Goal: Information Seeking & Learning: Learn about a topic

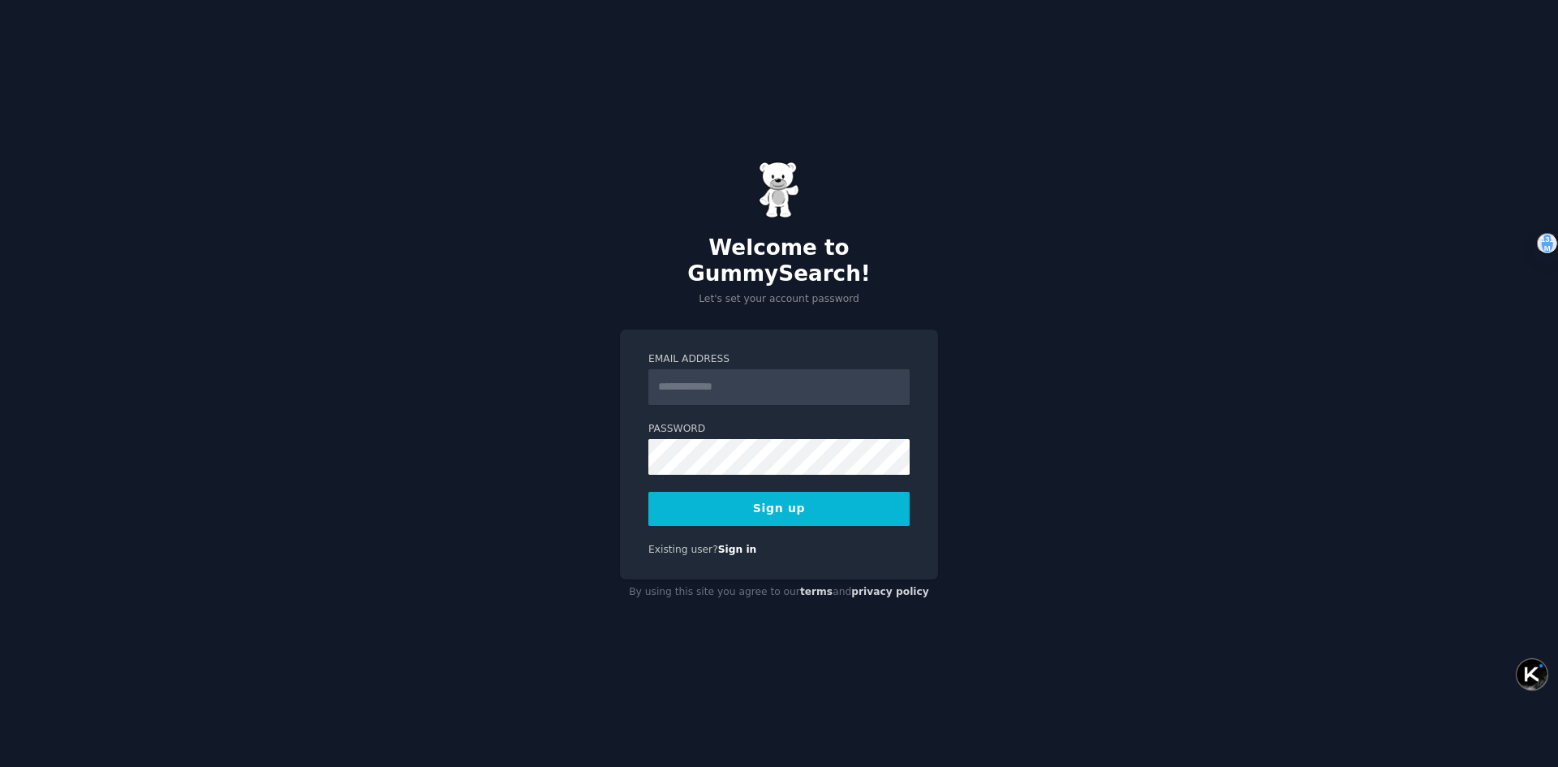
click at [762, 375] on input "Email Address" at bounding box center [778, 387] width 261 height 36
click at [765, 380] on input "Email Address" at bounding box center [778, 387] width 261 height 36
type input "**********"
click at [648, 492] on button "Sign up" at bounding box center [778, 509] width 261 height 34
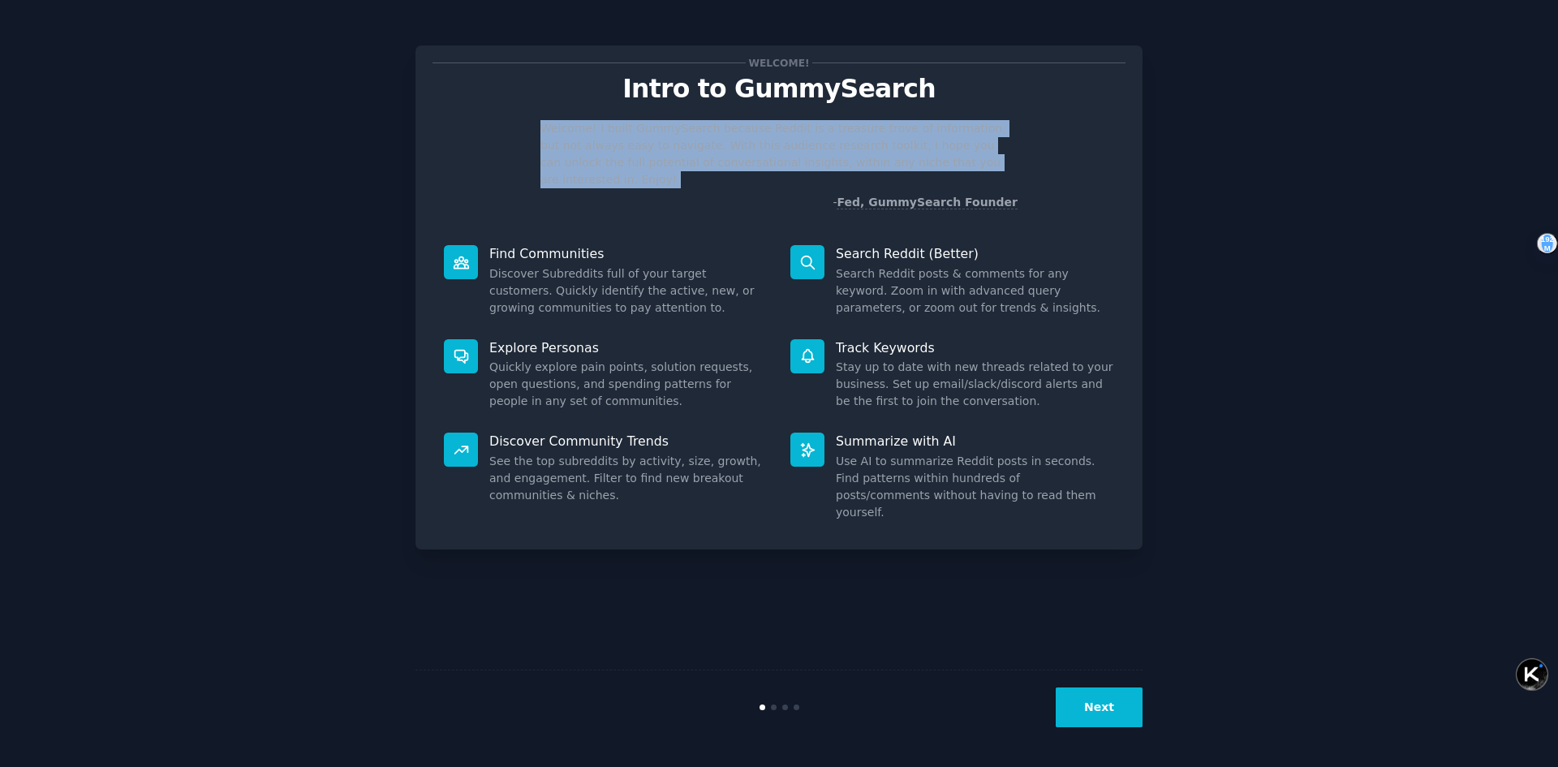
drag, startPoint x: 546, startPoint y: 129, endPoint x: 707, endPoint y: 201, distance: 176.9
click at [707, 201] on div "Welcome! I built GummySearch because Reddit is a treasure trove of information,…" at bounding box center [778, 165] width 693 height 91
click at [619, 191] on div "Welcome! I built GummySearch because Reddit is a treasure trove of information,…" at bounding box center [778, 165] width 693 height 91
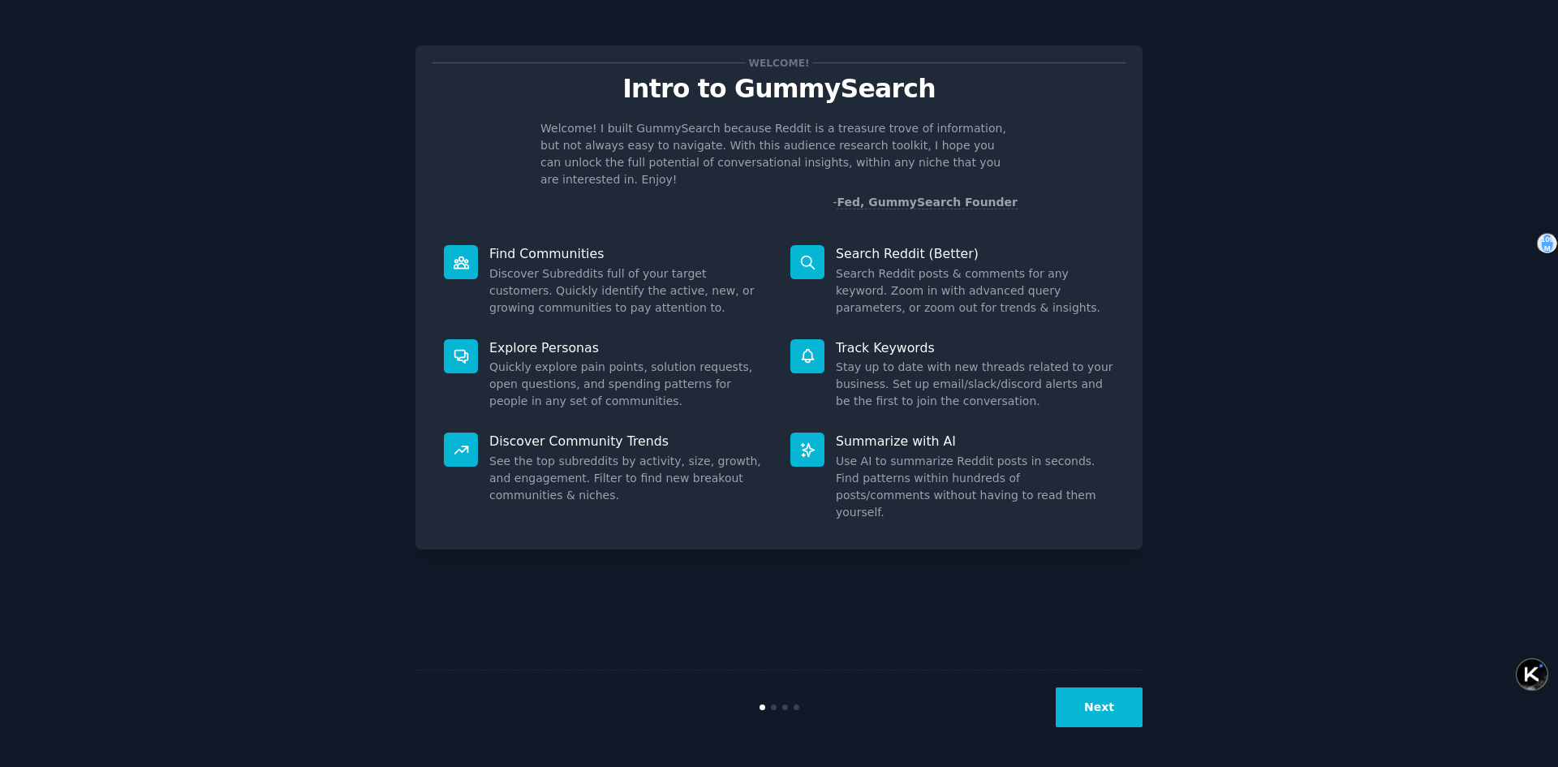
click at [1089, 703] on button "Next" at bounding box center [1099, 707] width 87 height 40
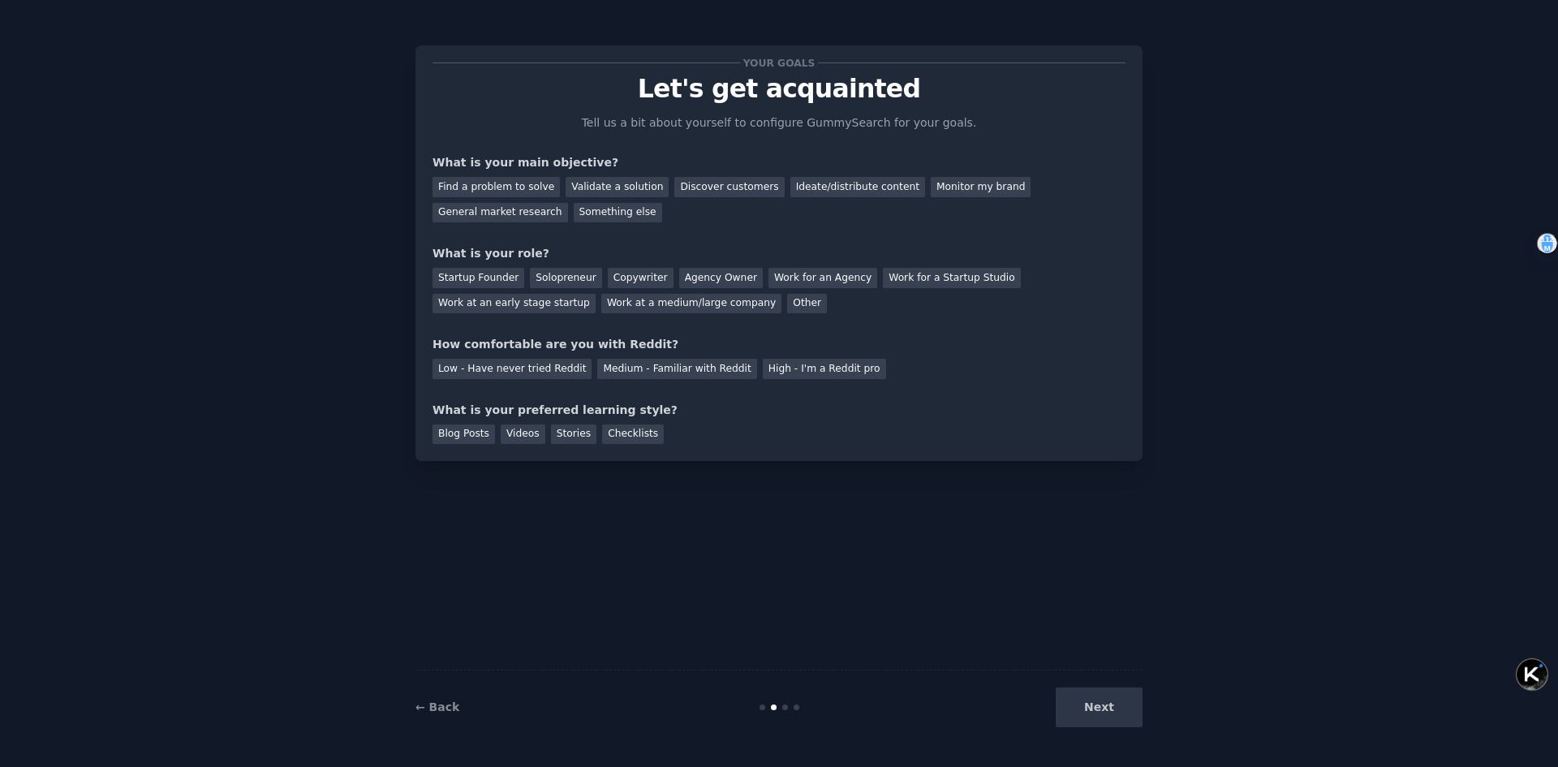
click at [1100, 710] on div "Next" at bounding box center [1021, 707] width 243 height 40
click at [1103, 701] on div "Next" at bounding box center [1021, 707] width 243 height 40
drag, startPoint x: 459, startPoint y: 159, endPoint x: 643, endPoint y: 163, distance: 183.4
click at [643, 163] on div "What is your main objective?" at bounding box center [778, 162] width 693 height 17
click at [526, 161] on div "What is your main objective?" at bounding box center [778, 162] width 693 height 17
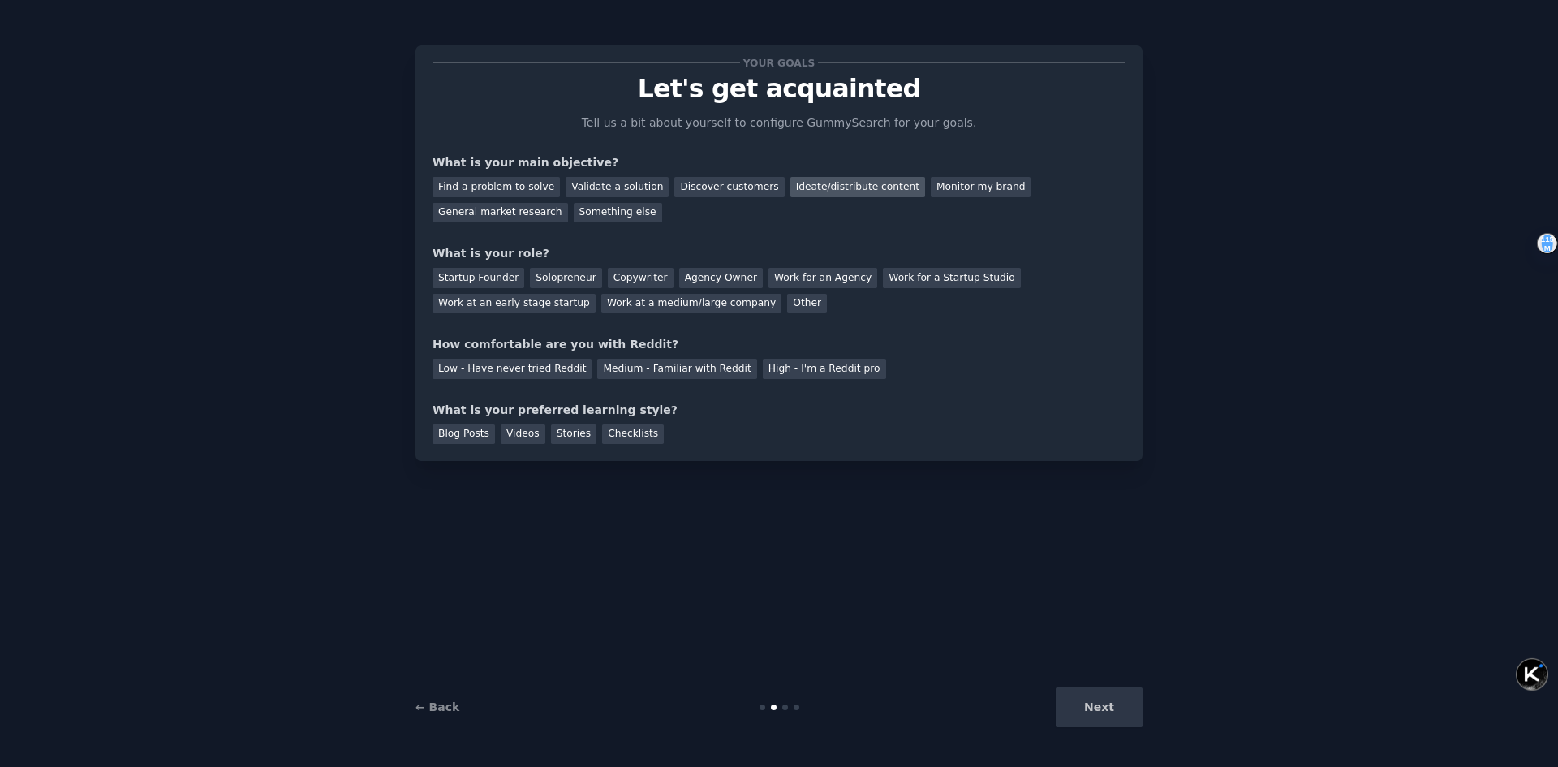
click at [849, 186] on div "Ideate/distribute content" at bounding box center [857, 187] width 135 height 20
drag, startPoint x: 668, startPoint y: 280, endPoint x: 608, endPoint y: 279, distance: 60.0
click at [608, 279] on div "Startup Founder Solopreneur Copywriter Agency Owner Work for an Agency Work for…" at bounding box center [778, 287] width 693 height 51
click at [597, 285] on div at bounding box center [597, 285] width 0 height 0
click at [881, 344] on div "How comfortable are you with Reddit?" at bounding box center [778, 344] width 693 height 17
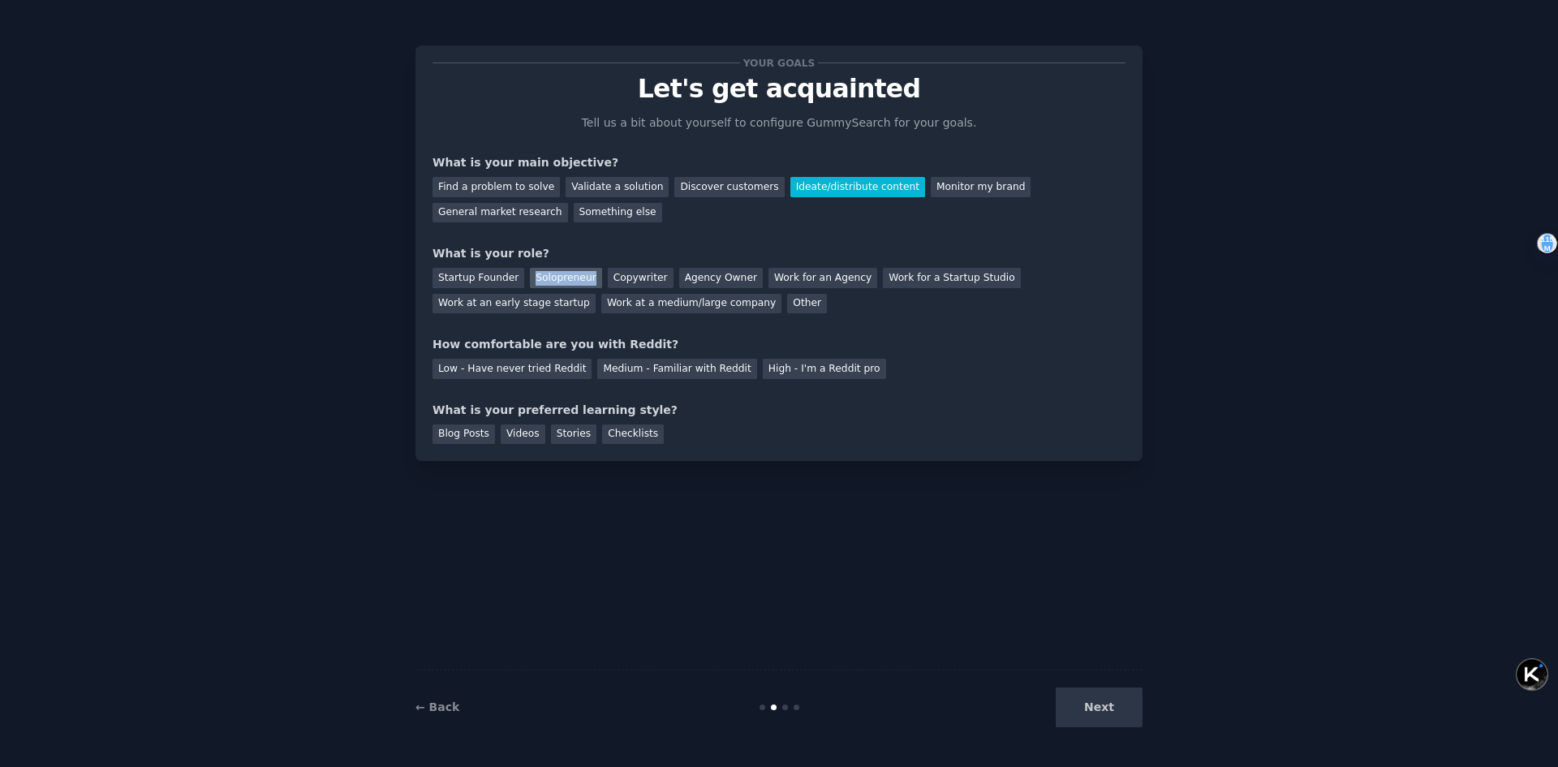
drag, startPoint x: 597, startPoint y: 279, endPoint x: 531, endPoint y: 279, distance: 66.5
click at [531, 279] on div "Startup Founder Solopreneur Copywriter Agency Owner Work for an Agency Work for…" at bounding box center [778, 287] width 693 height 51
click at [520, 285] on div at bounding box center [520, 285] width 0 height 0
click at [330, 341] on div "Your goals Let's get acquainted Tell us a bit about yourself to configure Gummy…" at bounding box center [779, 383] width 1512 height 721
drag, startPoint x: 522, startPoint y: 279, endPoint x: 435, endPoint y: 278, distance: 86.8
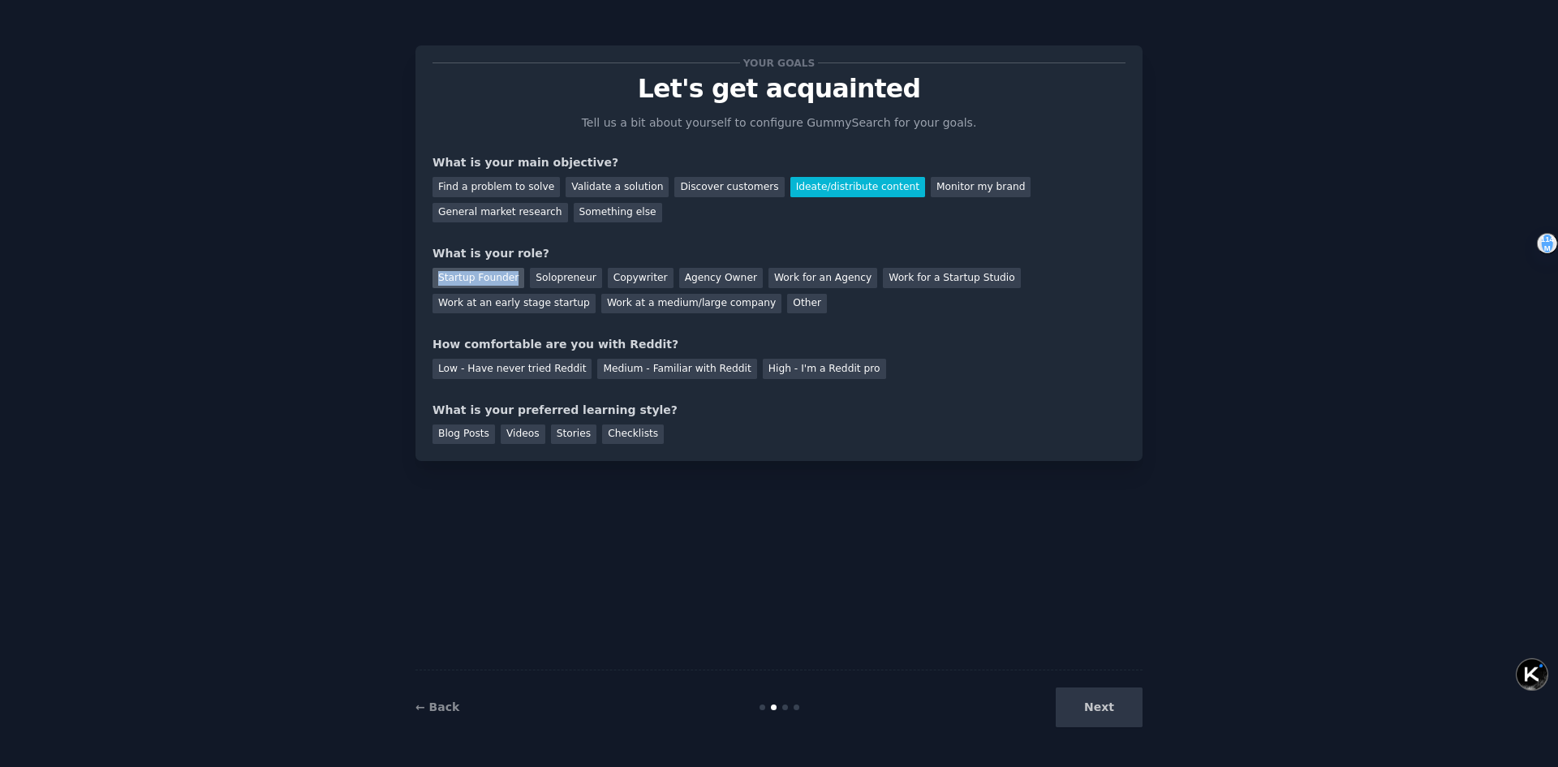
click at [435, 278] on div "Startup Founder Solopreneur Copywriter Agency Owner Work for an Agency Work for…" at bounding box center [778, 287] width 693 height 51
click at [424, 285] on div at bounding box center [424, 285] width 0 height 0
click at [279, 382] on div "Your goals Let's get acquainted Tell us a bit about yourself to configure Gummy…" at bounding box center [779, 383] width 1512 height 721
drag, startPoint x: 752, startPoint y: 273, endPoint x: 677, endPoint y: 273, distance: 75.5
click at [679, 273] on div "Agency Owner" at bounding box center [721, 278] width 84 height 20
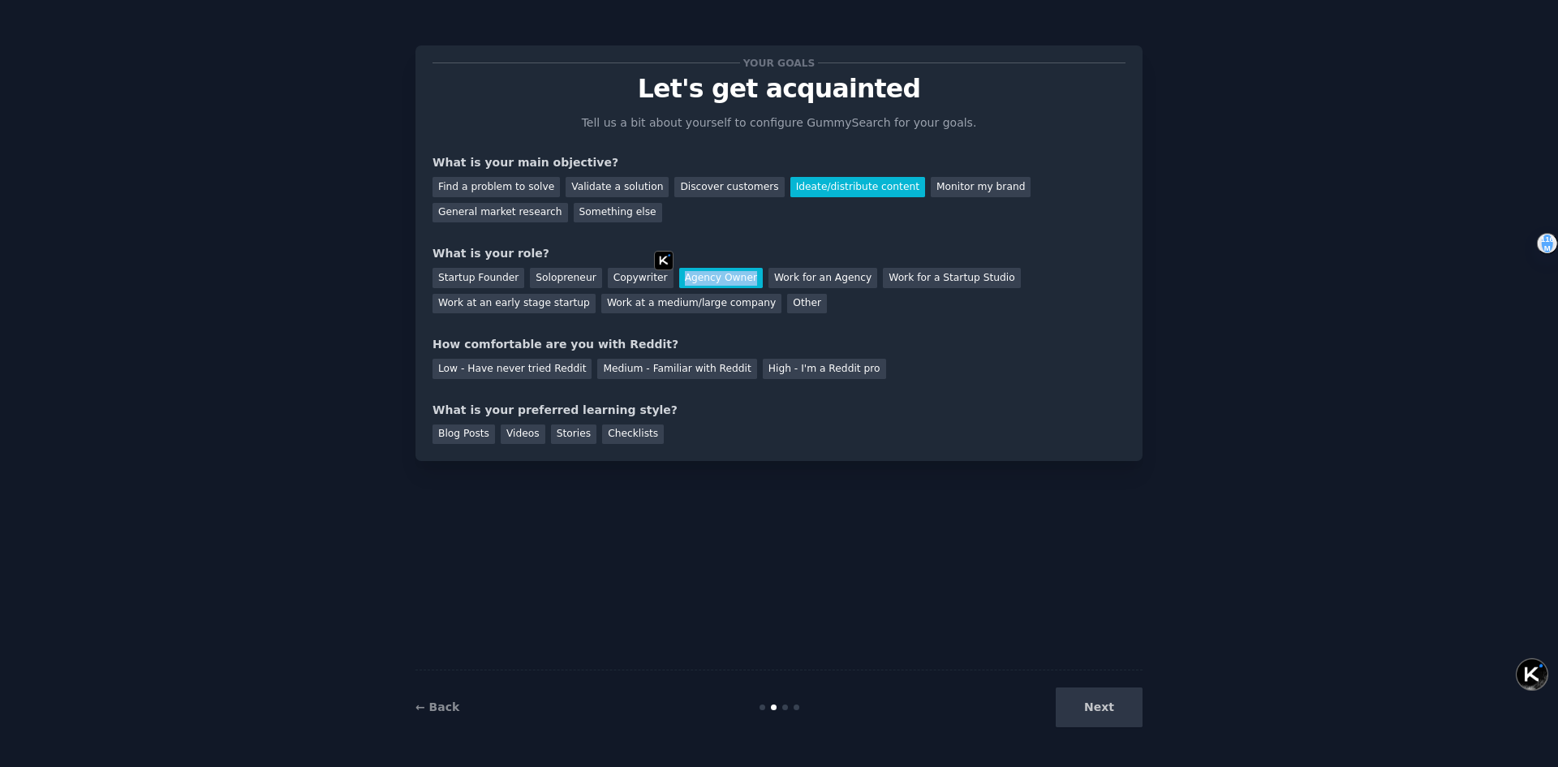
click at [666, 249] on div at bounding box center [666, 249] width 0 height 0
click at [796, 228] on div "Your goals Let's get acquainted Tell us a bit about yourself to configure Gummy…" at bounding box center [778, 252] width 693 height 381
click at [708, 281] on div "Agency Owner" at bounding box center [721, 278] width 84 height 20
click at [725, 273] on div "Agency Owner" at bounding box center [721, 278] width 84 height 20
click at [837, 281] on div "Work for an Agency" at bounding box center [822, 278] width 109 height 20
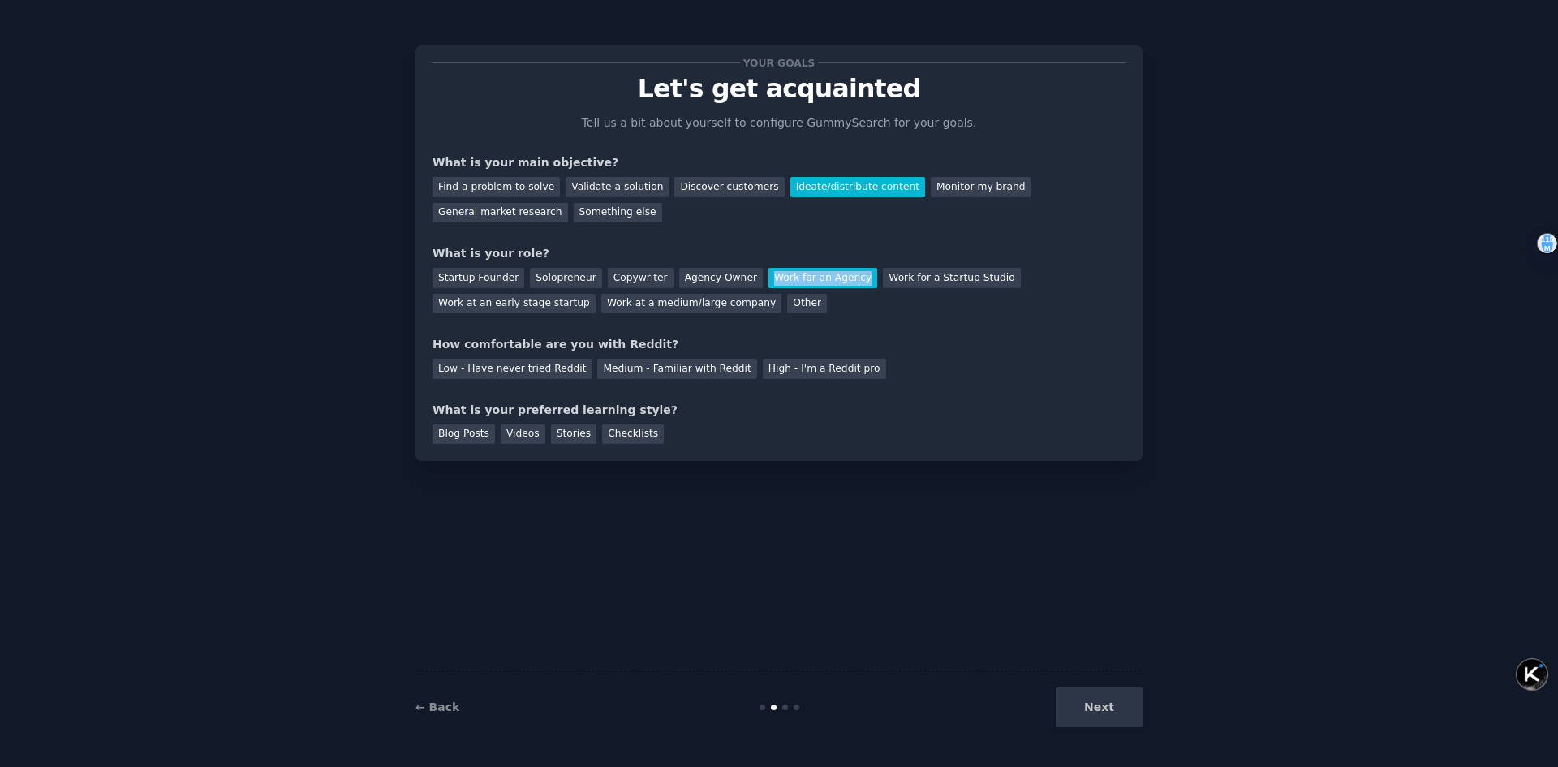
drag, startPoint x: 863, startPoint y: 283, endPoint x: 763, endPoint y: 278, distance: 99.9
click at [768, 278] on div "Work for an Agency" at bounding box center [822, 278] width 109 height 20
click at [753, 285] on div at bounding box center [753, 285] width 0 height 0
click at [984, 338] on div "How comfortable are you with Reddit?" at bounding box center [778, 344] width 693 height 17
click at [1011, 311] on div "Startup Founder Solopreneur Copywriter Agency Owner Work for an Agency Work for…" at bounding box center [778, 287] width 693 height 51
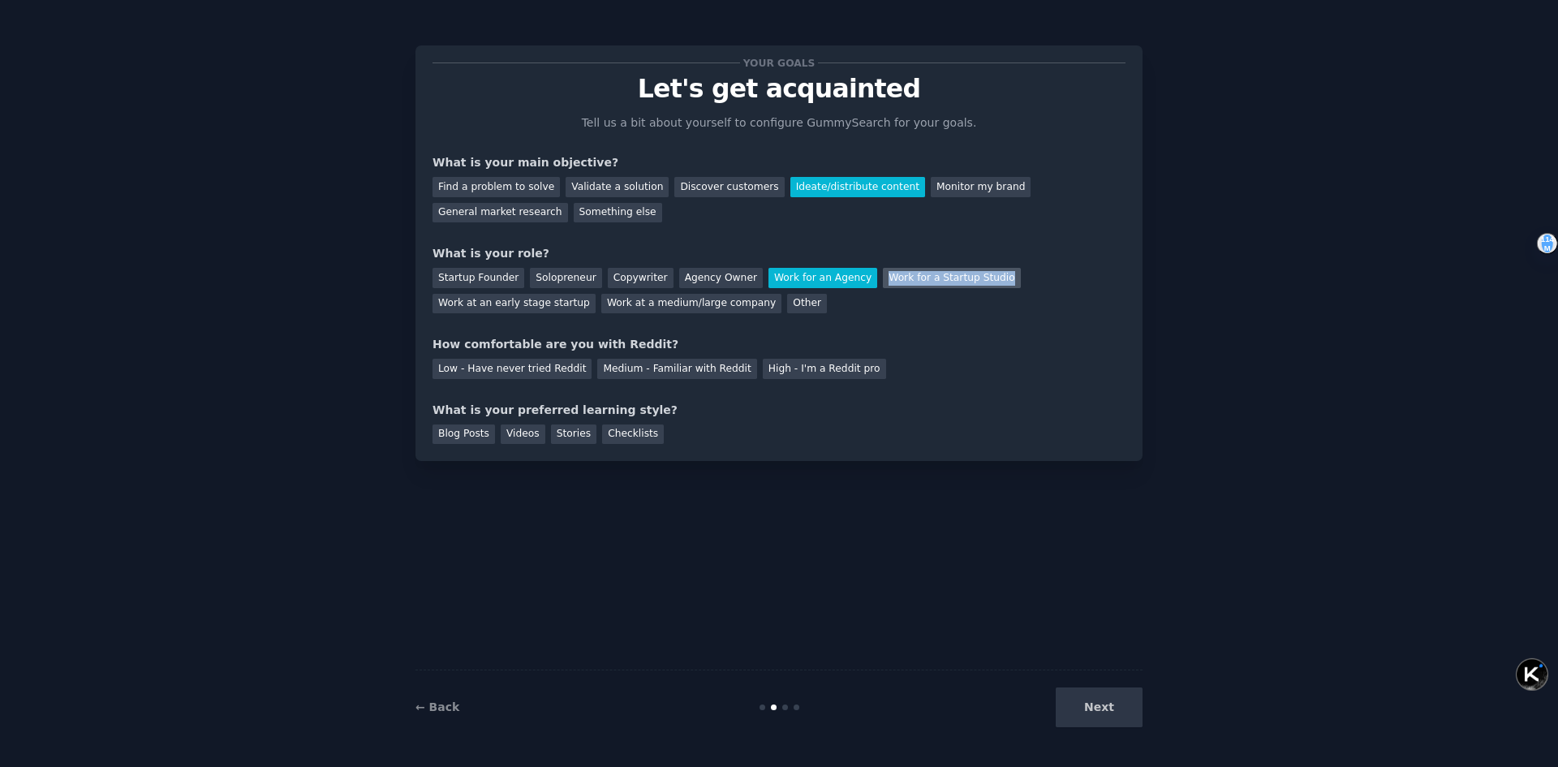
drag, startPoint x: 1001, startPoint y: 283, endPoint x: 873, endPoint y: 282, distance: 128.2
click at [883, 282] on div "Work for a Startup Studio" at bounding box center [951, 278] width 137 height 20
click at [862, 285] on div at bounding box center [862, 285] width 0 height 0
click at [1077, 303] on div "Startup Founder Solopreneur Copywriter Agency Owner Work for an Agency Work for…" at bounding box center [778, 287] width 693 height 51
click at [454, 282] on div "Startup Founder" at bounding box center [478, 278] width 92 height 20
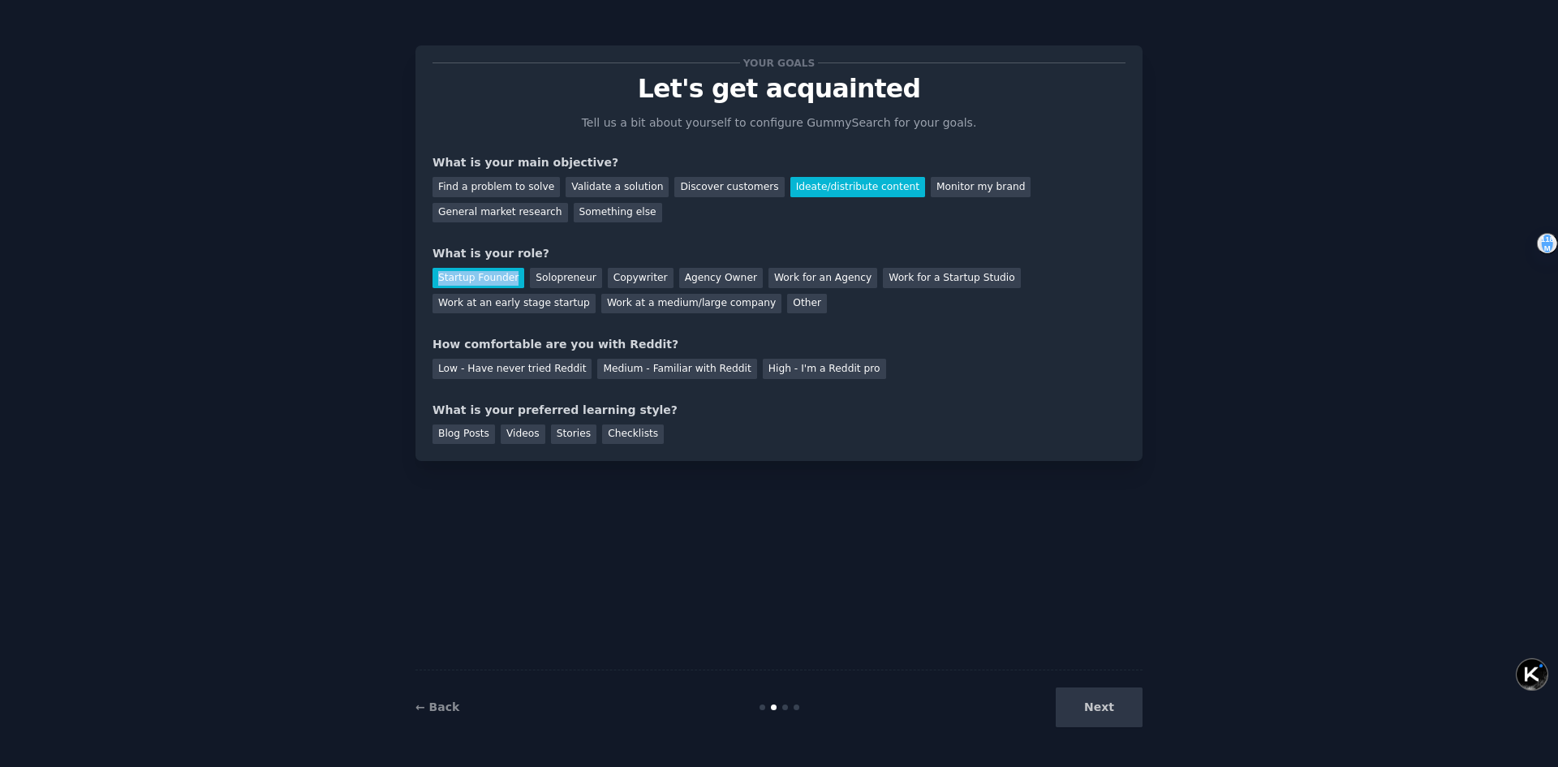
drag, startPoint x: 520, startPoint y: 283, endPoint x: 436, endPoint y: 282, distance: 84.4
click at [436, 282] on div "Startup Founder" at bounding box center [478, 278] width 92 height 20
click at [425, 285] on div at bounding box center [425, 285] width 0 height 0
click at [300, 375] on div "Your goals Let's get acquainted Tell us a bit about yourself to configure Gummy…" at bounding box center [779, 383] width 1512 height 721
drag, startPoint x: 761, startPoint y: 307, endPoint x: 595, endPoint y: 306, distance: 166.3
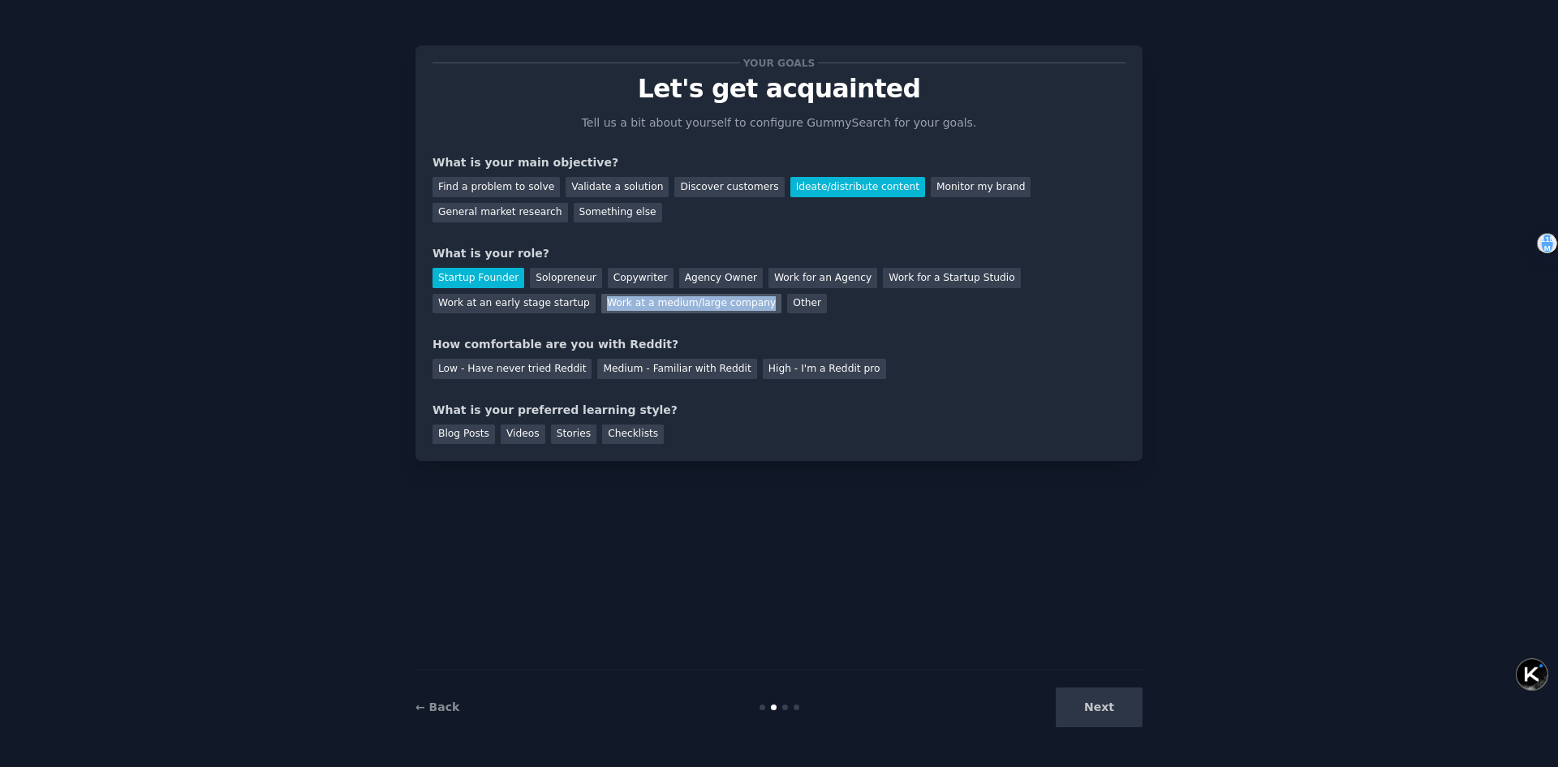
click at [601, 306] on div "Work at a medium/large company" at bounding box center [691, 304] width 180 height 20
click at [584, 310] on div at bounding box center [584, 310] width 0 height 0
click at [315, 334] on div "Your goals Let's get acquainted Tell us a bit about yourself to configure Gummy…" at bounding box center [779, 383] width 1512 height 721
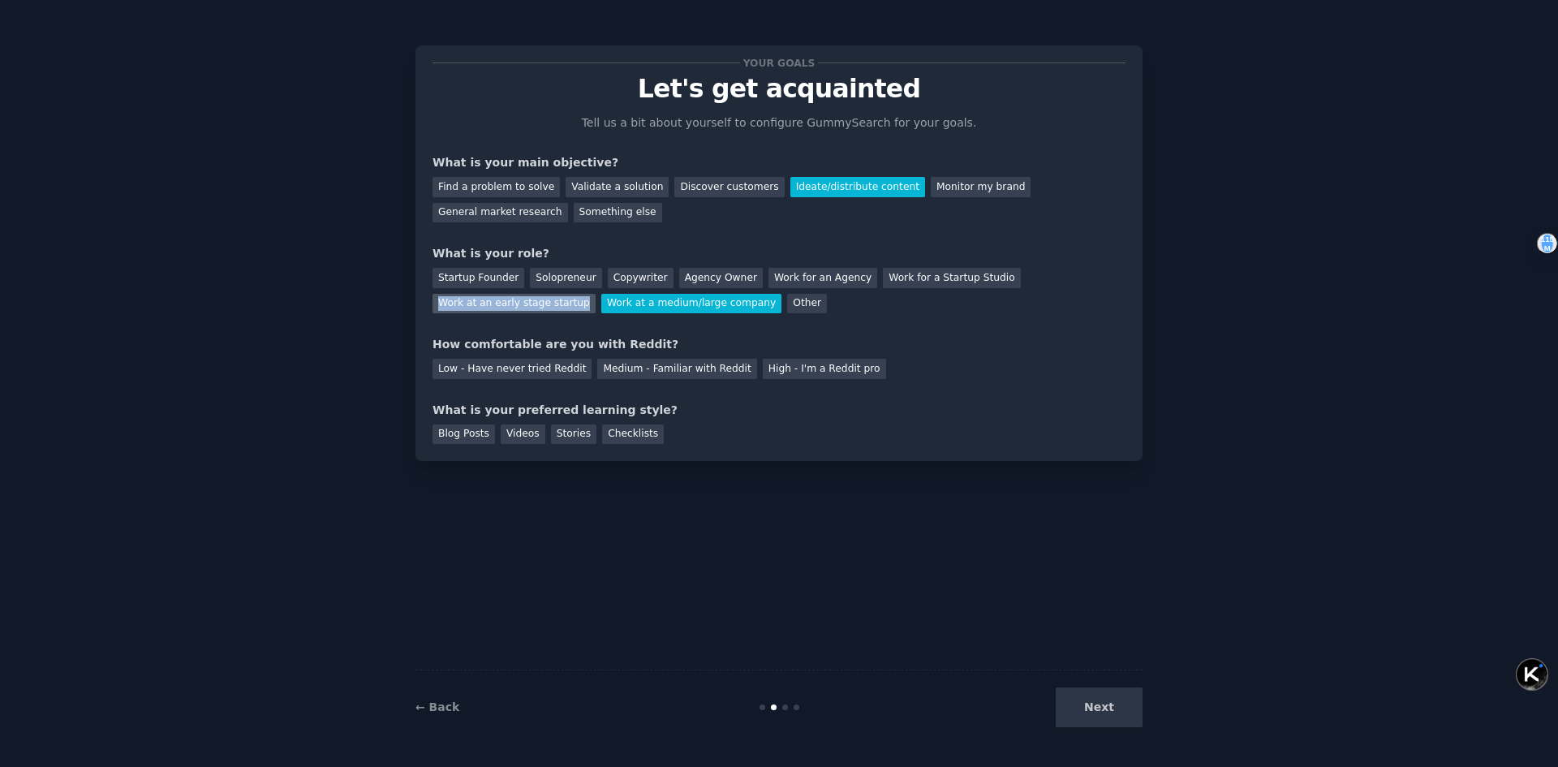
drag, startPoint x: 588, startPoint y: 309, endPoint x: 438, endPoint y: 311, distance: 150.1
click at [438, 311] on div "Startup Founder Solopreneur Copywriter Agency Owner Work for an Agency Work for…" at bounding box center [778, 287] width 693 height 51
click at [428, 310] on div at bounding box center [428, 310] width 0 height 0
click at [333, 382] on div "Your goals Let's get acquainted Tell us a bit about yourself to configure Gummy…" at bounding box center [779, 383] width 1512 height 721
click at [802, 297] on div "Other" at bounding box center [807, 304] width 40 height 20
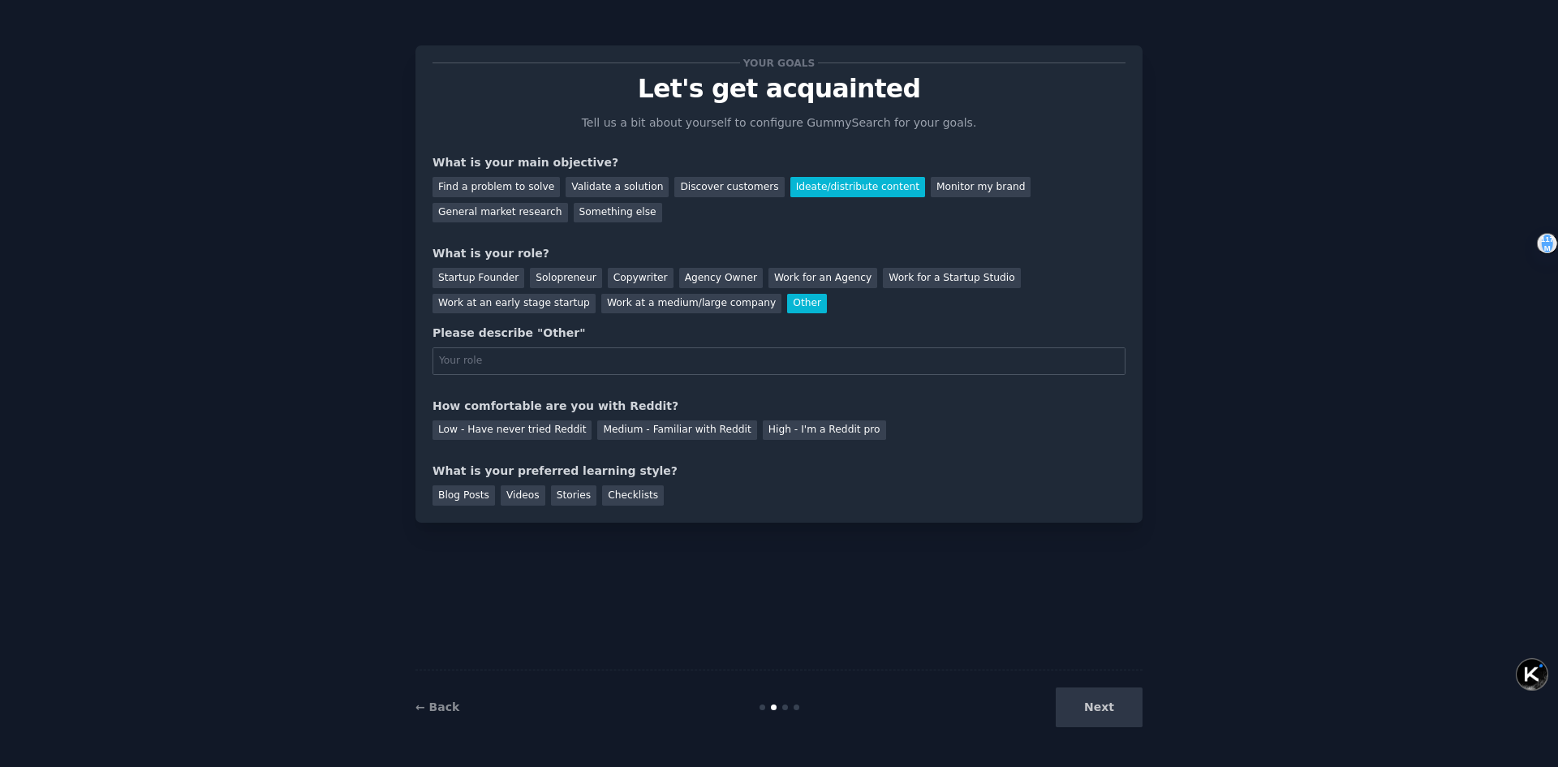
click at [792, 300] on div "Other" at bounding box center [807, 304] width 40 height 20
click at [623, 284] on div "Copywriter" at bounding box center [641, 278] width 66 height 20
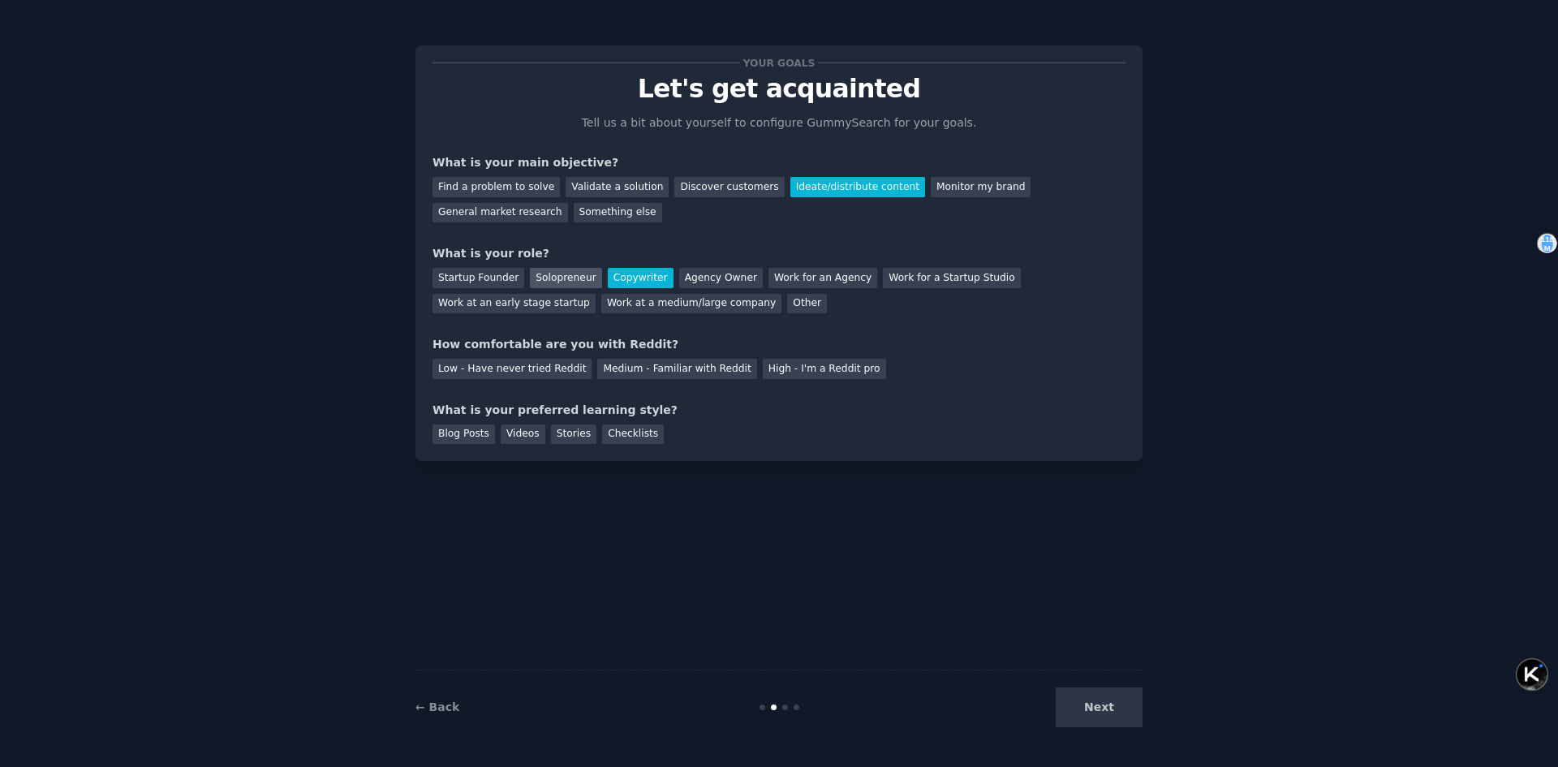
click at [554, 282] on div "Solopreneur" at bounding box center [565, 278] width 71 height 20
drag, startPoint x: 591, startPoint y: 282, endPoint x: 529, endPoint y: 284, distance: 62.5
click at [530, 284] on div "Solopreneur" at bounding box center [565, 278] width 71 height 20
click at [518, 285] on div at bounding box center [518, 285] width 0 height 0
click at [931, 321] on div "Your goals Let's get acquainted Tell us a bit about yourself to configure Gummy…" at bounding box center [778, 252] width 693 height 381
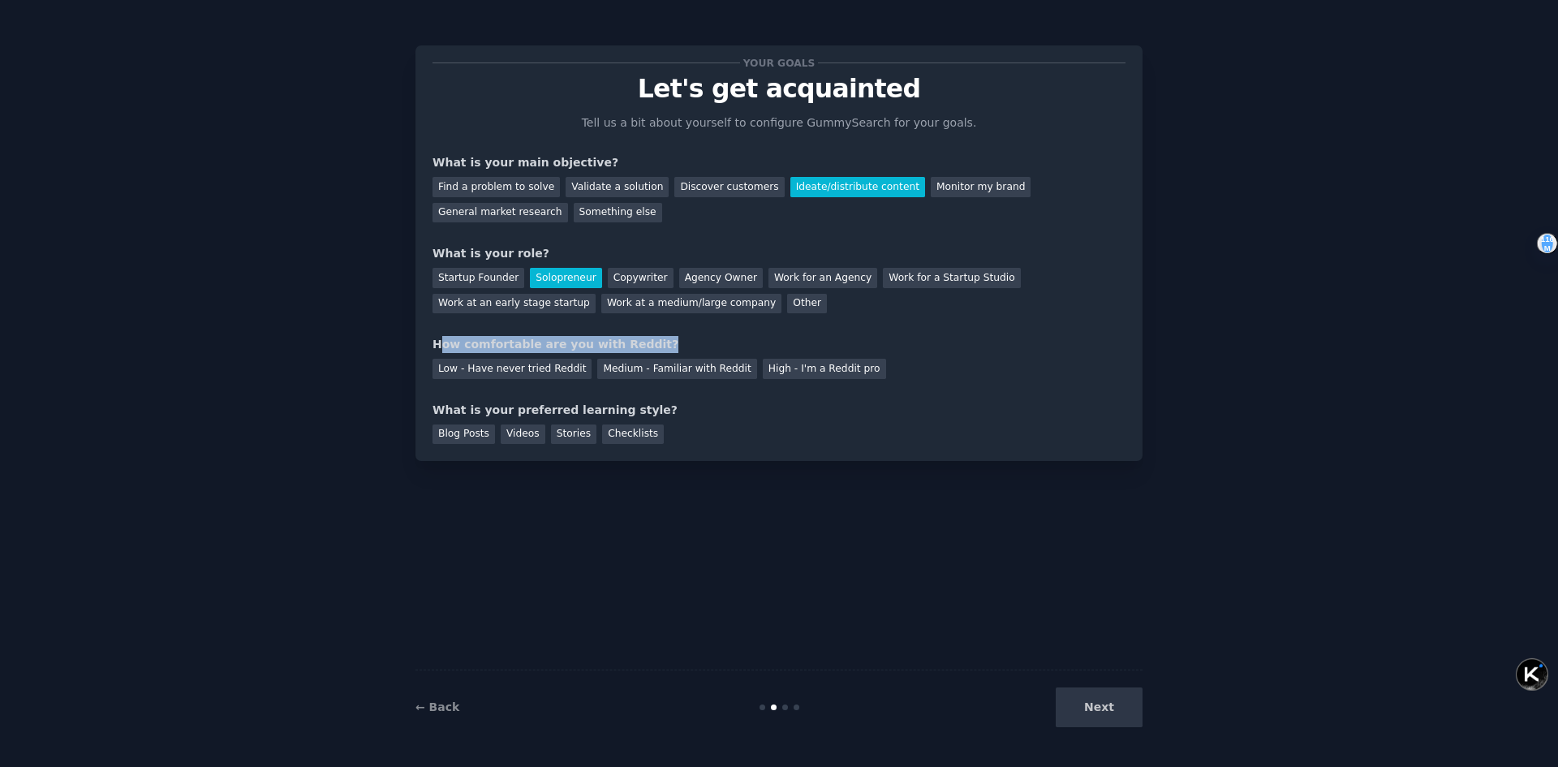
drag, startPoint x: 439, startPoint y: 348, endPoint x: 657, endPoint y: 347, distance: 218.2
click at [657, 347] on div "How comfortable are you with Reddit?" at bounding box center [778, 344] width 693 height 17
click at [589, 346] on div "How comfortable are you with Reddit?" at bounding box center [778, 344] width 693 height 17
click at [530, 373] on div "Low - Have never tried Reddit" at bounding box center [511, 369] width 159 height 20
click at [614, 432] on div "Checklists" at bounding box center [633, 434] width 62 height 20
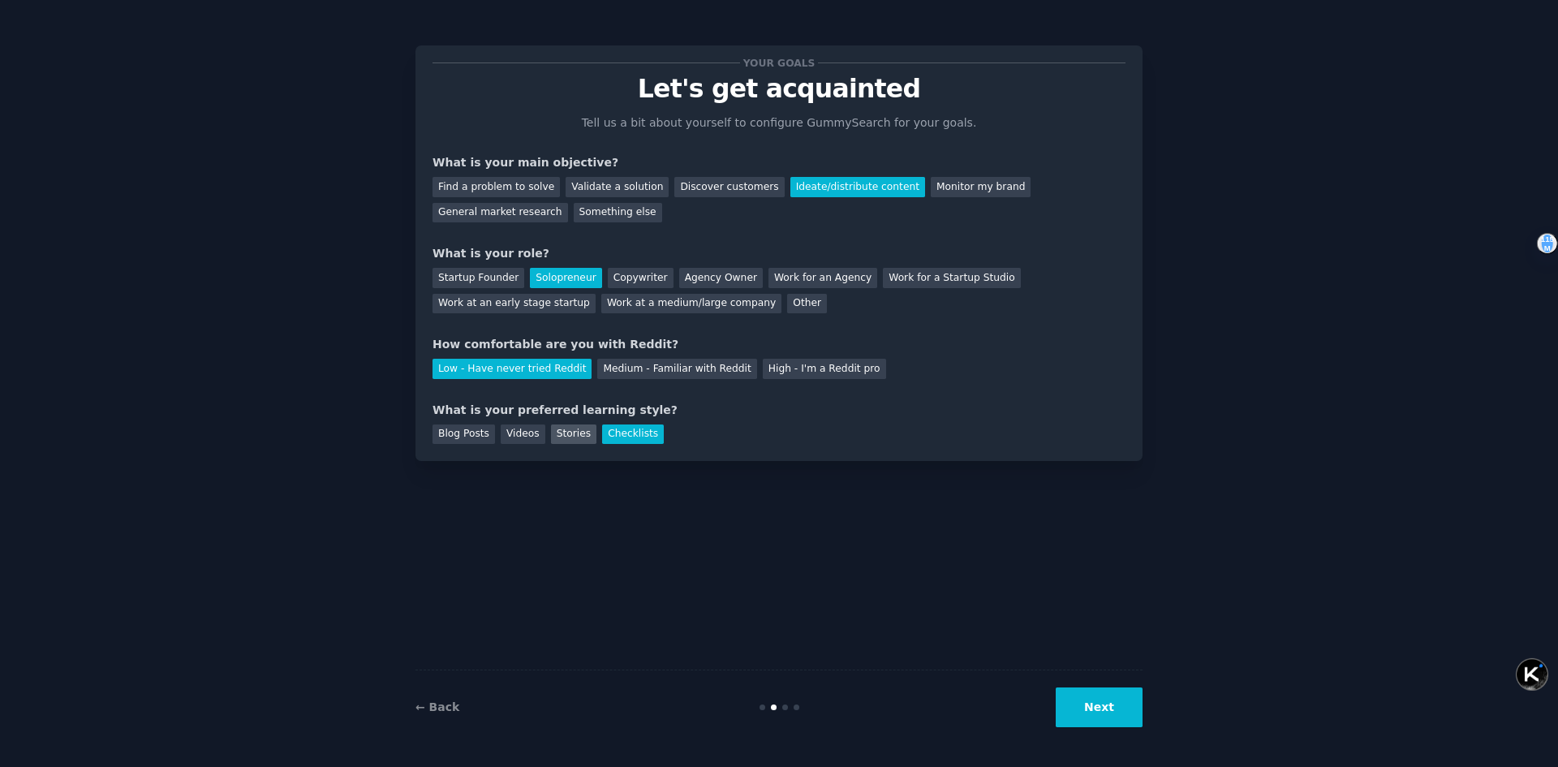
click at [569, 435] on div "Stories" at bounding box center [573, 434] width 45 height 20
click at [488, 436] on div "Blog Posts" at bounding box center [463, 434] width 62 height 20
click at [547, 402] on div "What is your preferred learning style?" at bounding box center [778, 410] width 693 height 17
click at [536, 380] on div at bounding box center [536, 380] width 0 height 0
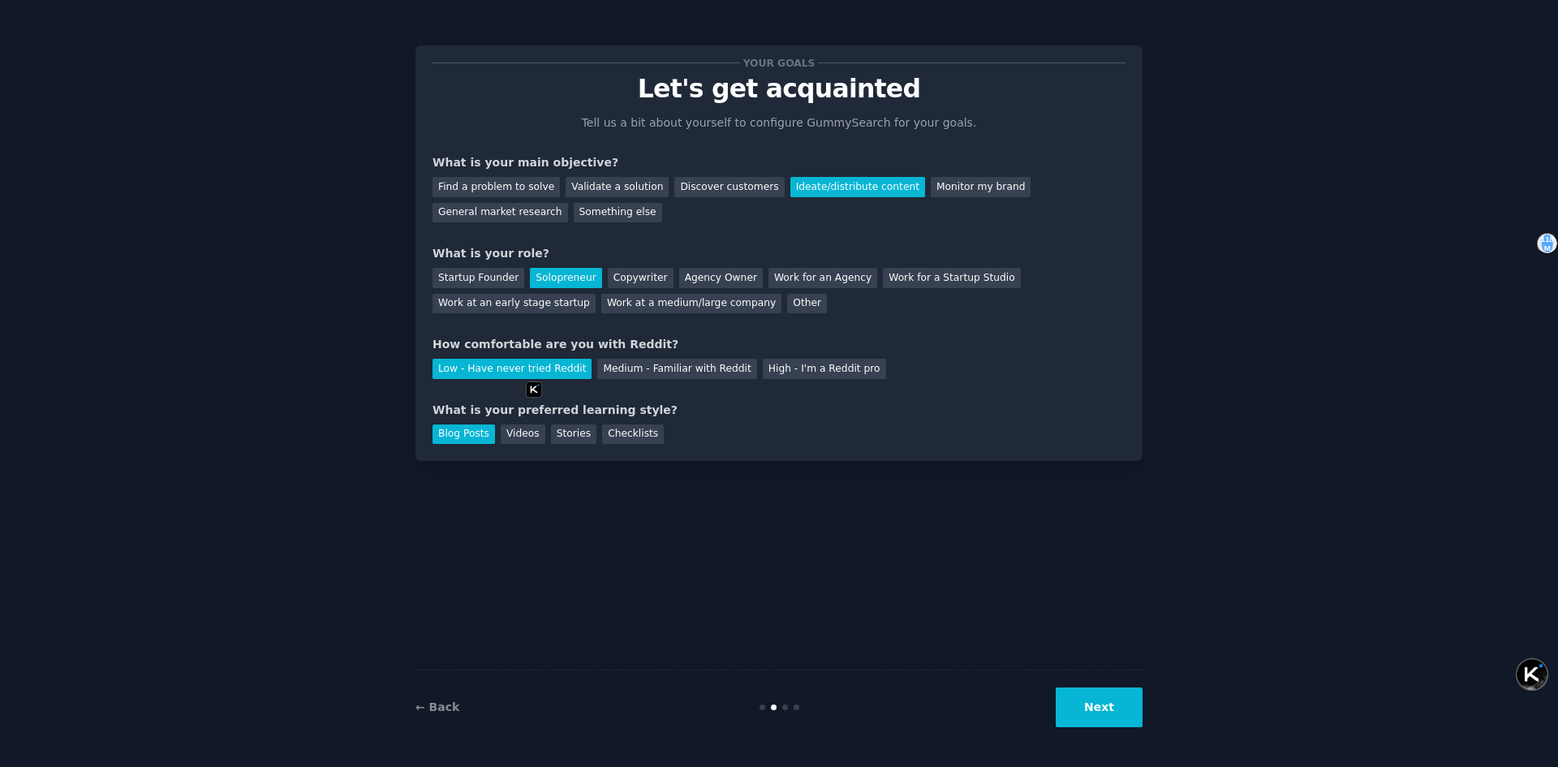
click at [608, 402] on div "What is your preferred learning style?" at bounding box center [778, 410] width 693 height 17
click at [622, 435] on div "Checklists" at bounding box center [633, 434] width 62 height 20
click at [744, 445] on div "Your goals Let's get acquainted Tell us a bit about yourself to configure Gummy…" at bounding box center [778, 252] width 727 height 415
click at [1089, 704] on button "Next" at bounding box center [1099, 707] width 87 height 40
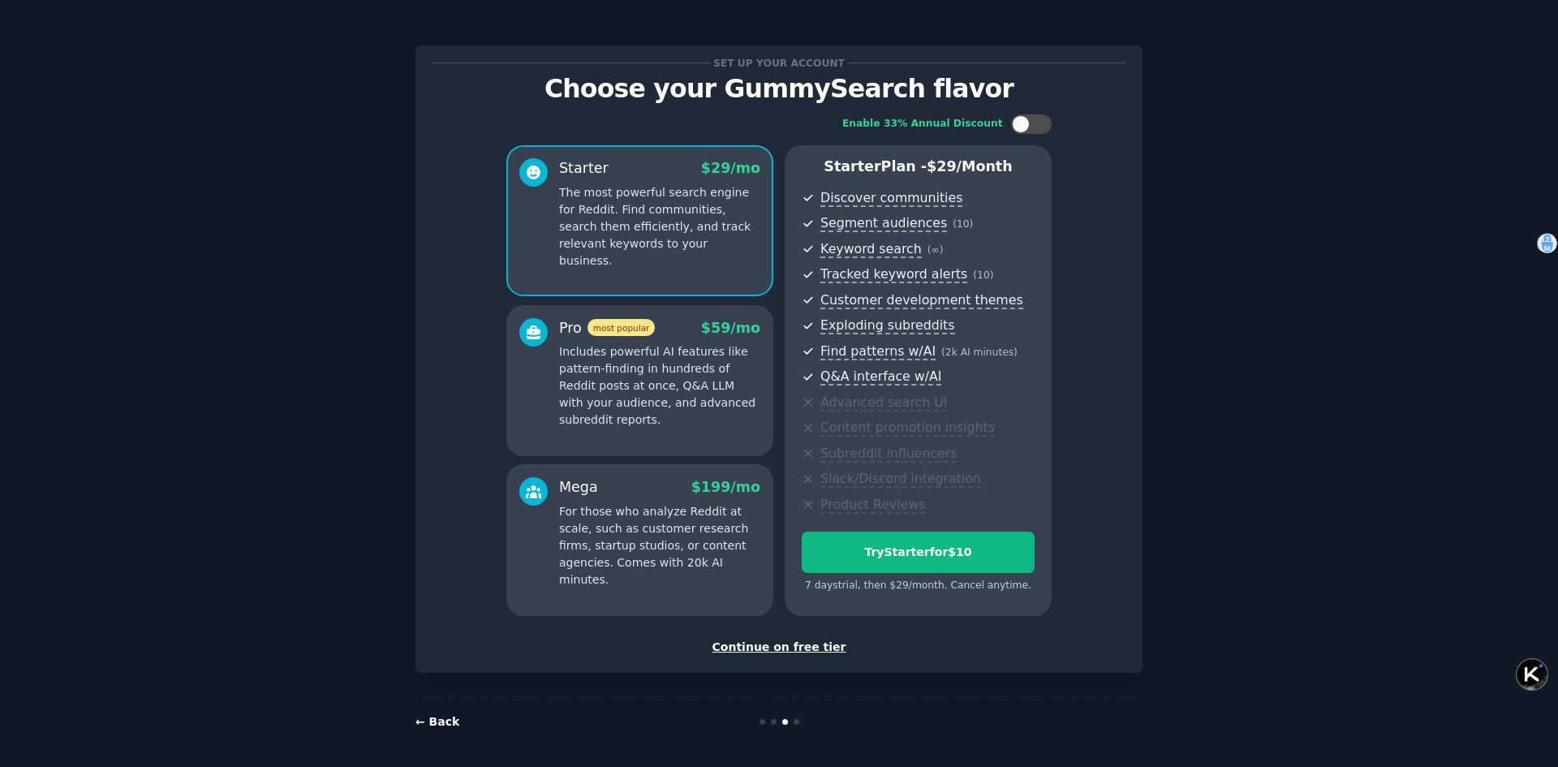
click at [419, 715] on link "← Back" at bounding box center [437, 721] width 44 height 13
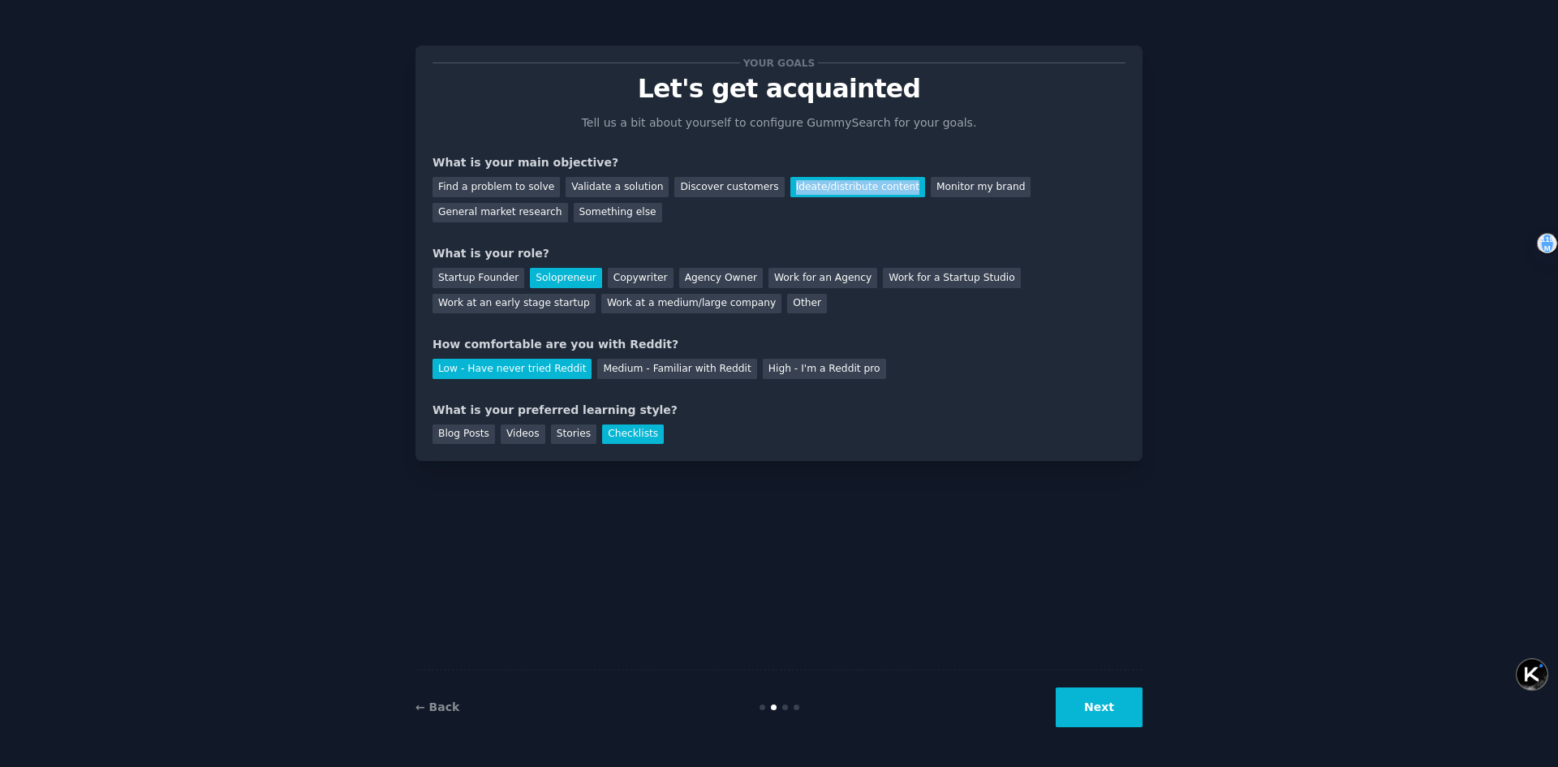
drag, startPoint x: 904, startPoint y: 188, endPoint x: 782, endPoint y: 188, distance: 121.7
click at [790, 188] on div "Ideate/distribute content" at bounding box center [857, 187] width 135 height 20
click at [772, 194] on div at bounding box center [772, 194] width 0 height 0
click at [1047, 243] on div "Your goals Let's get acquainted Tell us a bit about yourself to configure Gummy…" at bounding box center [778, 252] width 693 height 381
click at [736, 188] on div "Discover customers" at bounding box center [729, 187] width 110 height 20
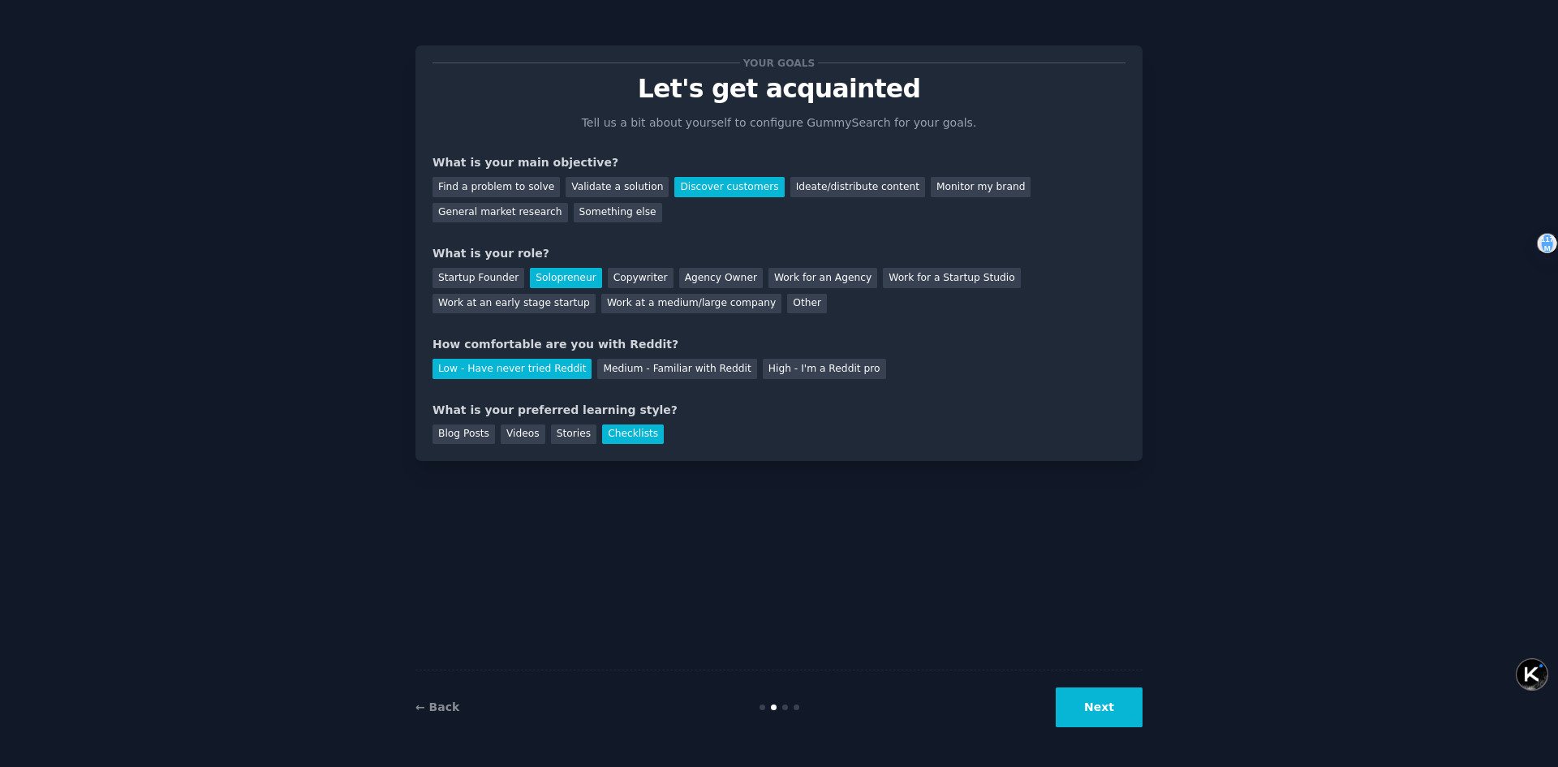
click at [1107, 712] on button "Next" at bounding box center [1099, 707] width 87 height 40
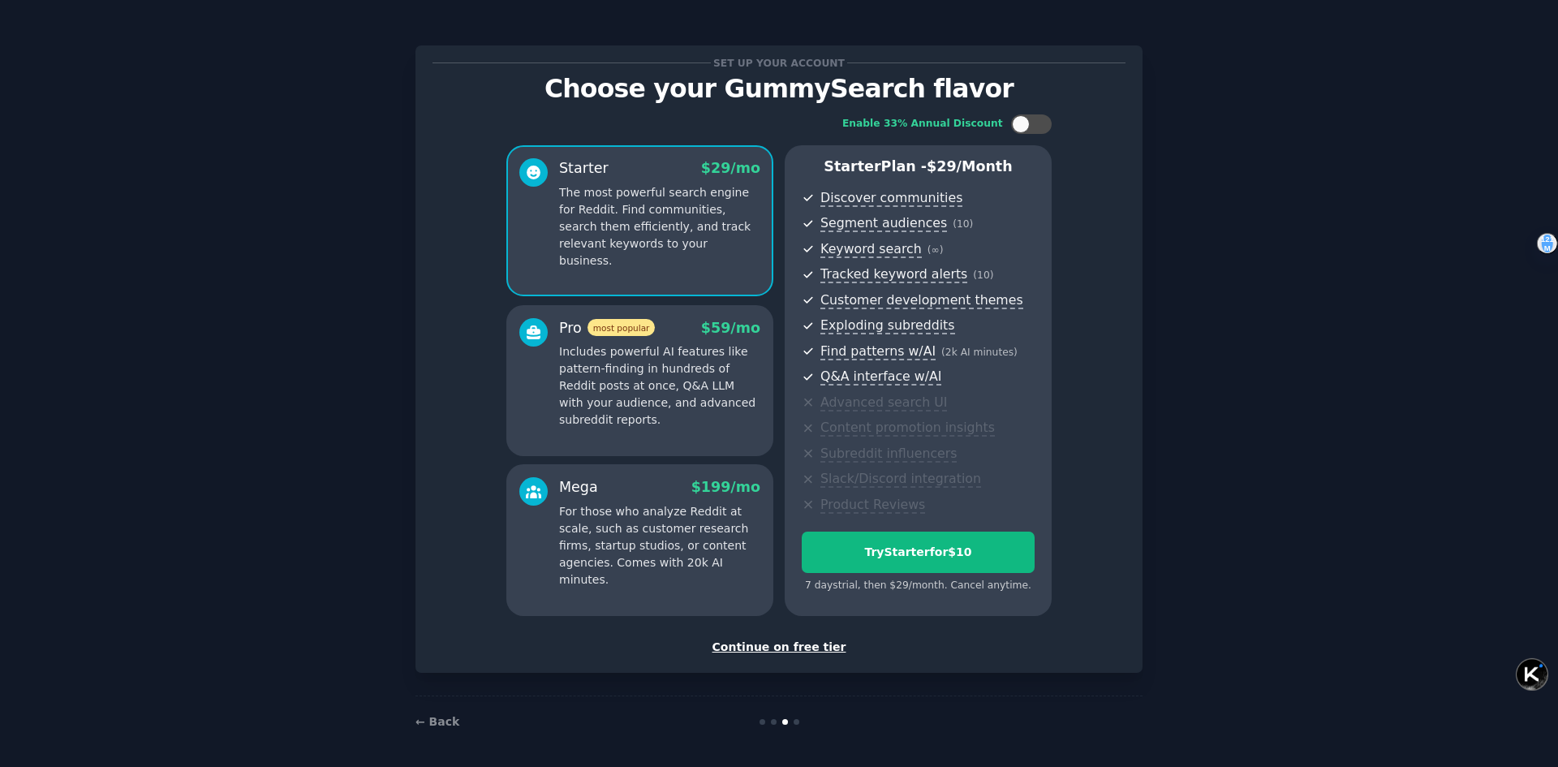
click at [749, 651] on div "Continue on free tier" at bounding box center [778, 647] width 693 height 17
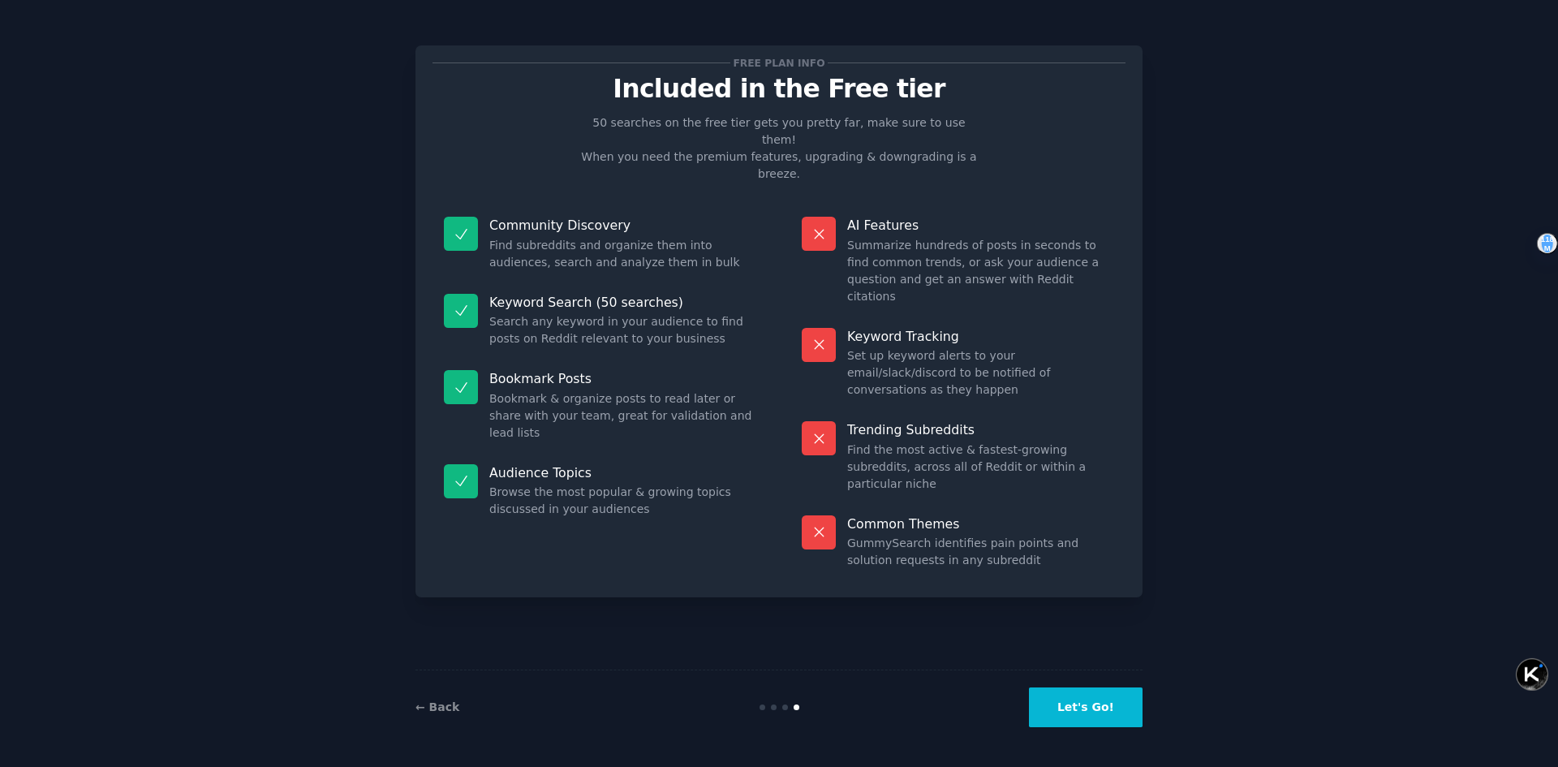
click at [1092, 702] on button "Let's Go!" at bounding box center [1086, 707] width 114 height 40
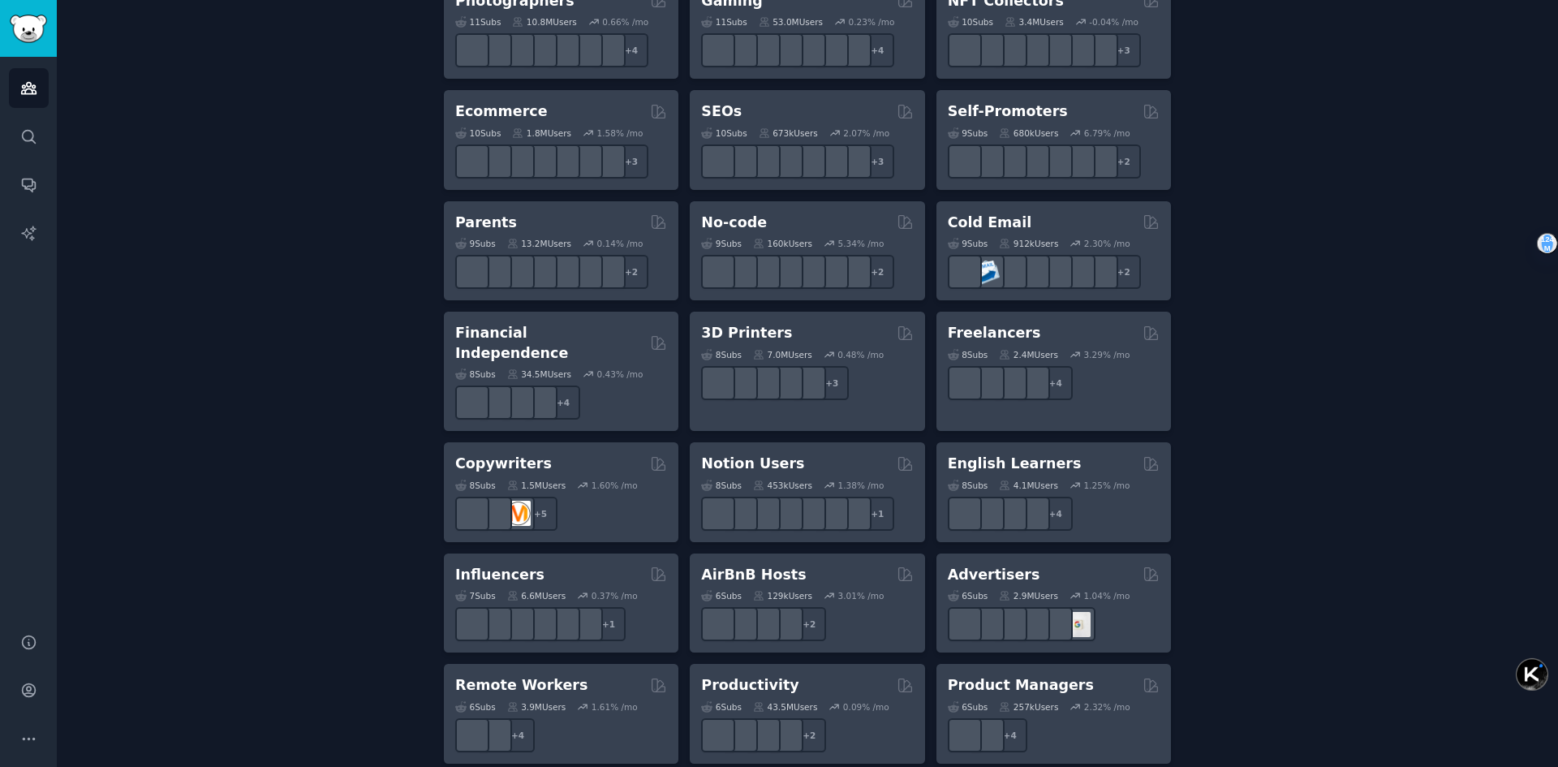
scroll to position [862, 0]
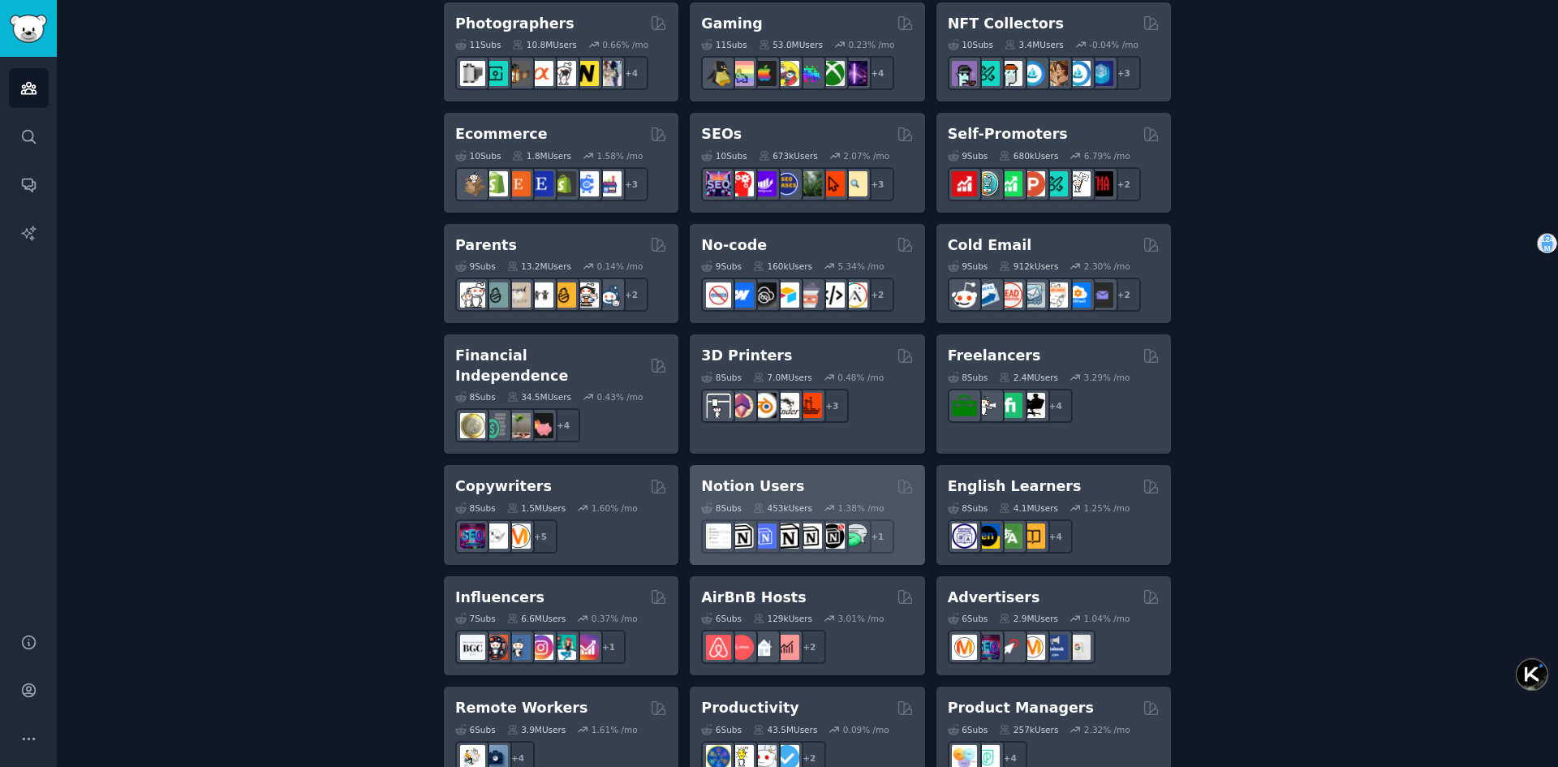
click at [767, 476] on h2 "Notion Users" at bounding box center [752, 486] width 103 height 20
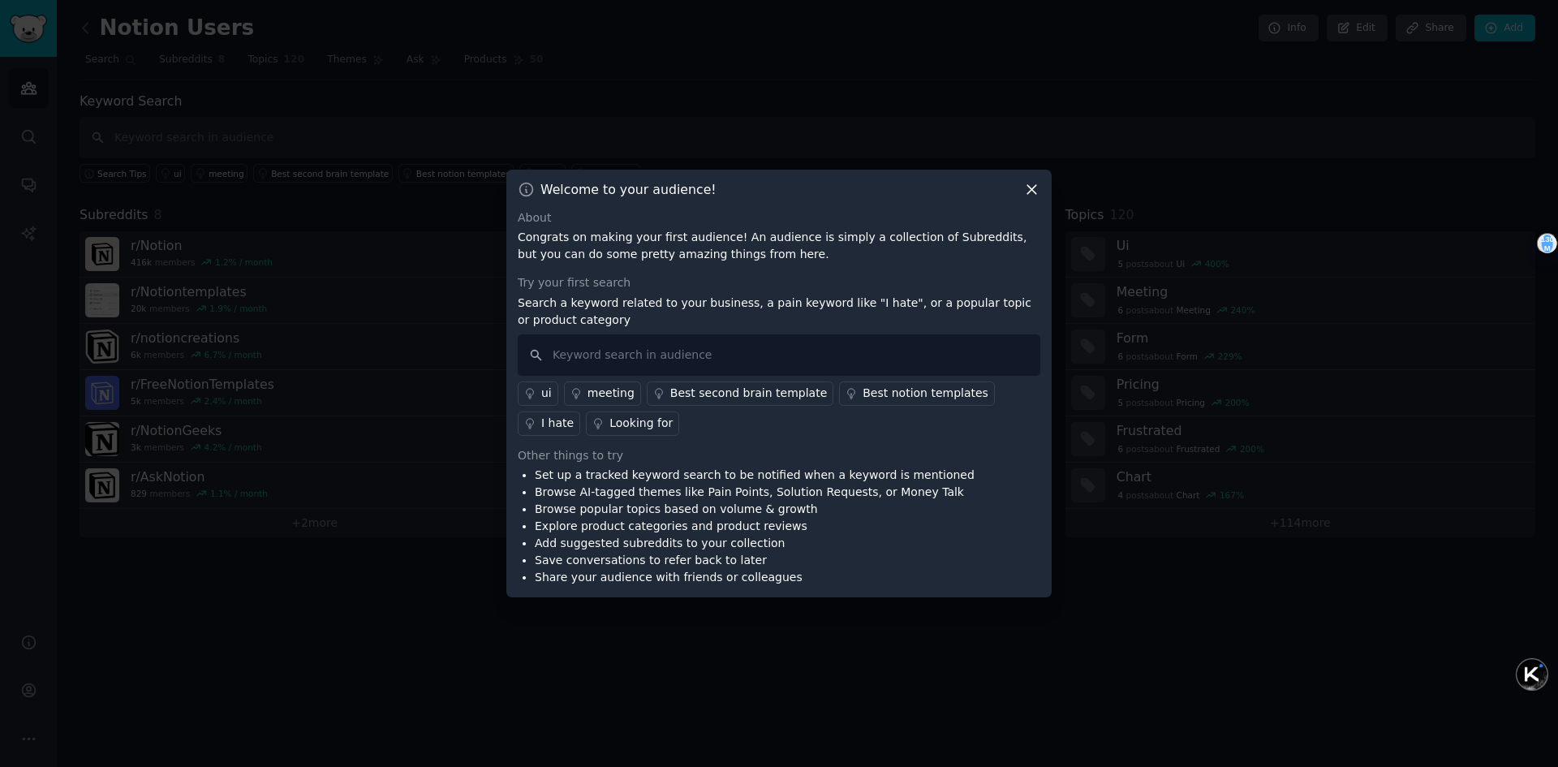
click at [527, 239] on p "Congrats on making your first audience! An audience is simply a collection of S…" at bounding box center [779, 246] width 522 height 34
click at [516, 245] on div at bounding box center [516, 245] width 0 height 0
click at [810, 254] on p "Congrats on making your first audience! An audience is simply a collection of S…" at bounding box center [779, 246] width 522 height 34
click at [720, 236] on p "Congrats on making your first audience! An audience is simply a collection of S…" at bounding box center [779, 246] width 522 height 34
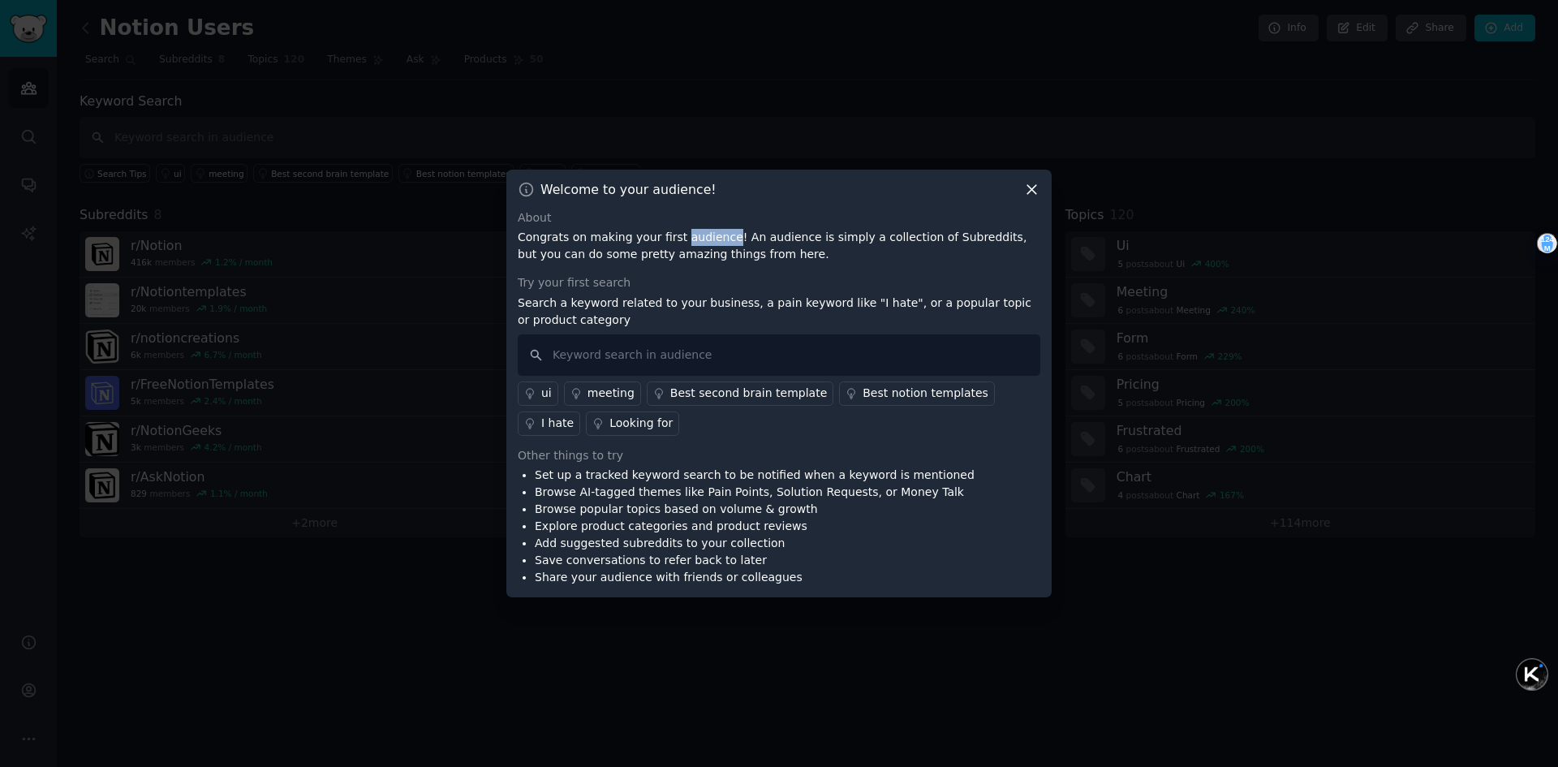
click at [720, 236] on p "Congrats on making your first audience! An audience is simply a collection of S…" at bounding box center [779, 246] width 522 height 34
click at [709, 207] on div at bounding box center [709, 207] width 0 height 0
click at [900, 267] on div "About Congrats on making your first audience! An audience is simply a collectio…" at bounding box center [779, 397] width 522 height 377
drag, startPoint x: 540, startPoint y: 259, endPoint x: 825, endPoint y: 260, distance: 284.8
click at [825, 260] on p "Congrats on making your first audience! An audience is simply a collection of S…" at bounding box center [779, 246] width 522 height 34
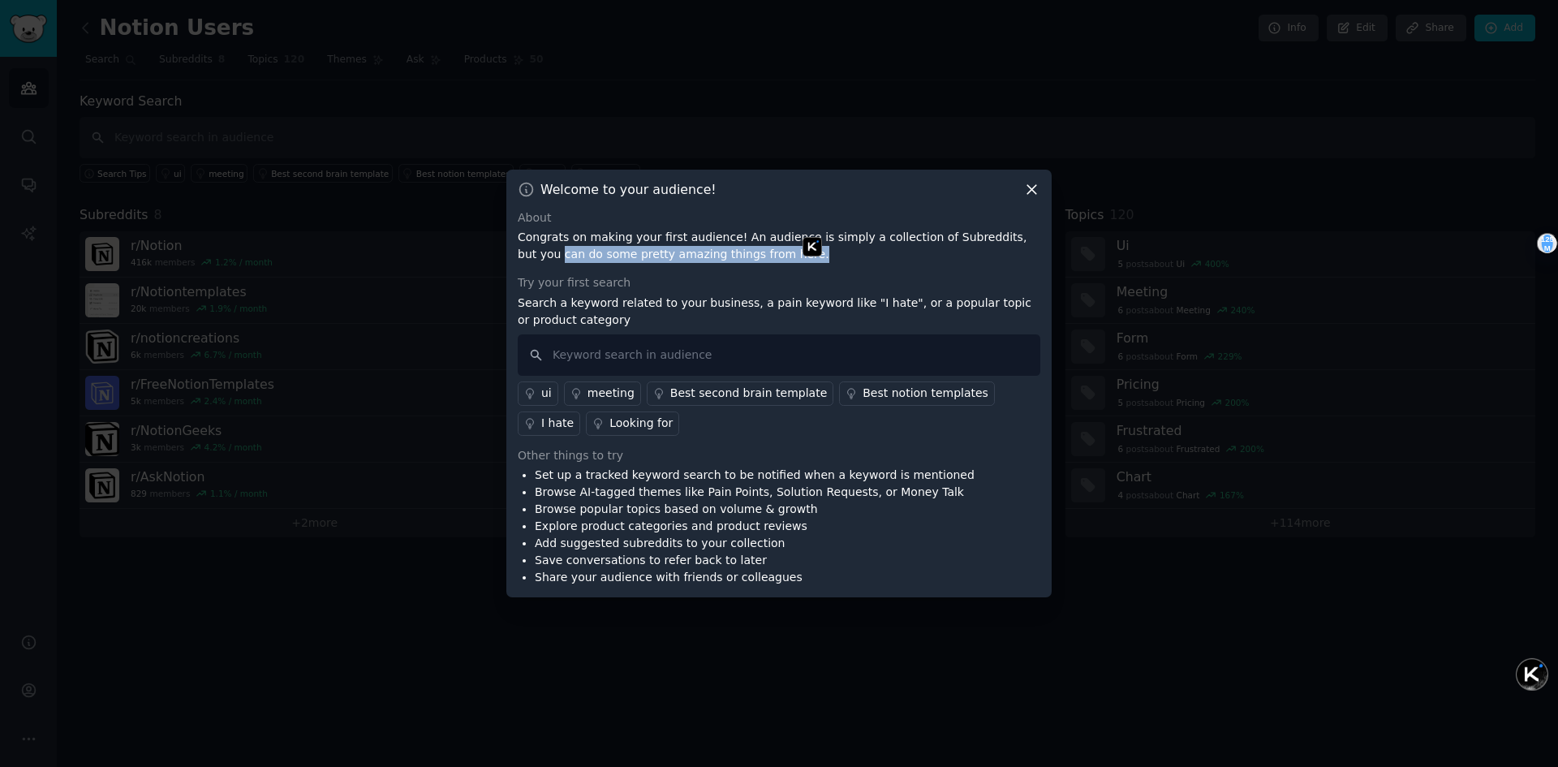
click at [712, 257] on p "Congrats on making your first audience! An audience is simply a collection of S…" at bounding box center [779, 246] width 522 height 34
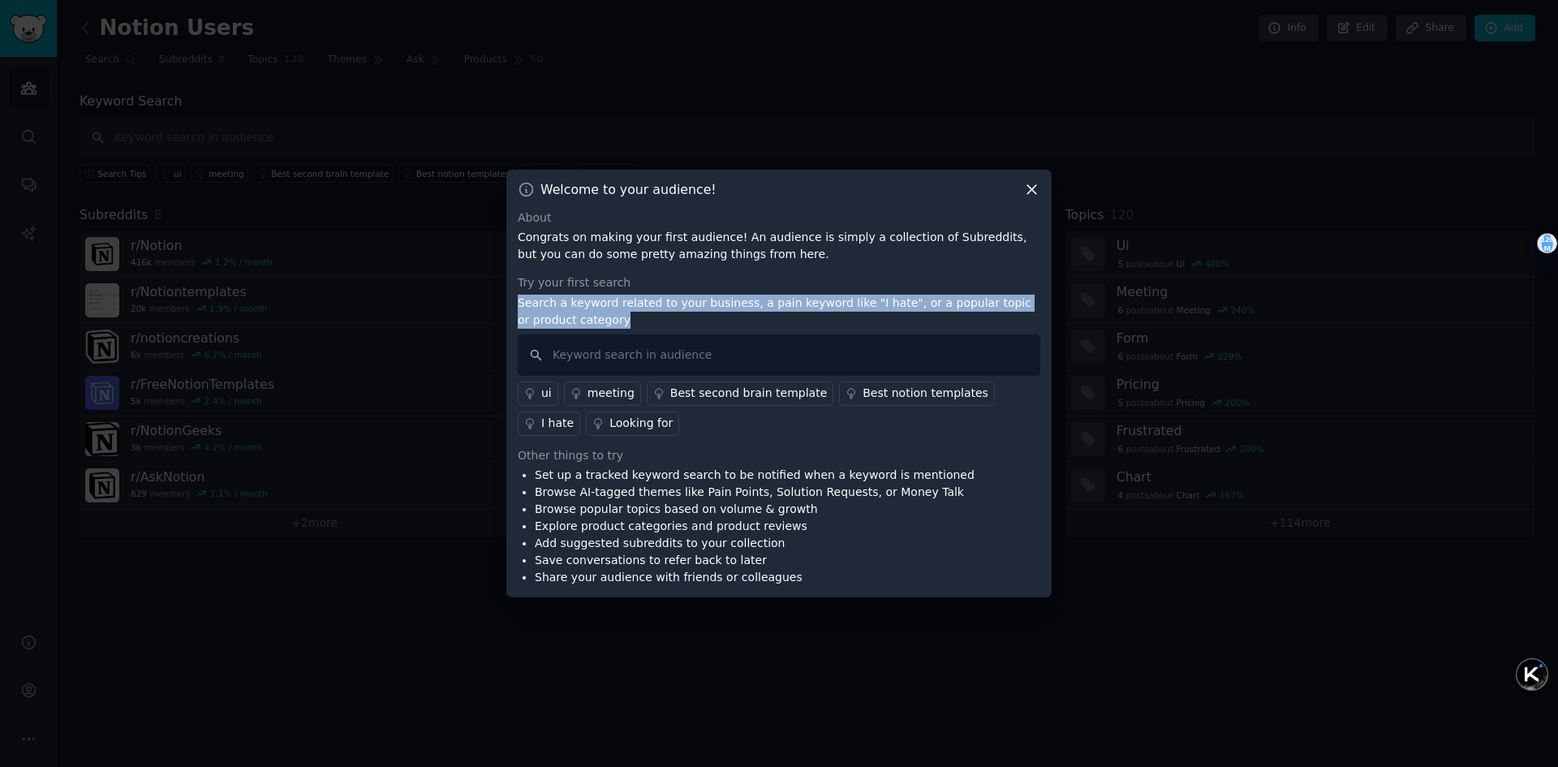
drag, startPoint x: 518, startPoint y: 307, endPoint x: 702, endPoint y: 313, distance: 183.5
click at [702, 313] on p "Search a keyword related to your business, a pain keyword like "I hate", or a p…" at bounding box center [779, 312] width 522 height 34
click at [617, 321] on p "Search a keyword related to your business, a pain keyword like "I hate", or a p…" at bounding box center [779, 312] width 522 height 34
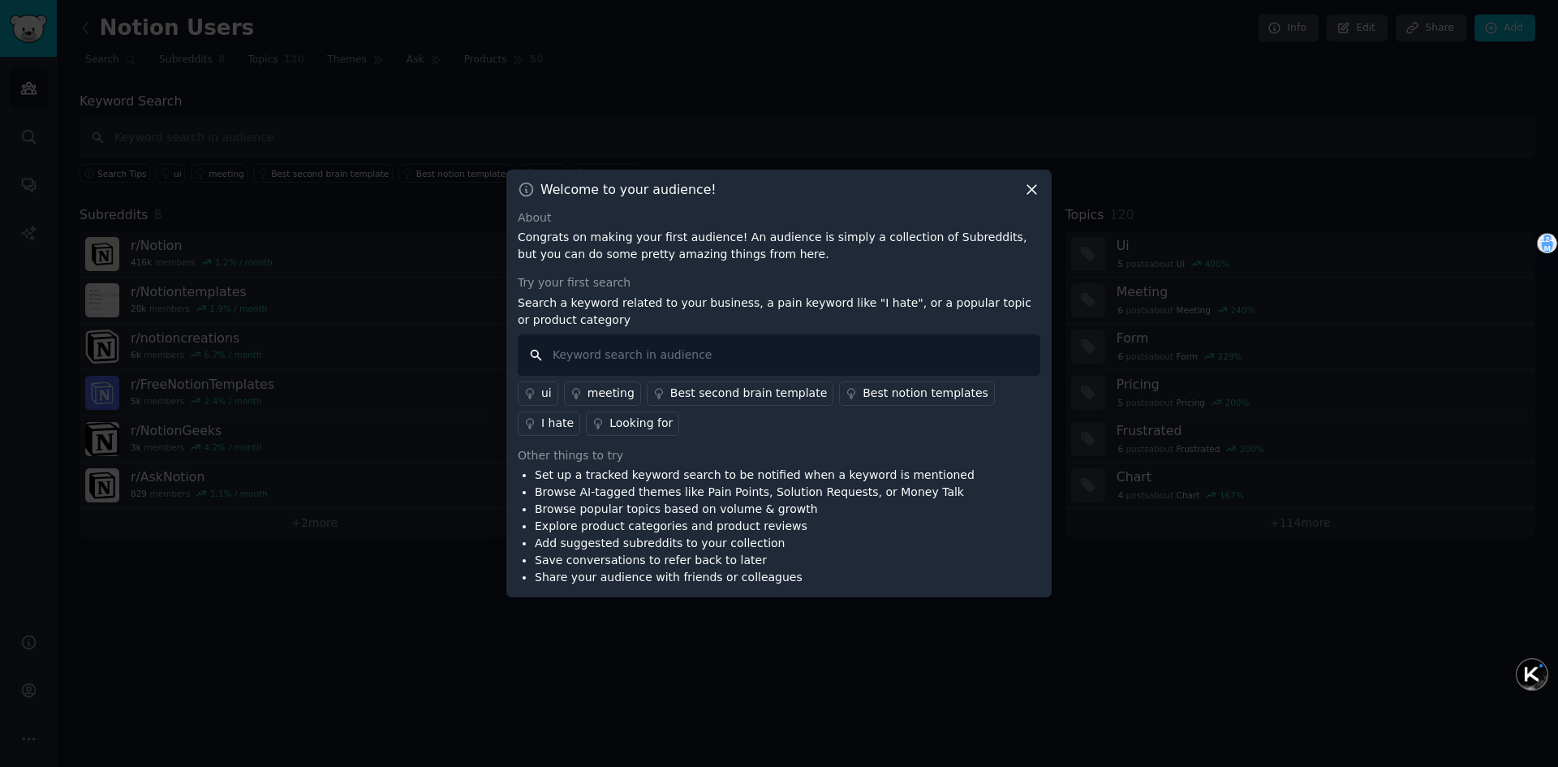
click at [810, 359] on input "text" at bounding box center [779, 354] width 522 height 41
click at [878, 302] on p "Search a keyword related to your business, a pain keyword like "I hate", or a p…" at bounding box center [779, 312] width 522 height 34
click at [867, 273] on div at bounding box center [867, 273] width 0 height 0
click at [703, 299] on p "Search a keyword related to your business, a pain keyword like "I hate", or a p…" at bounding box center [779, 312] width 522 height 34
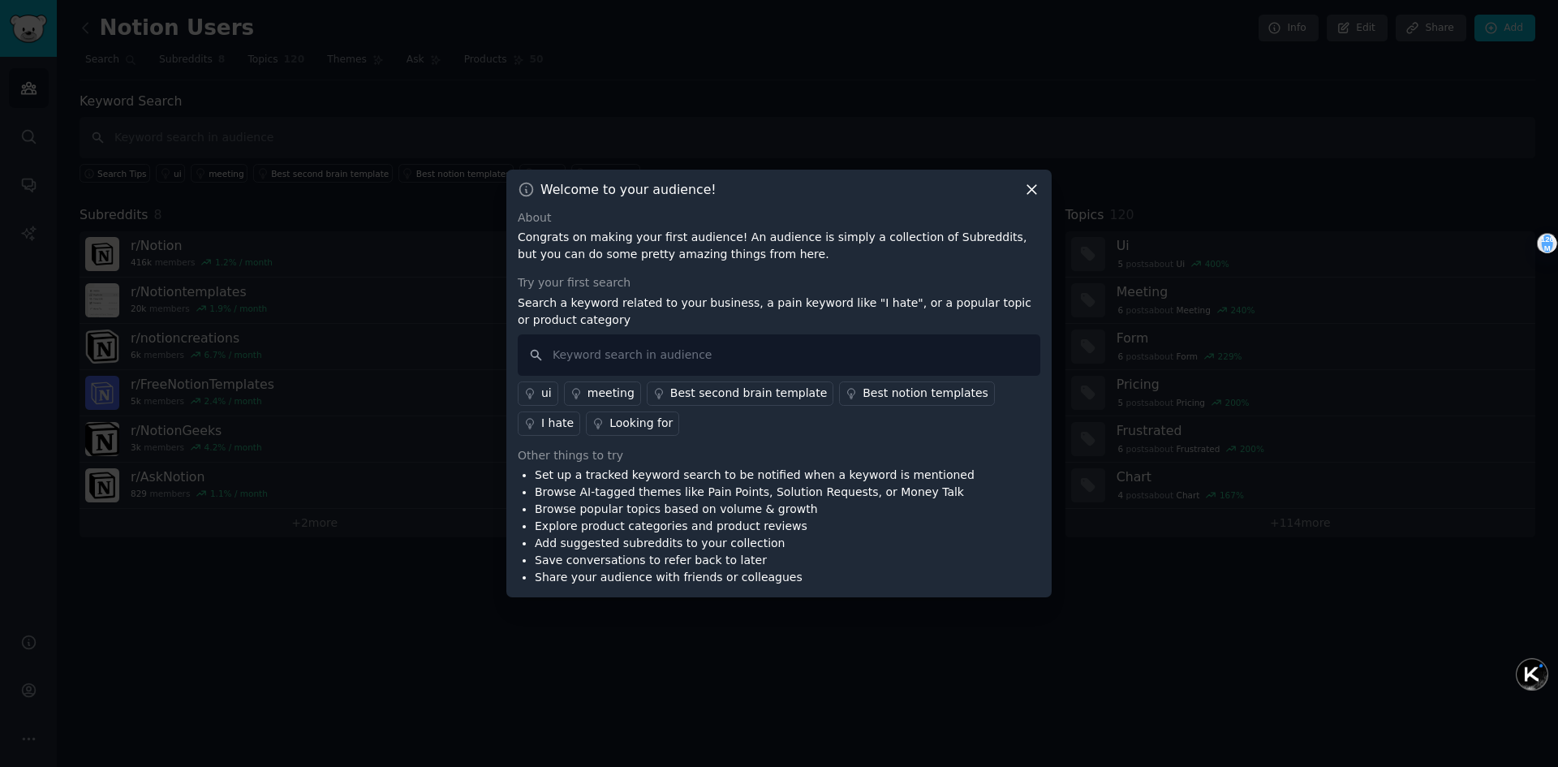
click at [1031, 191] on icon at bounding box center [1031, 189] width 17 height 17
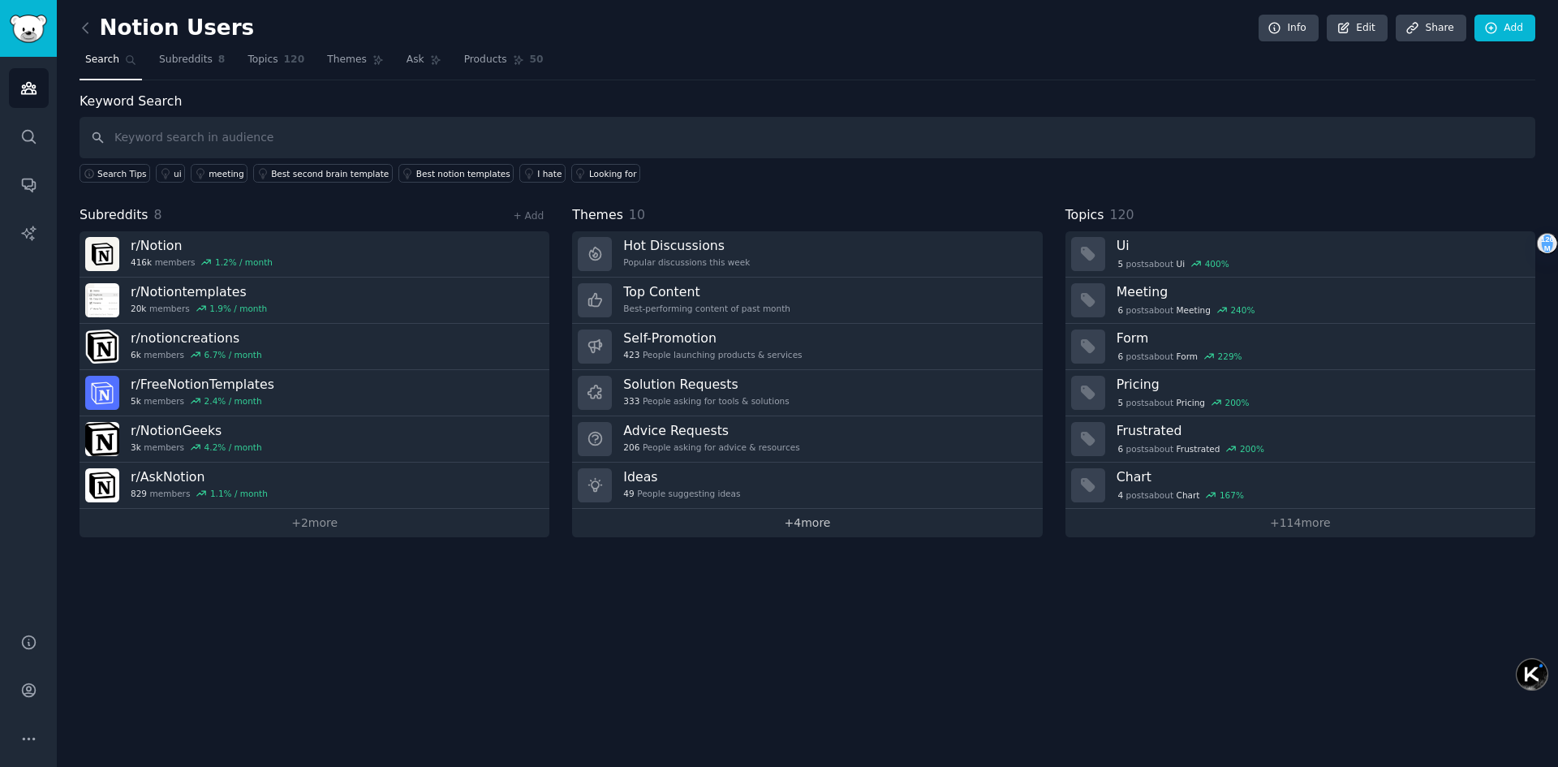
click at [808, 523] on link "+ 4 more" at bounding box center [807, 523] width 470 height 28
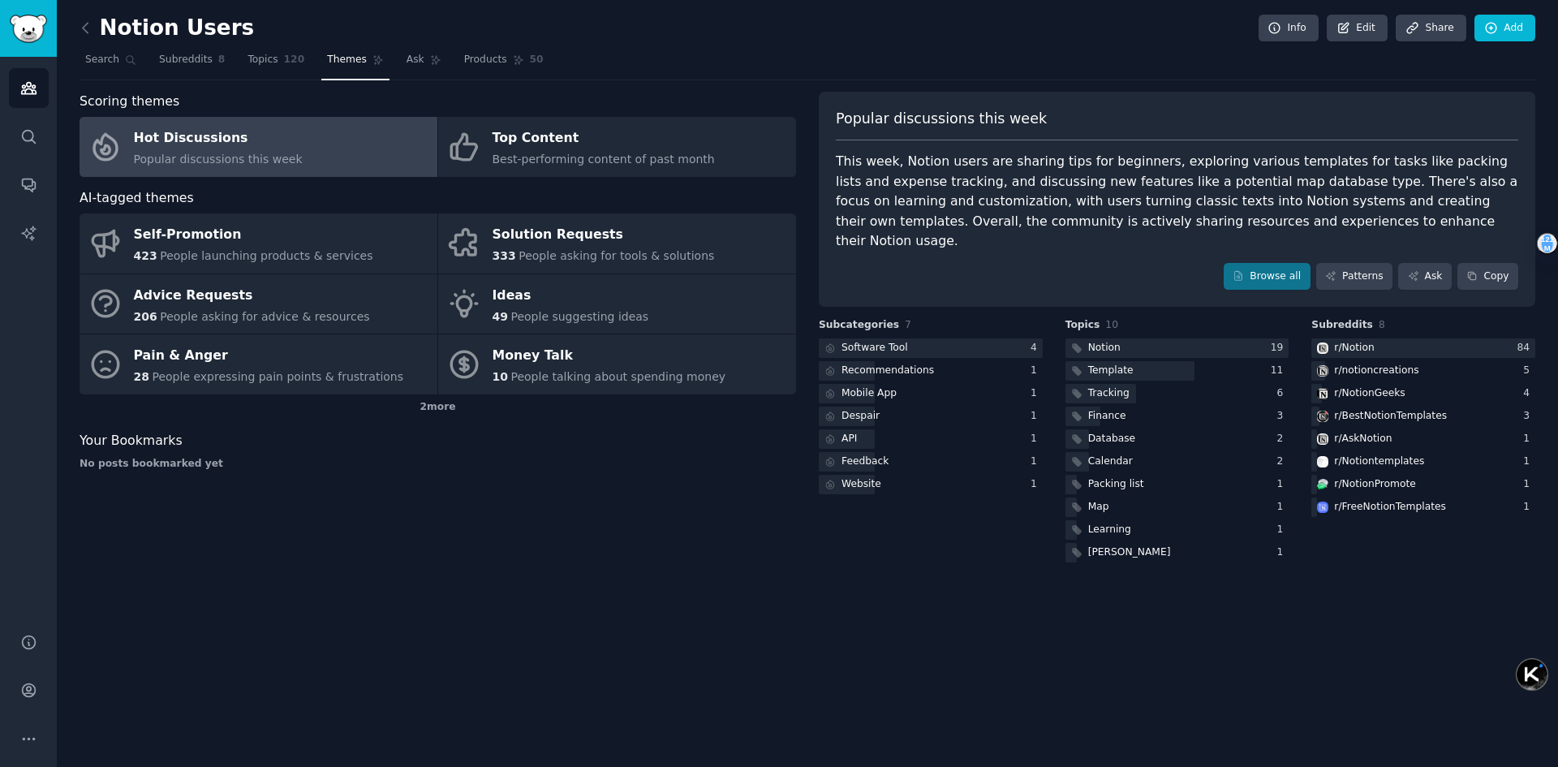
click at [218, 144] on div "Hot Discussions" at bounding box center [218, 139] width 169 height 26
click at [171, 47] on link "Subreddits 8" at bounding box center [191, 63] width 77 height 33
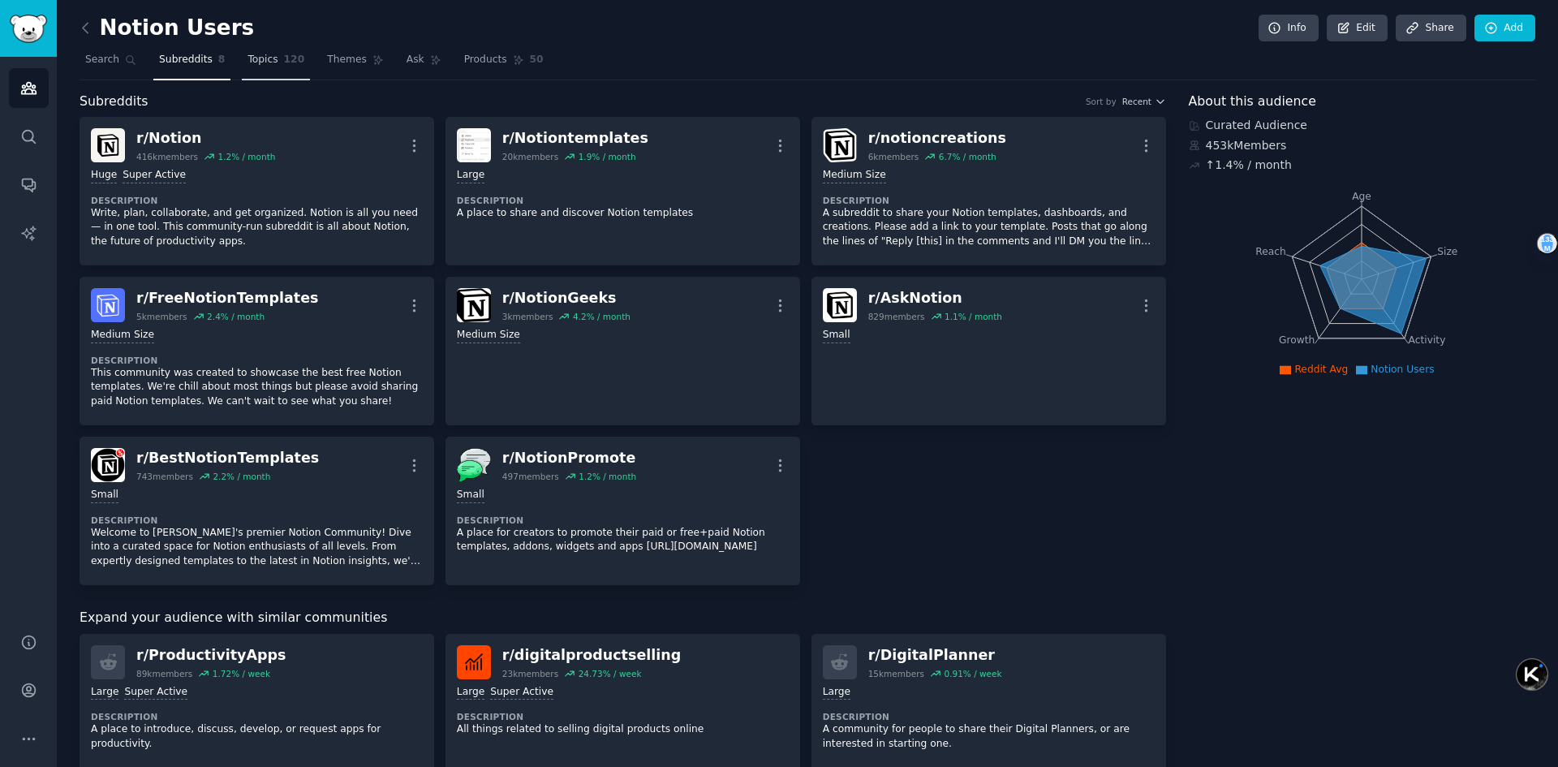
click at [261, 64] on span "Topics" at bounding box center [262, 60] width 30 height 15
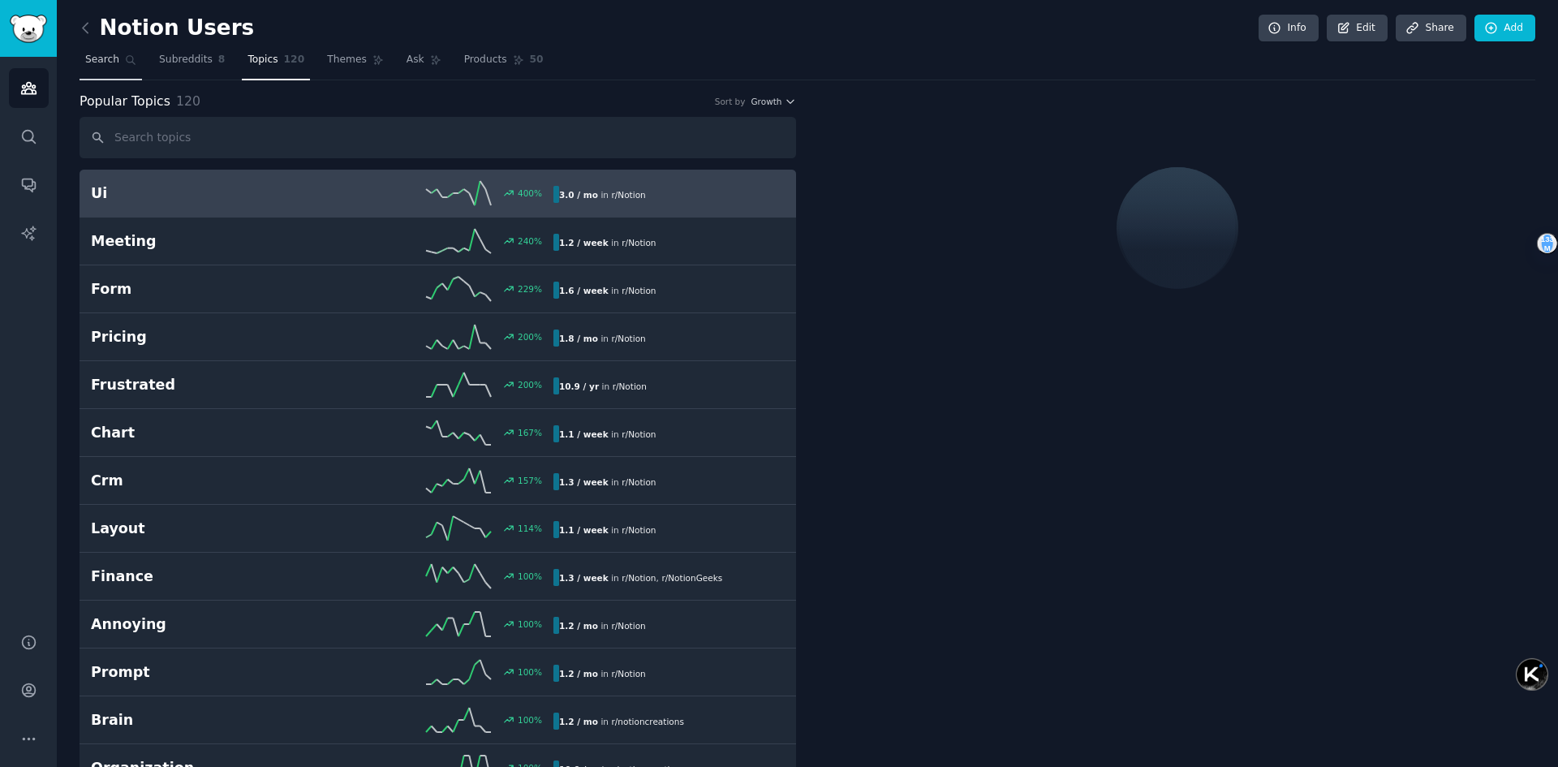
click at [98, 71] on link "Search" at bounding box center [111, 63] width 62 height 33
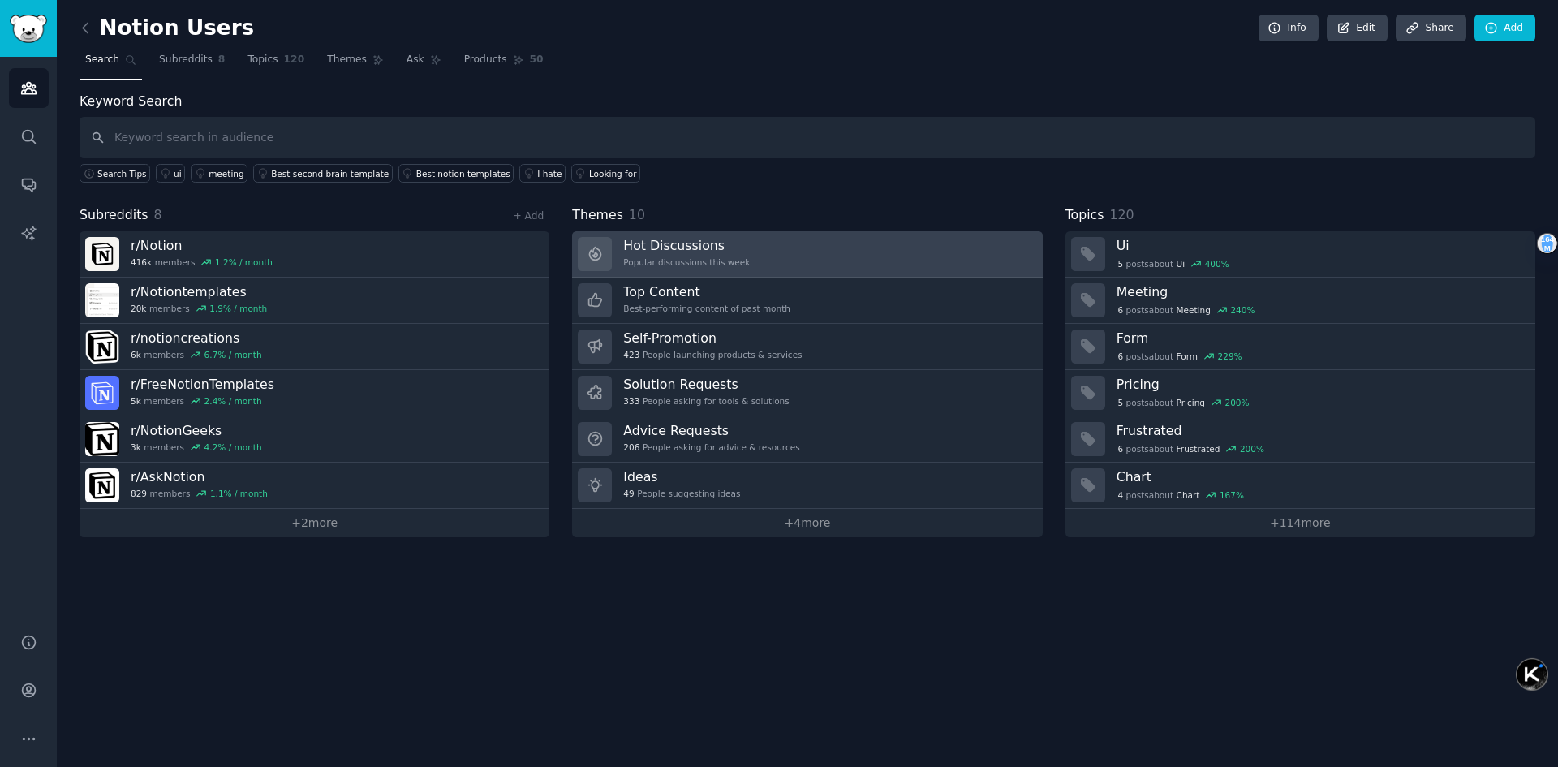
click at [778, 259] on link "Hot Discussions Popular discussions this week" at bounding box center [807, 254] width 470 height 46
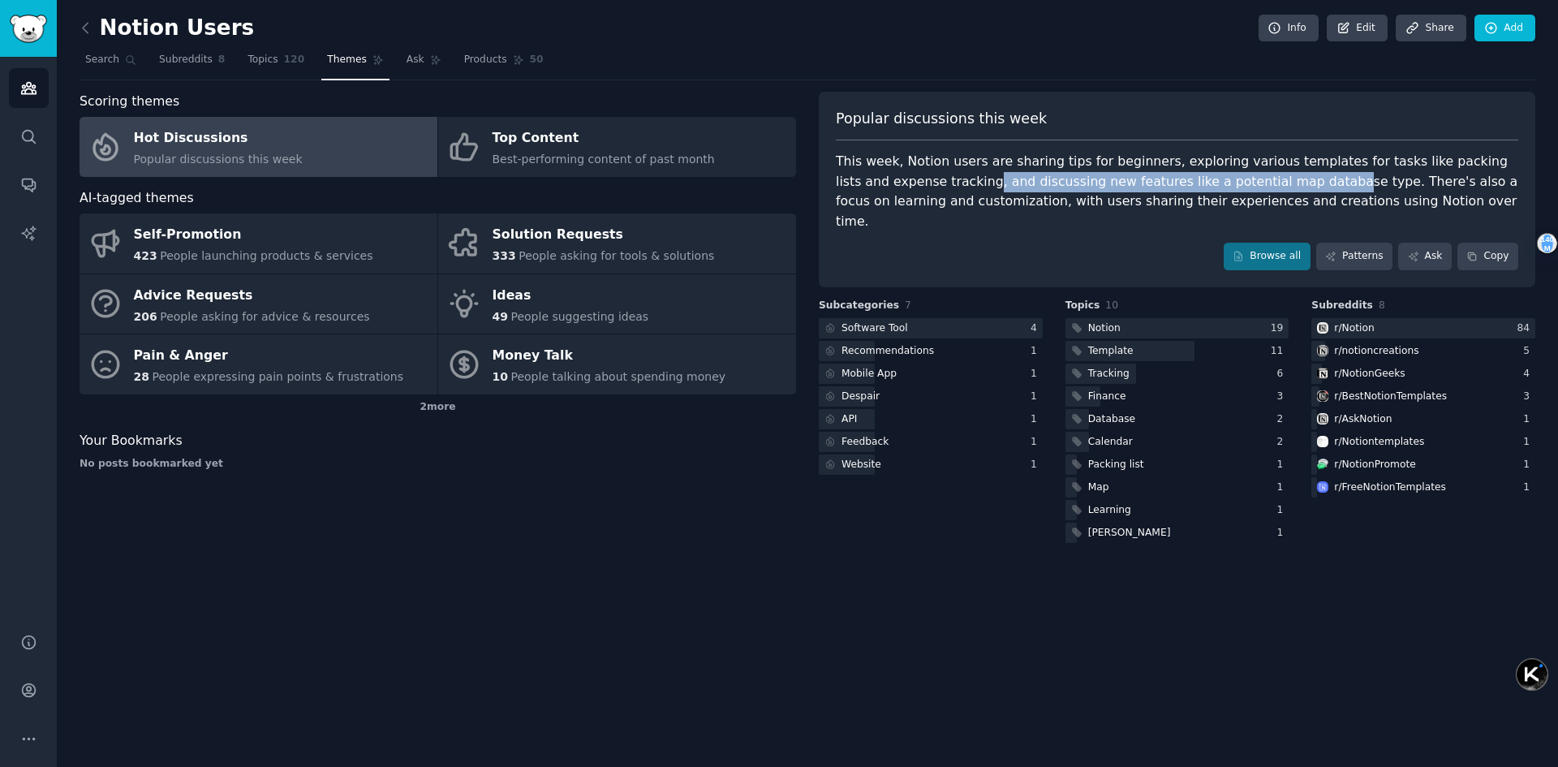
drag, startPoint x: 967, startPoint y: 182, endPoint x: 1316, endPoint y: 178, distance: 348.9
click at [1316, 178] on div "This week, Notion users are sharing tips for beginners, exploring various templ…" at bounding box center [1177, 192] width 682 height 80
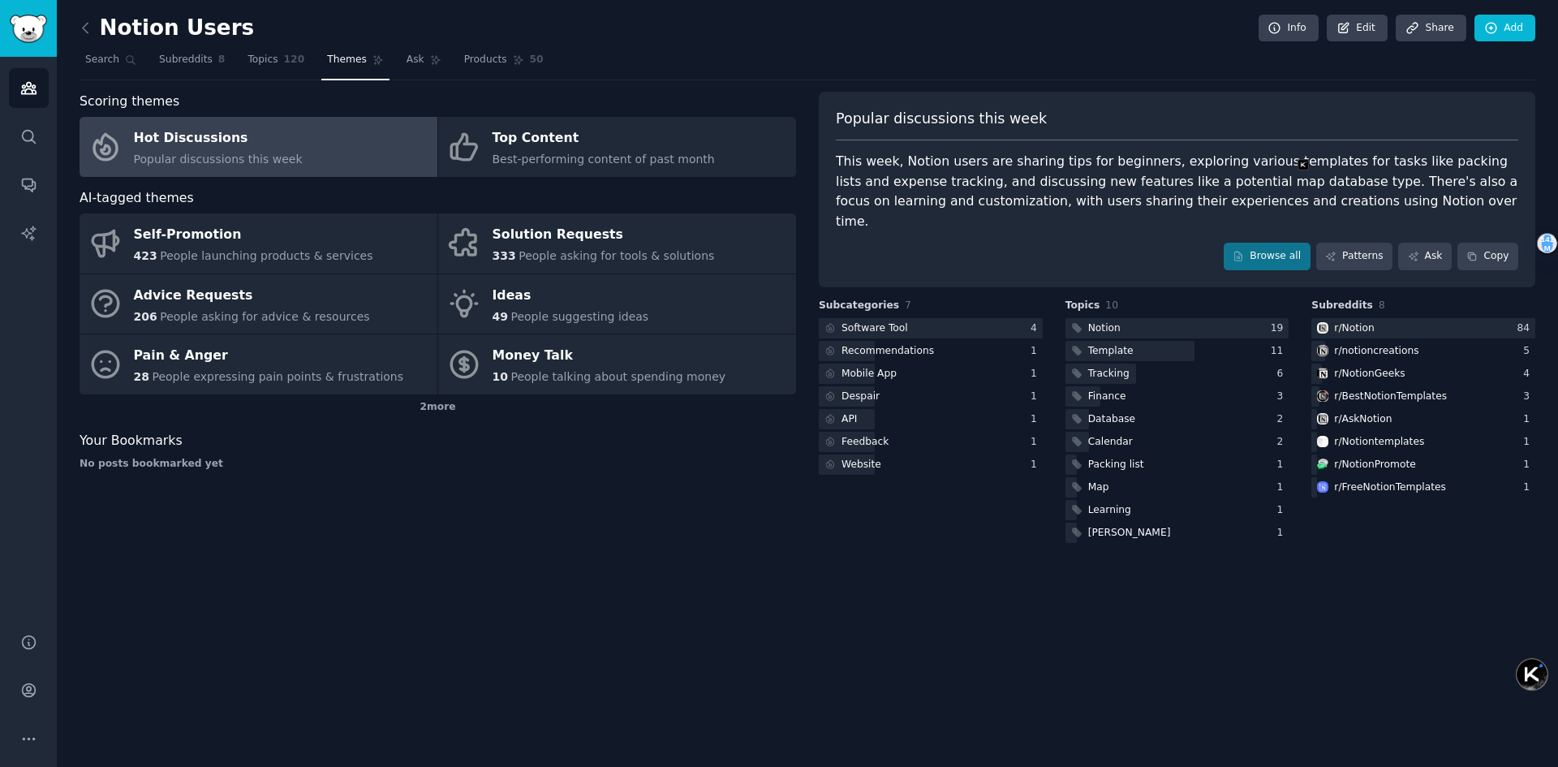
click at [1178, 191] on div "This week, Notion users are sharing tips for beginners, exploring various templ…" at bounding box center [1177, 192] width 682 height 80
click at [1199, 184] on div "This week, Notion users are sharing tips for beginners, exploring various templ…" at bounding box center [1177, 192] width 682 height 80
click at [1094, 189] on div "This week, Notion users are sharing tips for beginners, exploring various templ…" at bounding box center [1177, 192] width 682 height 80
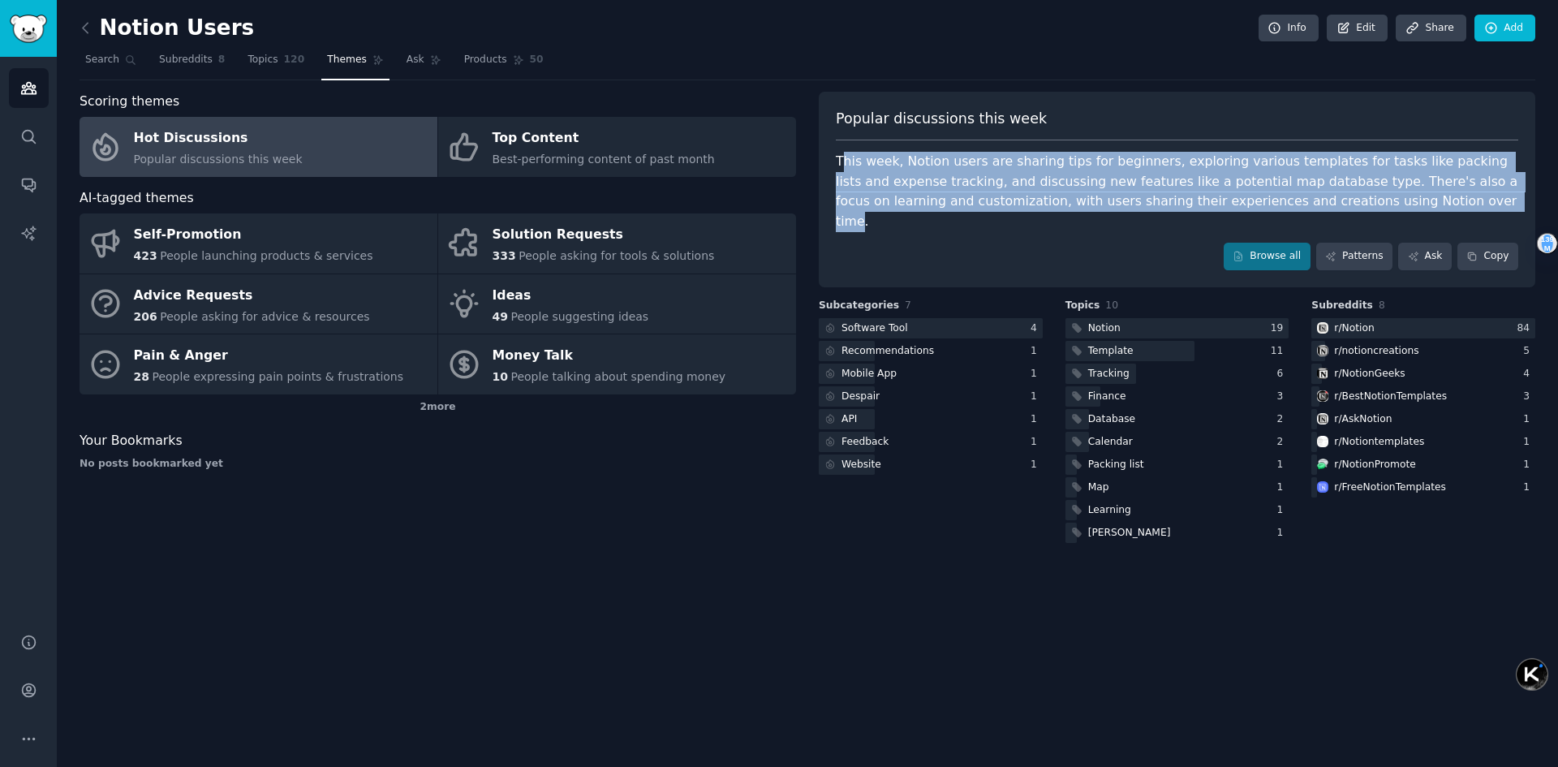
drag, startPoint x: 1460, startPoint y: 203, endPoint x: 842, endPoint y: 143, distance: 621.1
click at [842, 143] on div "Popular discussions this week This week, Notion users are sharing tips for begi…" at bounding box center [1177, 190] width 716 height 196
click at [970, 197] on div "This week, Notion users are sharing tips for beginners, exploring various templ…" at bounding box center [1177, 192] width 682 height 80
drag, startPoint x: 1421, startPoint y: 196, endPoint x: 836, endPoint y: 159, distance: 586.9
click at [836, 159] on div "This week, Notion users are sharing tips for beginners, exploring various templ…" at bounding box center [1177, 192] width 682 height 80
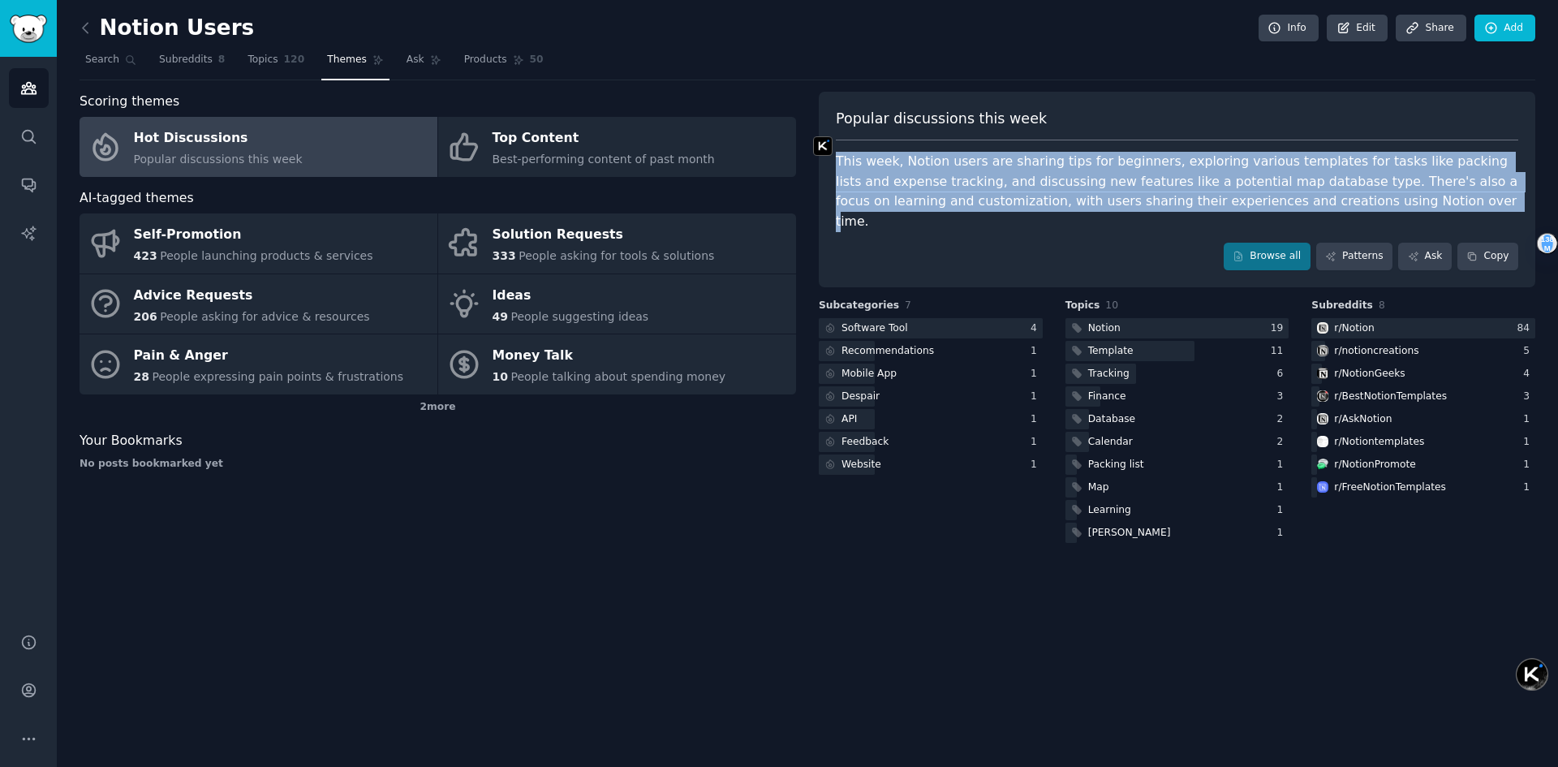
click at [825, 151] on img at bounding box center [822, 145] width 19 height 19
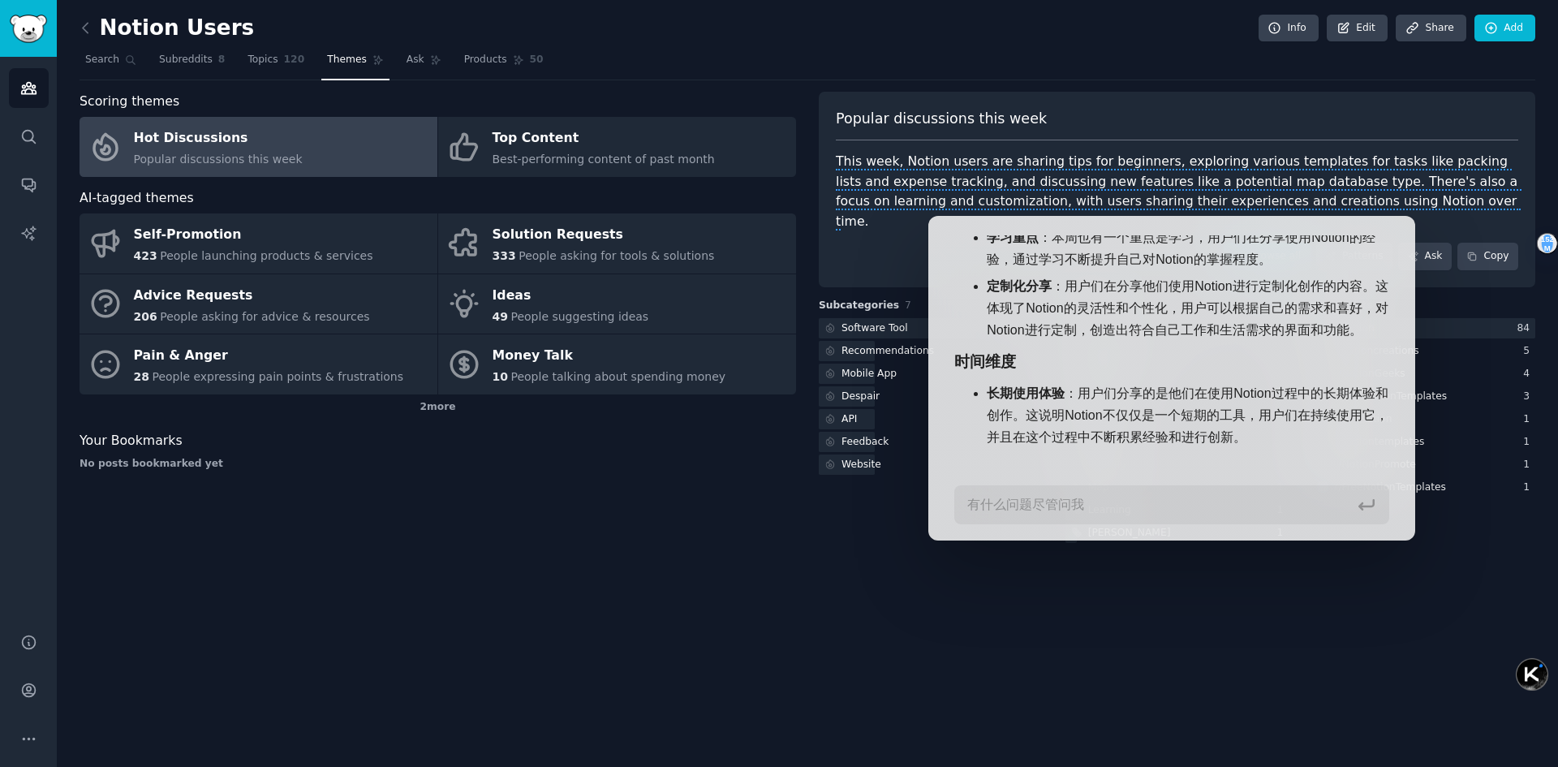
click at [888, 243] on div "Browse all Patterns Ask Copy" at bounding box center [1177, 257] width 682 height 28
click at [866, 243] on div "Browse all Patterns Ask Copy" at bounding box center [1177, 257] width 682 height 28
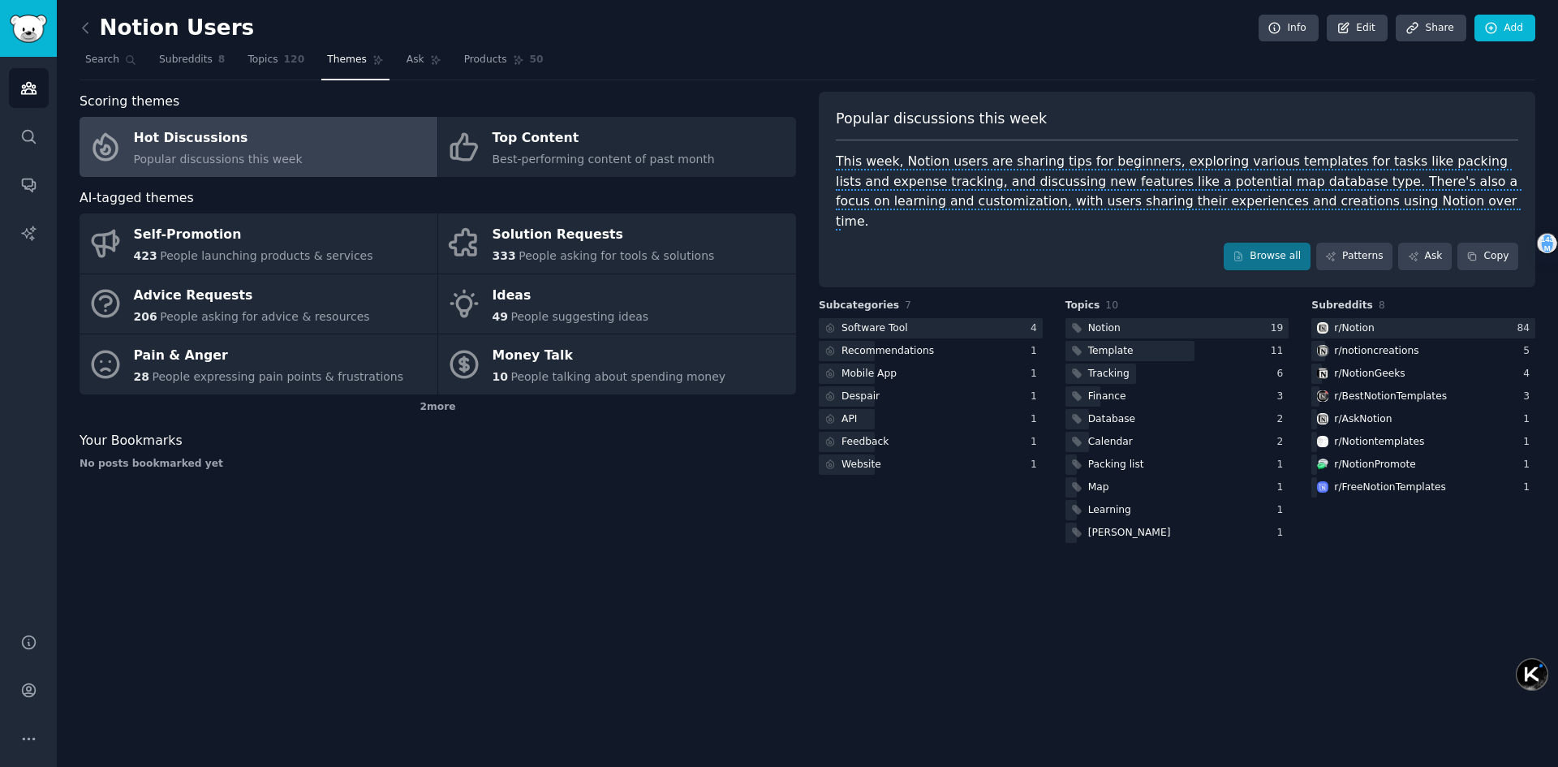
click at [79, 30] on div "Notion Users Info Edit Share Add Search Subreddits 8 Topics 120 Themes Ask Prod…" at bounding box center [807, 383] width 1501 height 767
click at [82, 24] on icon at bounding box center [85, 27] width 17 height 17
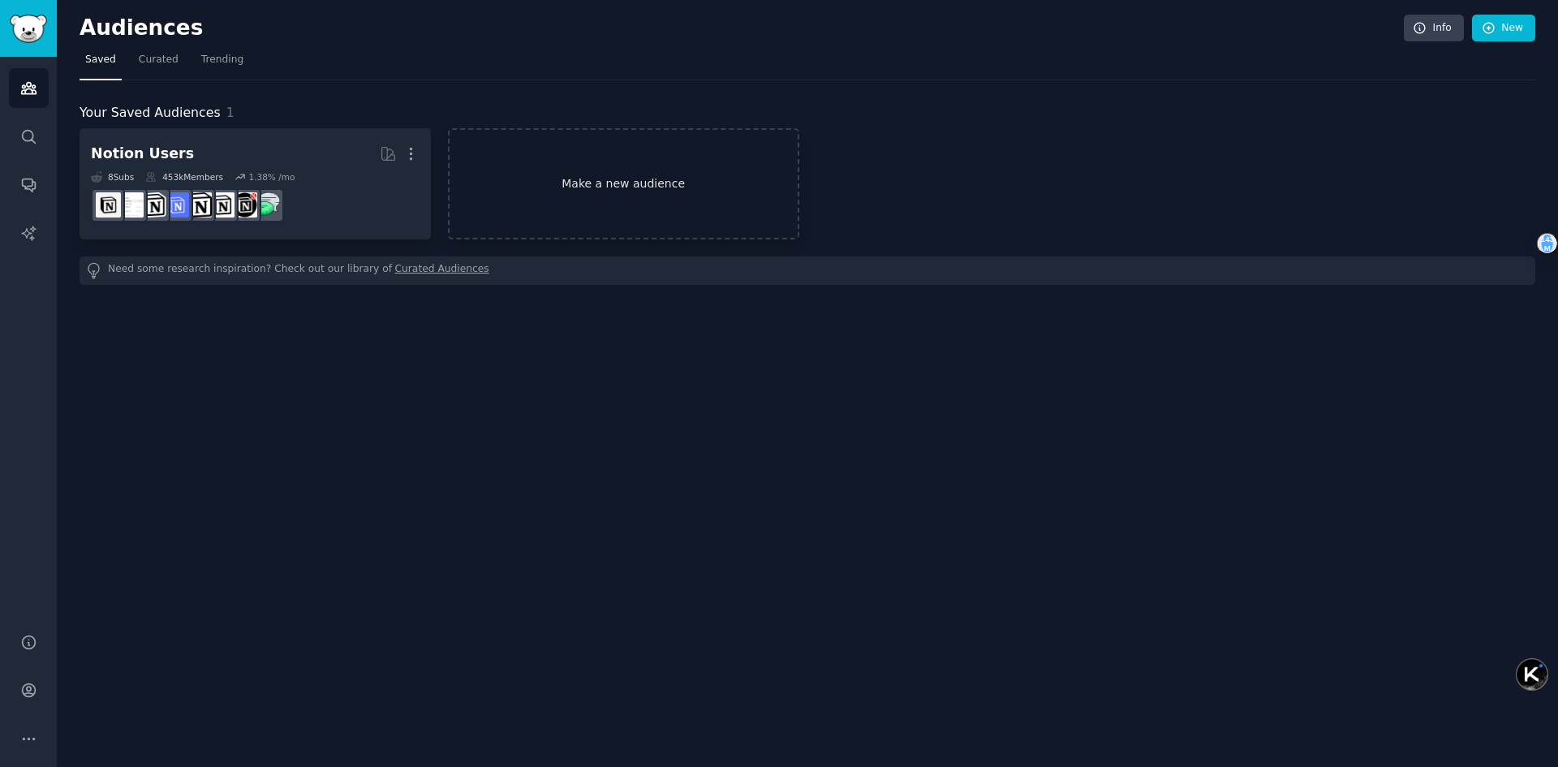
click at [600, 201] on link "Make a new audience" at bounding box center [623, 183] width 351 height 111
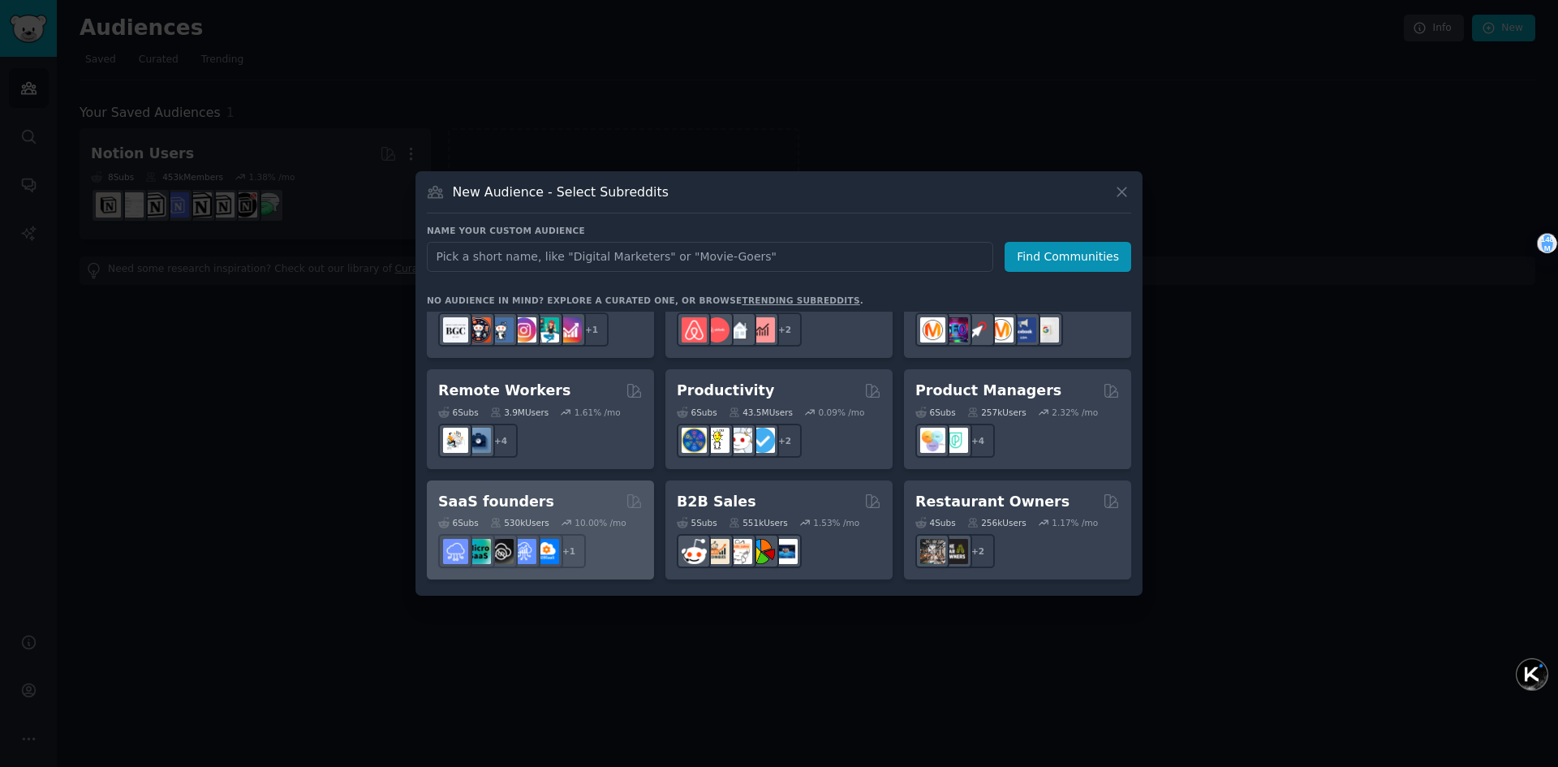
scroll to position [1217, 0]
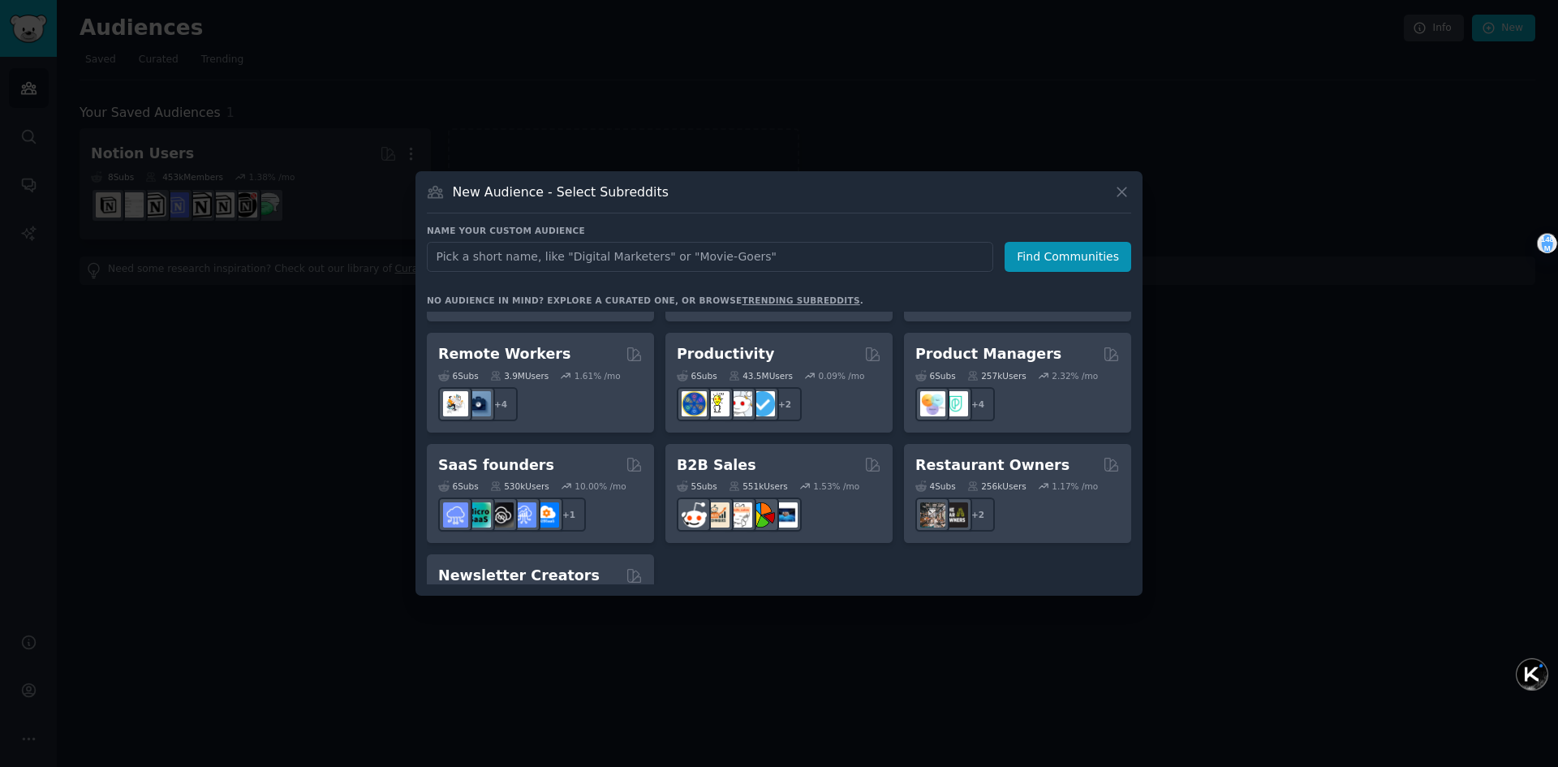
click at [1307, 328] on div at bounding box center [779, 383] width 1558 height 767
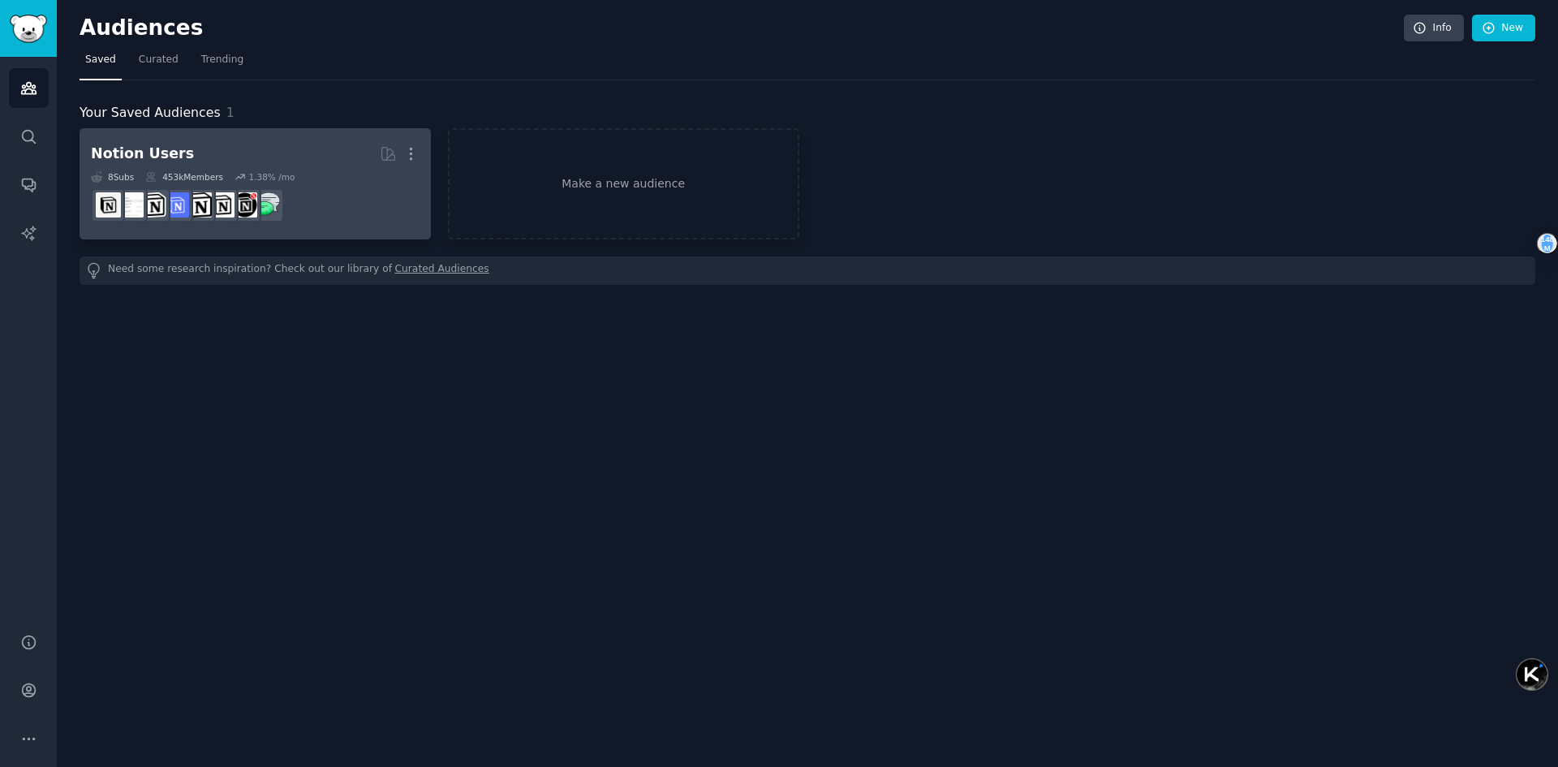
click at [309, 150] on h2 "Notion Users More" at bounding box center [255, 154] width 329 height 28
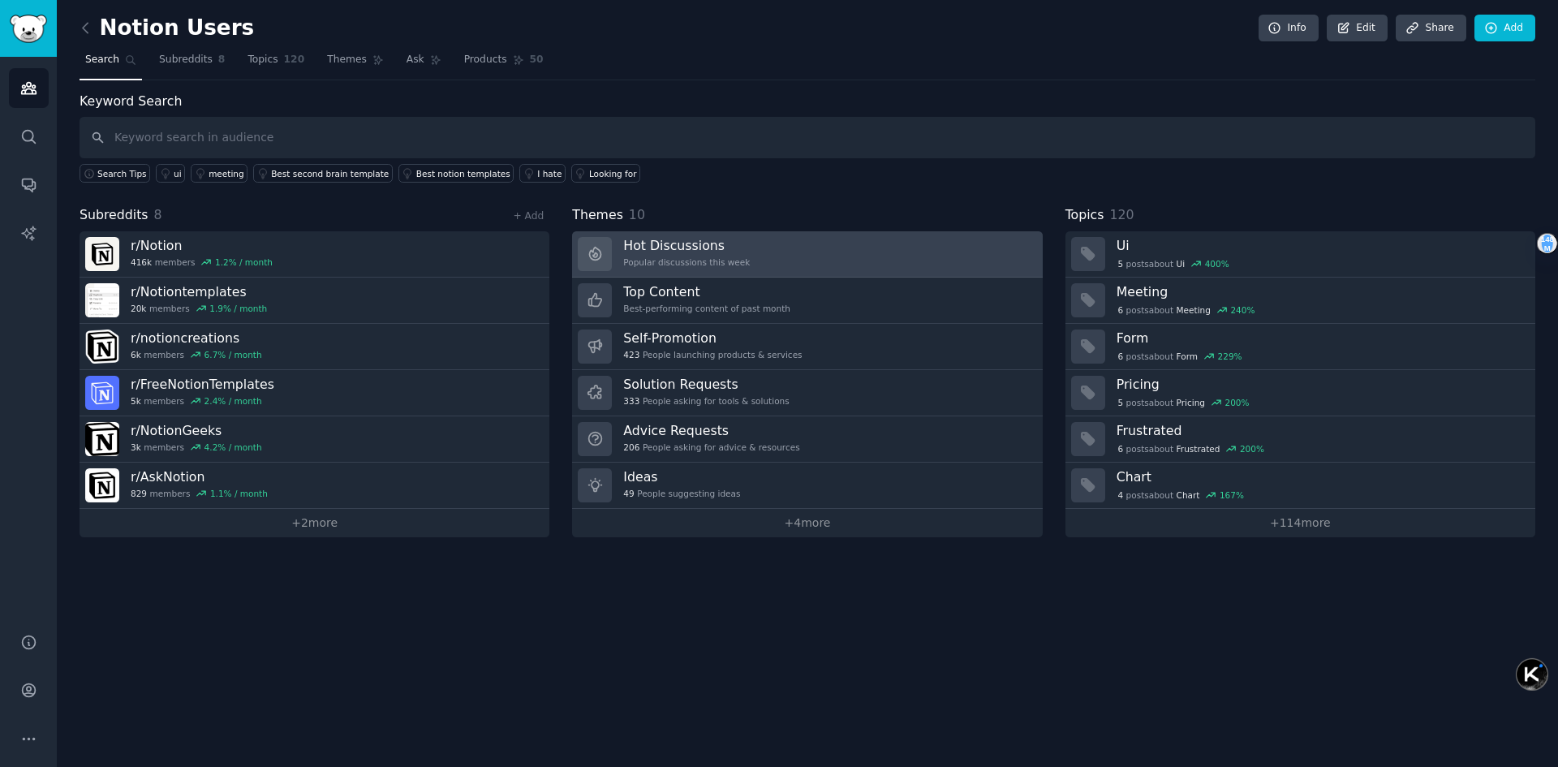
click at [746, 245] on link "Hot Discussions Popular discussions this week" at bounding box center [807, 254] width 470 height 46
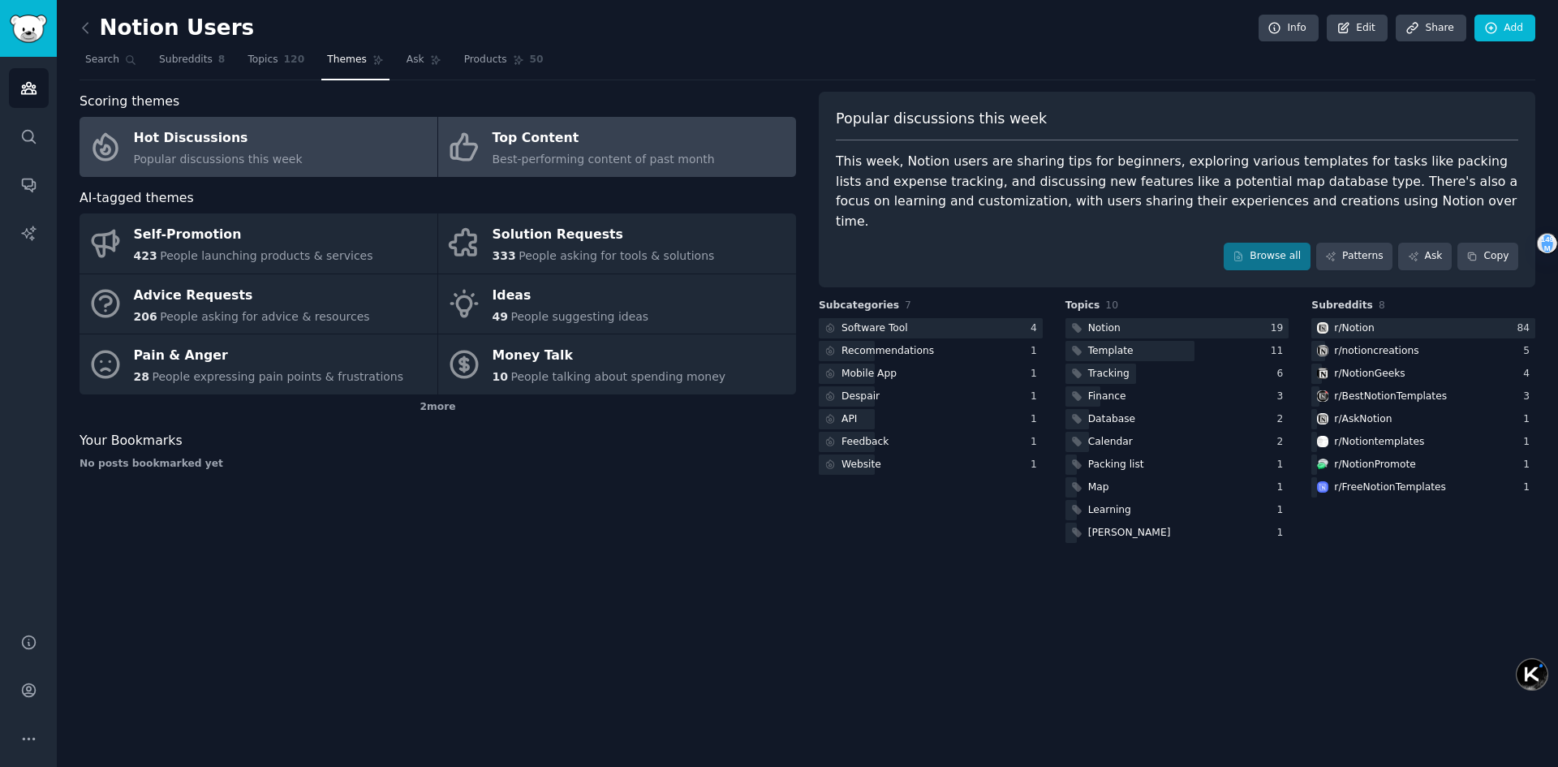
click at [606, 166] on span "Best-performing content of past month" at bounding box center [603, 159] width 222 height 13
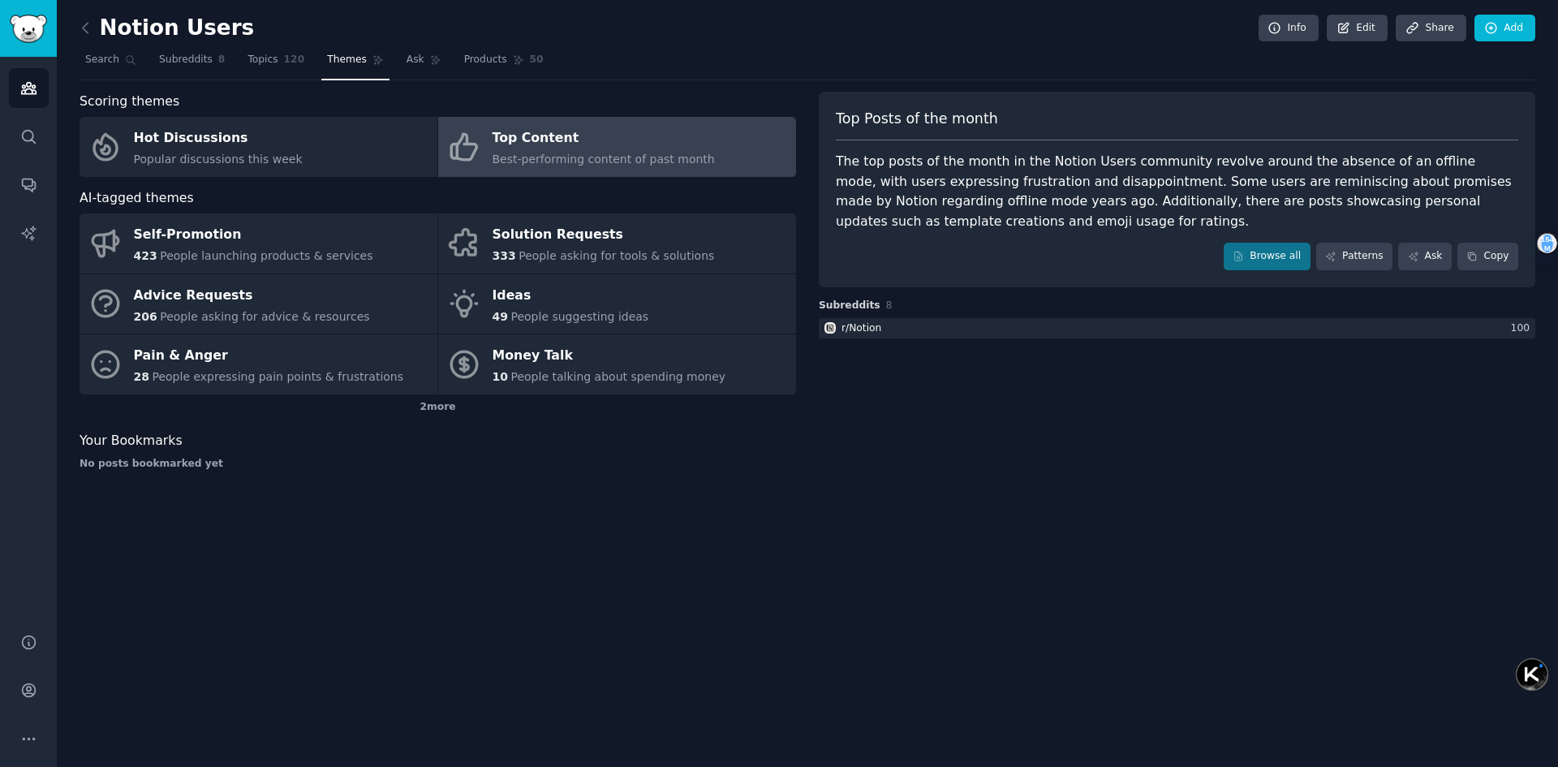
click at [1349, 165] on div "The top posts of the month in the Notion Users community revolve around the abs…" at bounding box center [1177, 192] width 682 height 80
click at [1339, 170] on div at bounding box center [1339, 170] width 0 height 0
click at [1116, 191] on div "The top posts of the month in the Notion Users community revolve around the abs…" at bounding box center [1177, 192] width 682 height 80
click at [986, 179] on div "The top posts of the month in the Notion Users community revolve around the abs…" at bounding box center [1177, 192] width 682 height 80
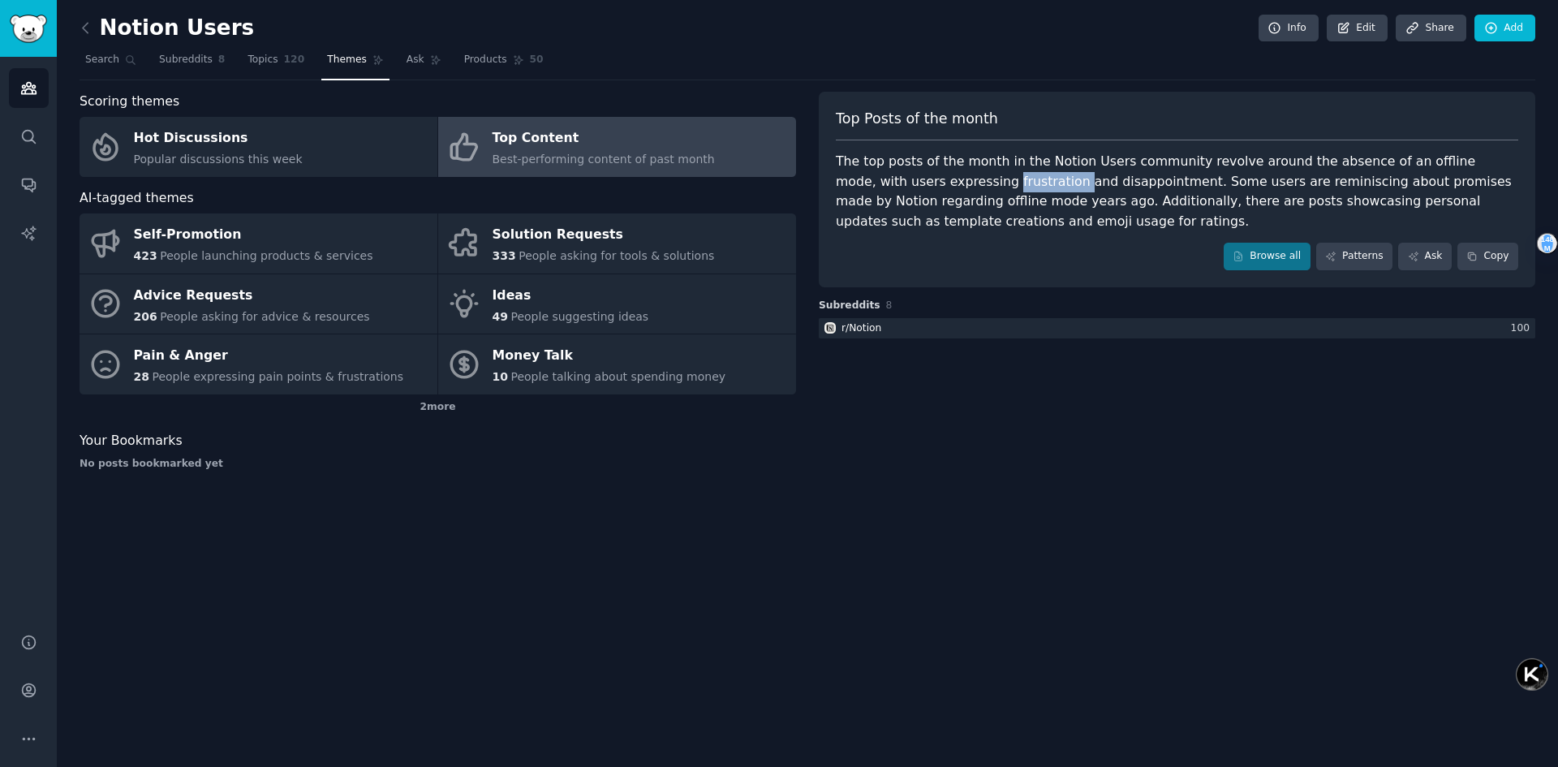
click at [986, 179] on div "The top posts of the month in the Notion Users community revolve around the abs…" at bounding box center [1177, 192] width 682 height 80
click at [975, 151] on div at bounding box center [975, 151] width 0 height 0
click at [1171, 181] on div "The top posts of the month in the Notion Users community revolve around the abs…" at bounding box center [1177, 192] width 682 height 80
click at [1112, 180] on div "The top posts of the month in the Notion Users community revolve around the abs…" at bounding box center [1177, 192] width 682 height 80
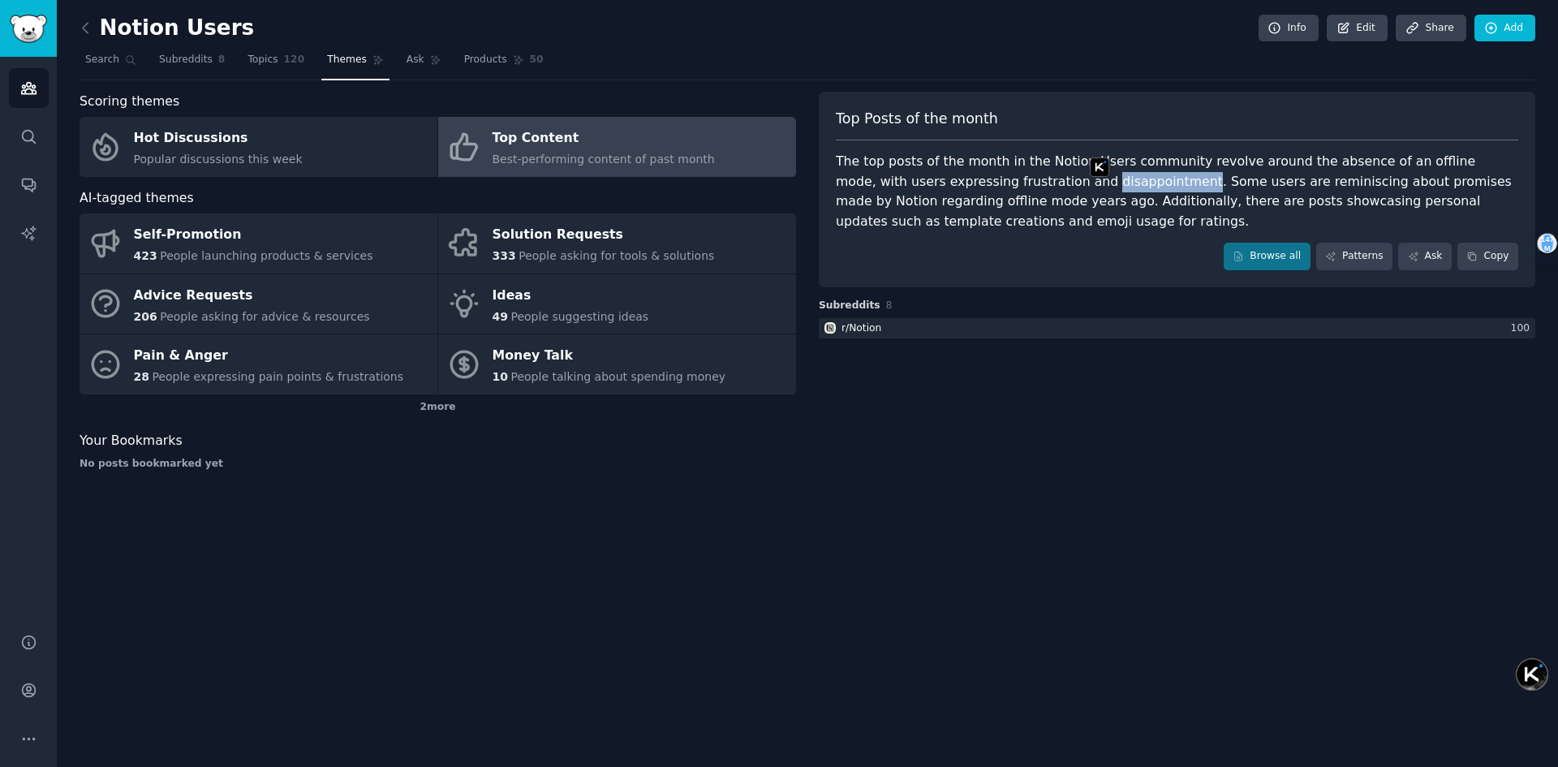
click at [1102, 151] on div at bounding box center [1102, 151] width 0 height 0
click at [1249, 182] on div "The top posts of the month in the Notion Users community revolve around the abs…" at bounding box center [1177, 192] width 682 height 80
drag, startPoint x: 1167, startPoint y: 178, endPoint x: 1373, endPoint y: 185, distance: 205.4
click at [1373, 185] on div "The top posts of the month in the Notion Users community revolve around the abs…" at bounding box center [1177, 192] width 682 height 80
click at [1296, 185] on div "The top posts of the month in the Notion Users community revolve around the abs…" at bounding box center [1177, 192] width 682 height 80
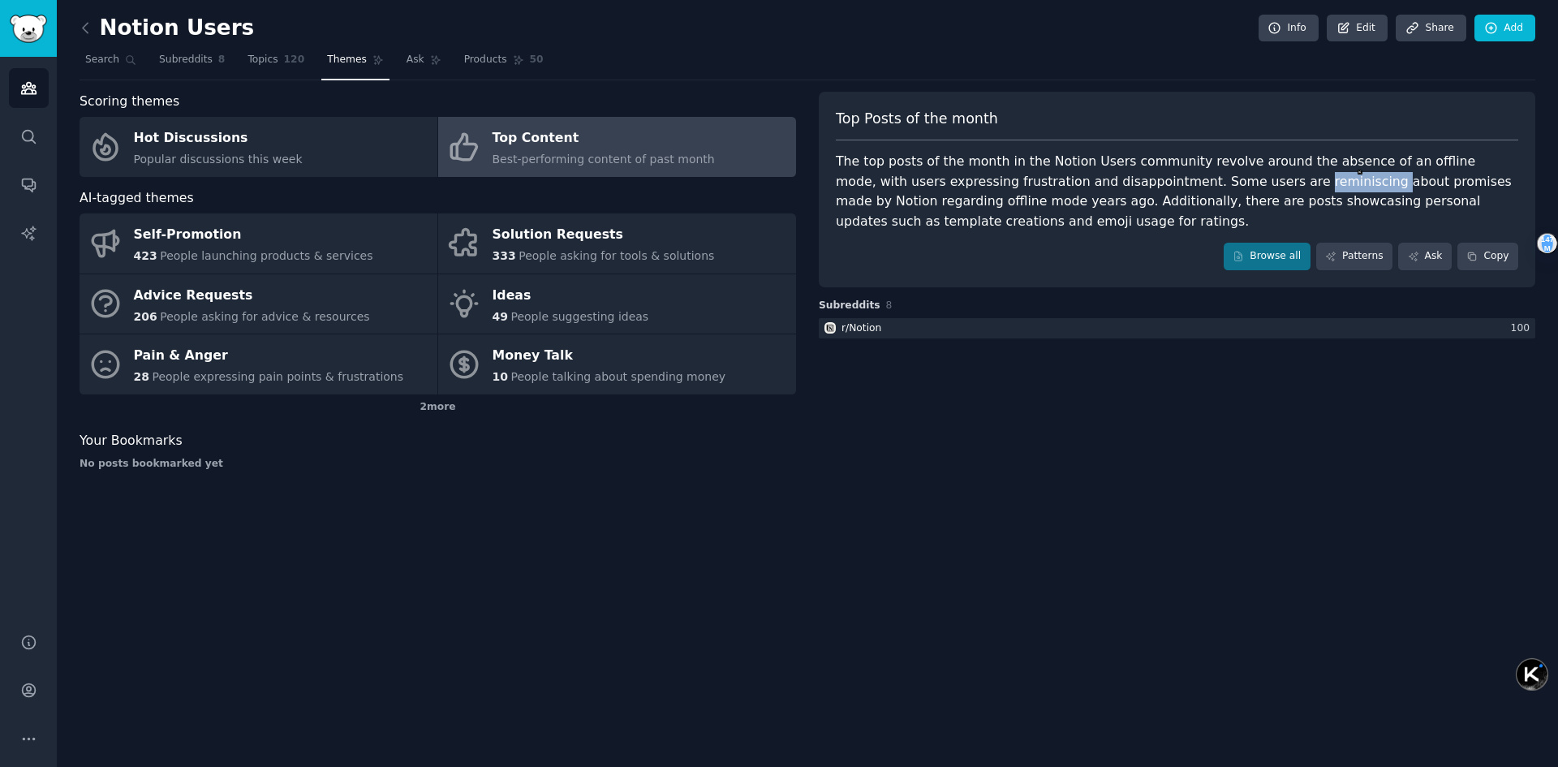
click at [1296, 185] on div "The top posts of the month in the Notion Users community revolve around the abs…" at bounding box center [1177, 192] width 682 height 80
click at [1285, 191] on div at bounding box center [1285, 191] width 0 height 0
click at [1167, 220] on div "The top posts of the month in the Notion Users community revolve around the abs…" at bounding box center [1177, 192] width 682 height 80
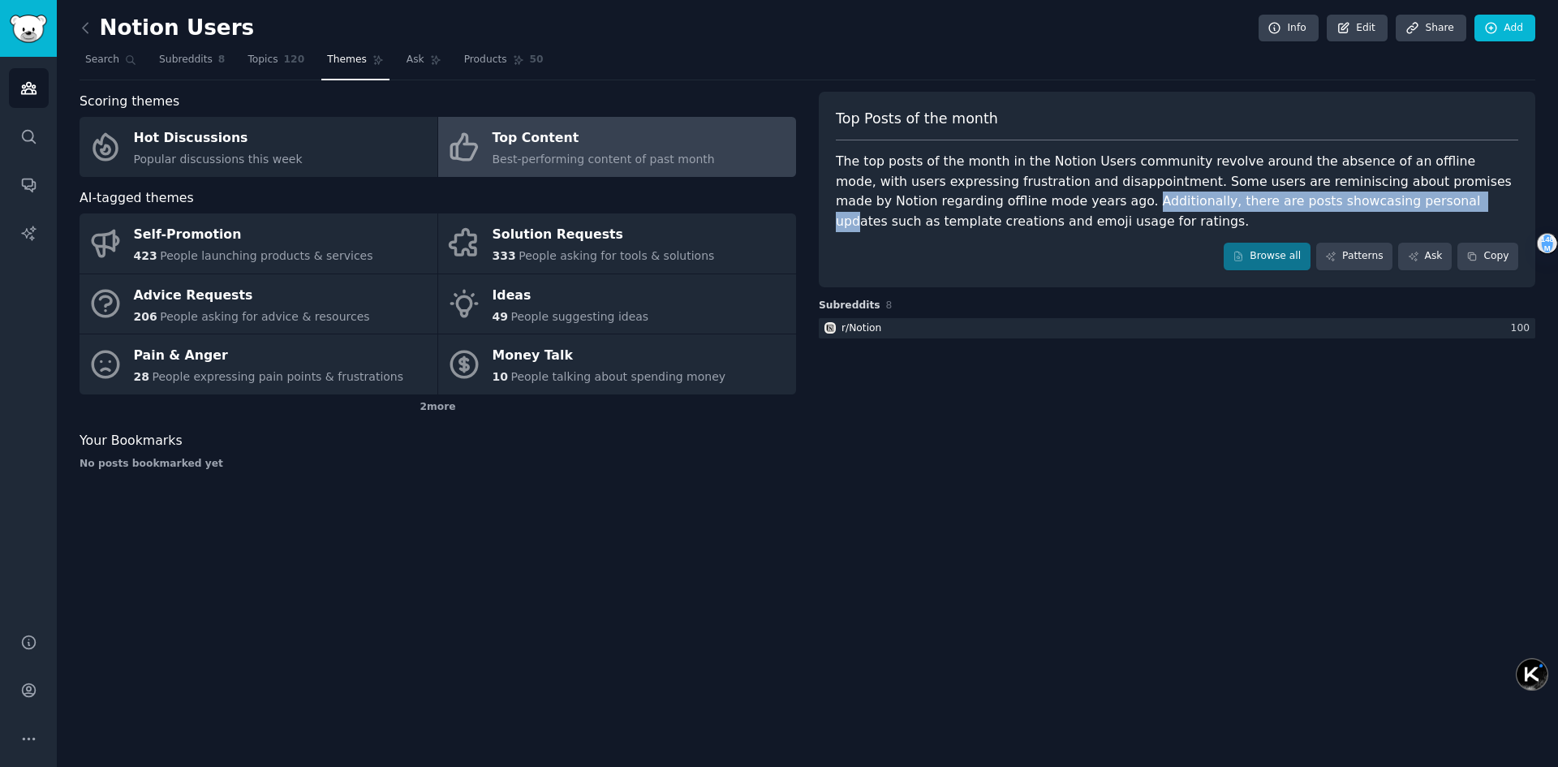
drag, startPoint x: 1094, startPoint y: 204, endPoint x: 1425, endPoint y: 206, distance: 331.8
click at [1425, 206] on div "The top posts of the month in the Notion Users community revolve around the abs…" at bounding box center [1177, 192] width 682 height 80
click at [1253, 210] on div "The top posts of the month in the Notion Users community revolve around the abs…" at bounding box center [1177, 192] width 682 height 80
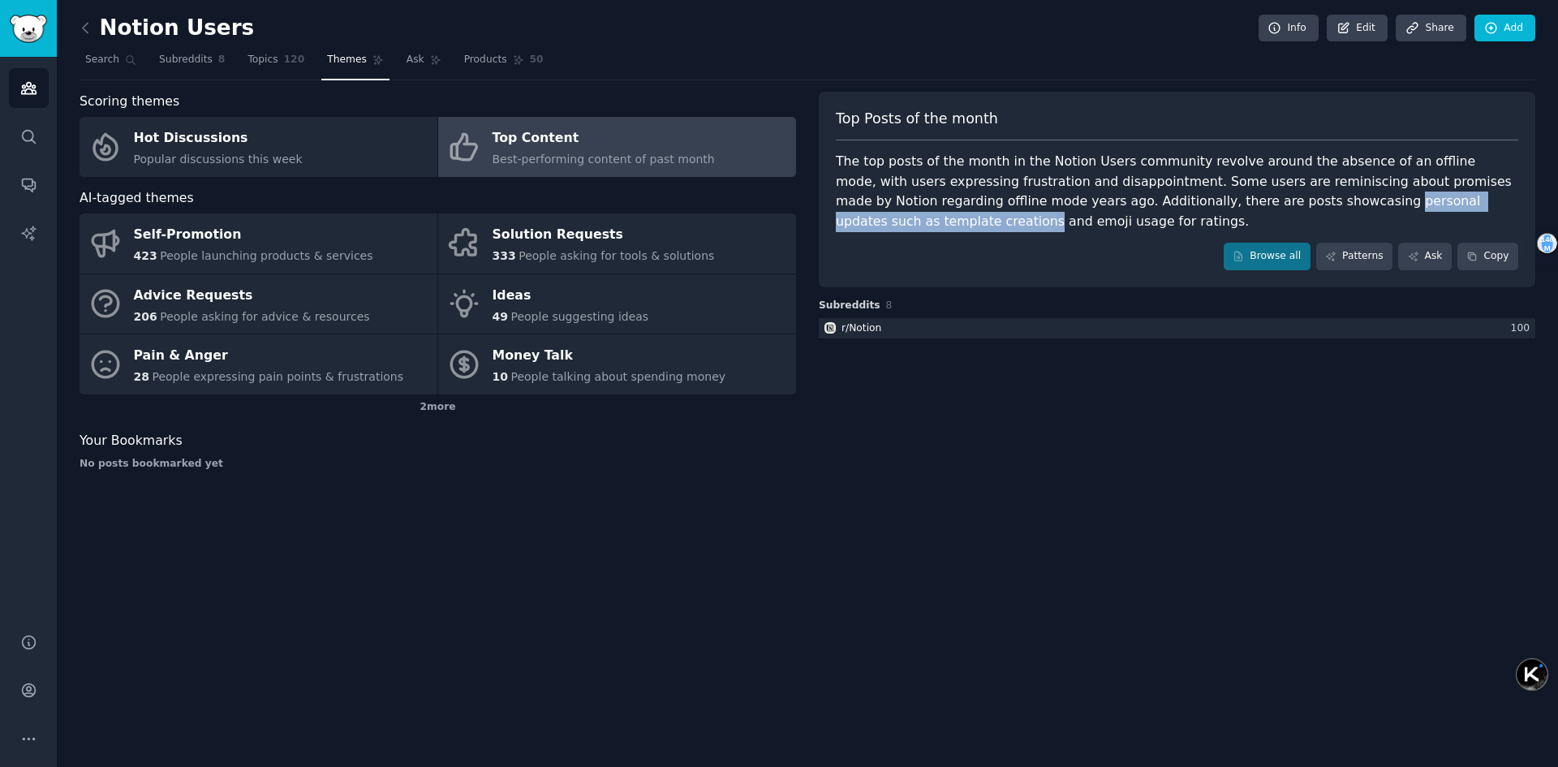
drag, startPoint x: 1345, startPoint y: 201, endPoint x: 948, endPoint y: 230, distance: 398.6
click at [948, 230] on div "The top posts of the month in the Notion Users community revolve around the abs…" at bounding box center [1177, 192] width 682 height 80
click at [1093, 236] on div "Top Posts of the month The top posts of the month in the Notion Users community…" at bounding box center [1177, 190] width 716 height 196
click at [23, 37] on img "Sidebar" at bounding box center [28, 29] width 37 height 28
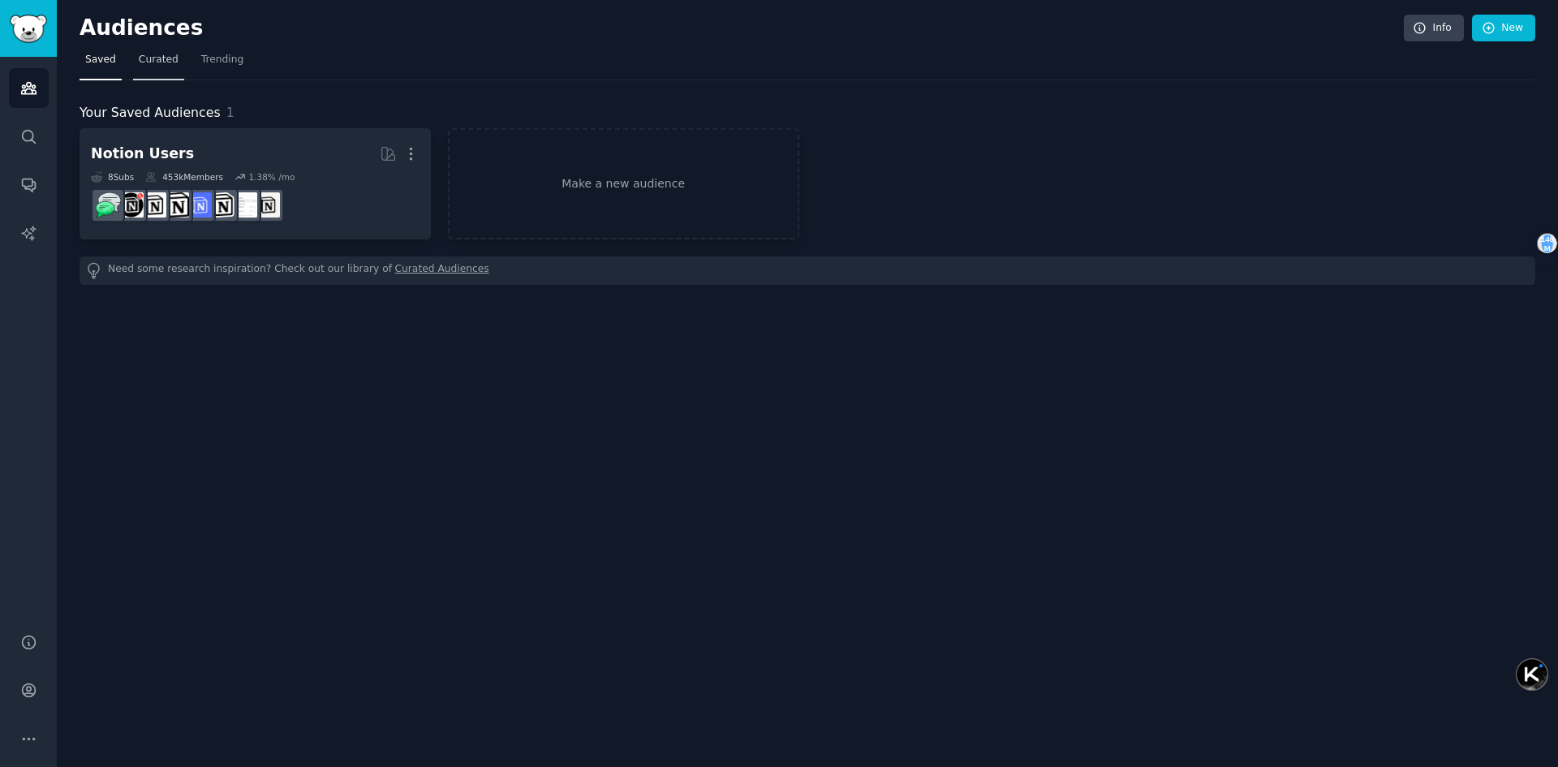
click at [157, 58] on span "Curated" at bounding box center [159, 60] width 40 height 15
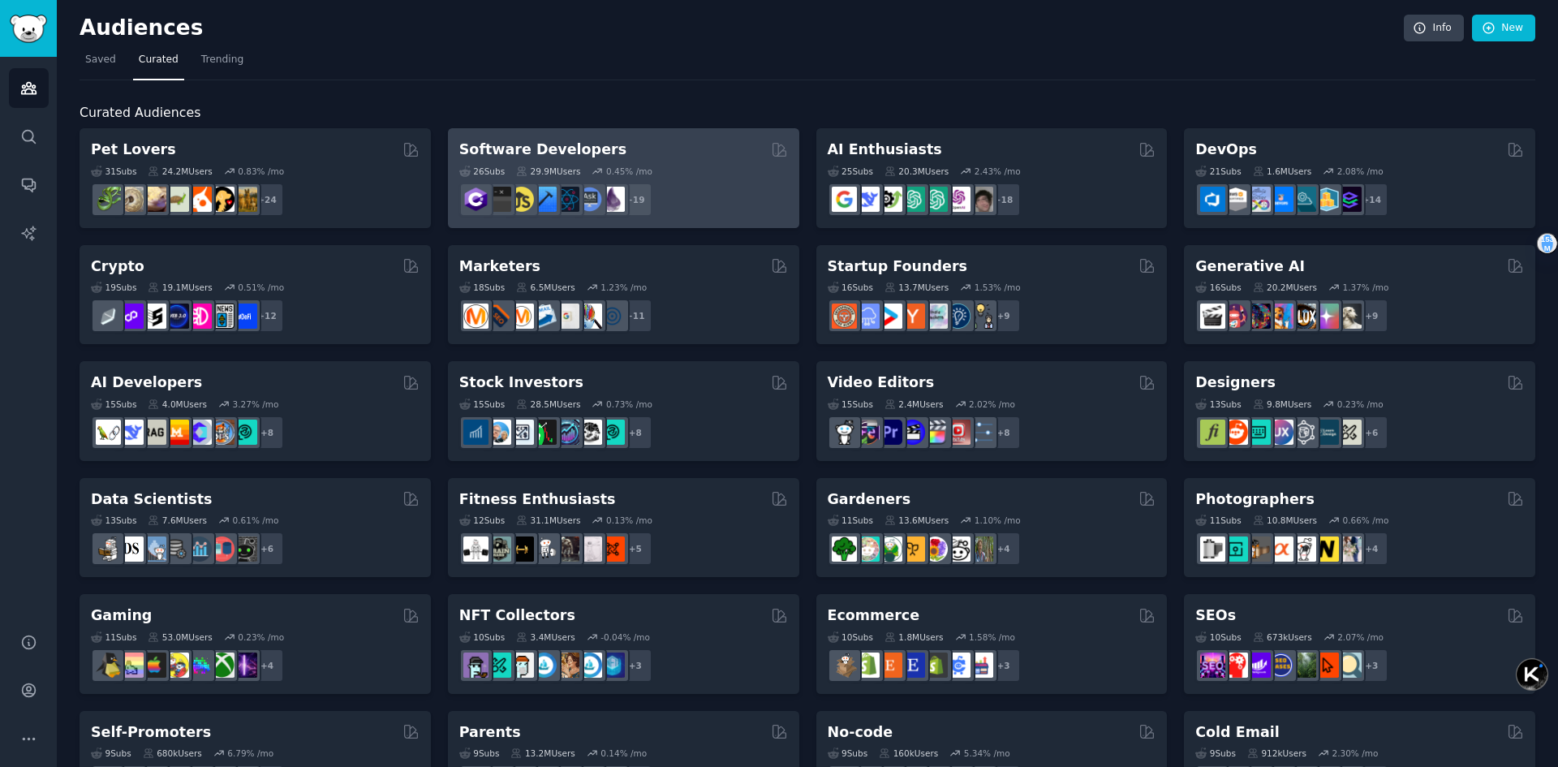
click at [686, 162] on div "26 Sub s 29.9M Users 0.45 % /mo + 19" at bounding box center [623, 188] width 329 height 57
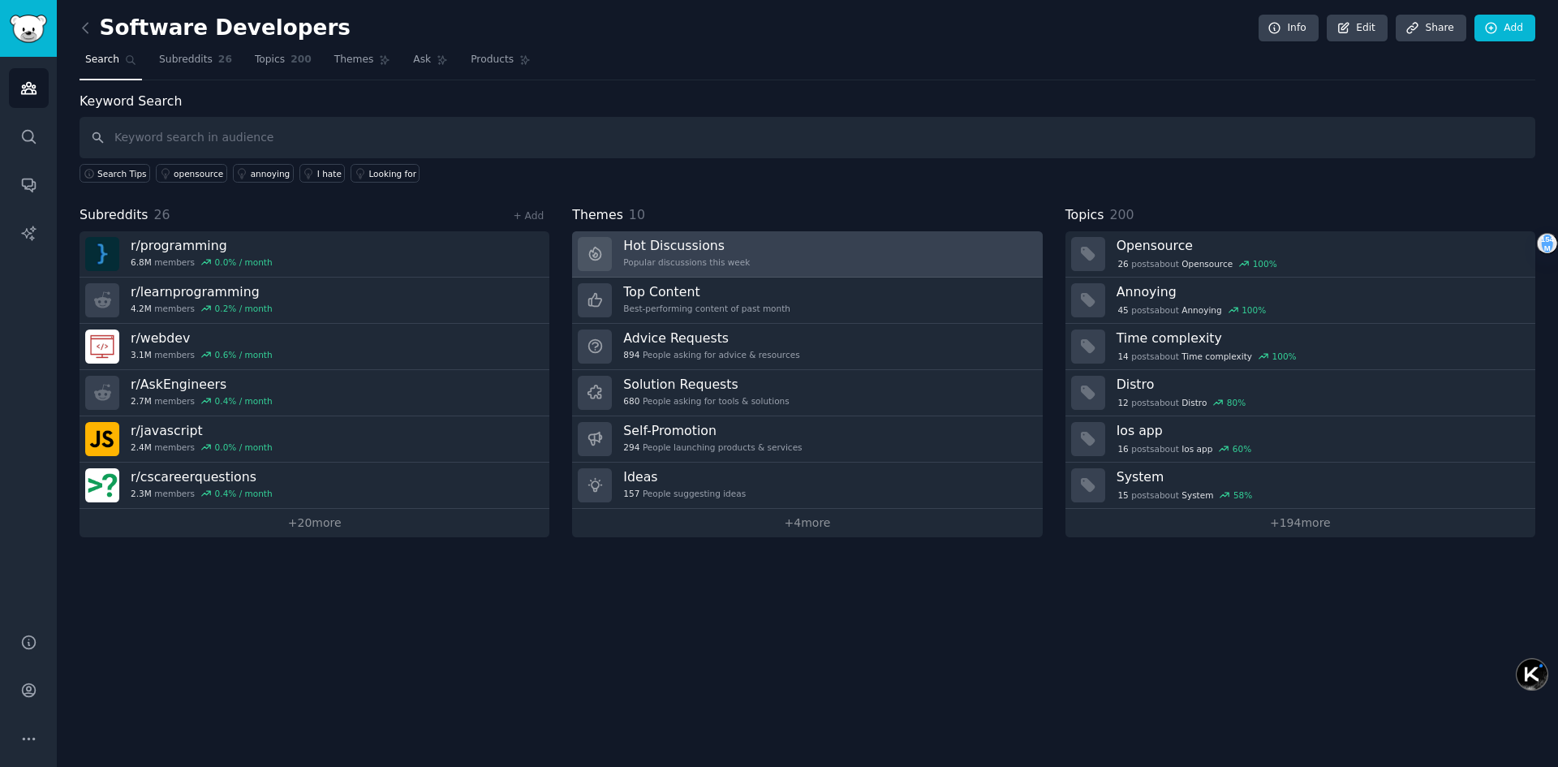
click at [817, 264] on link "Hot Discussions Popular discussions this week" at bounding box center [807, 254] width 470 height 46
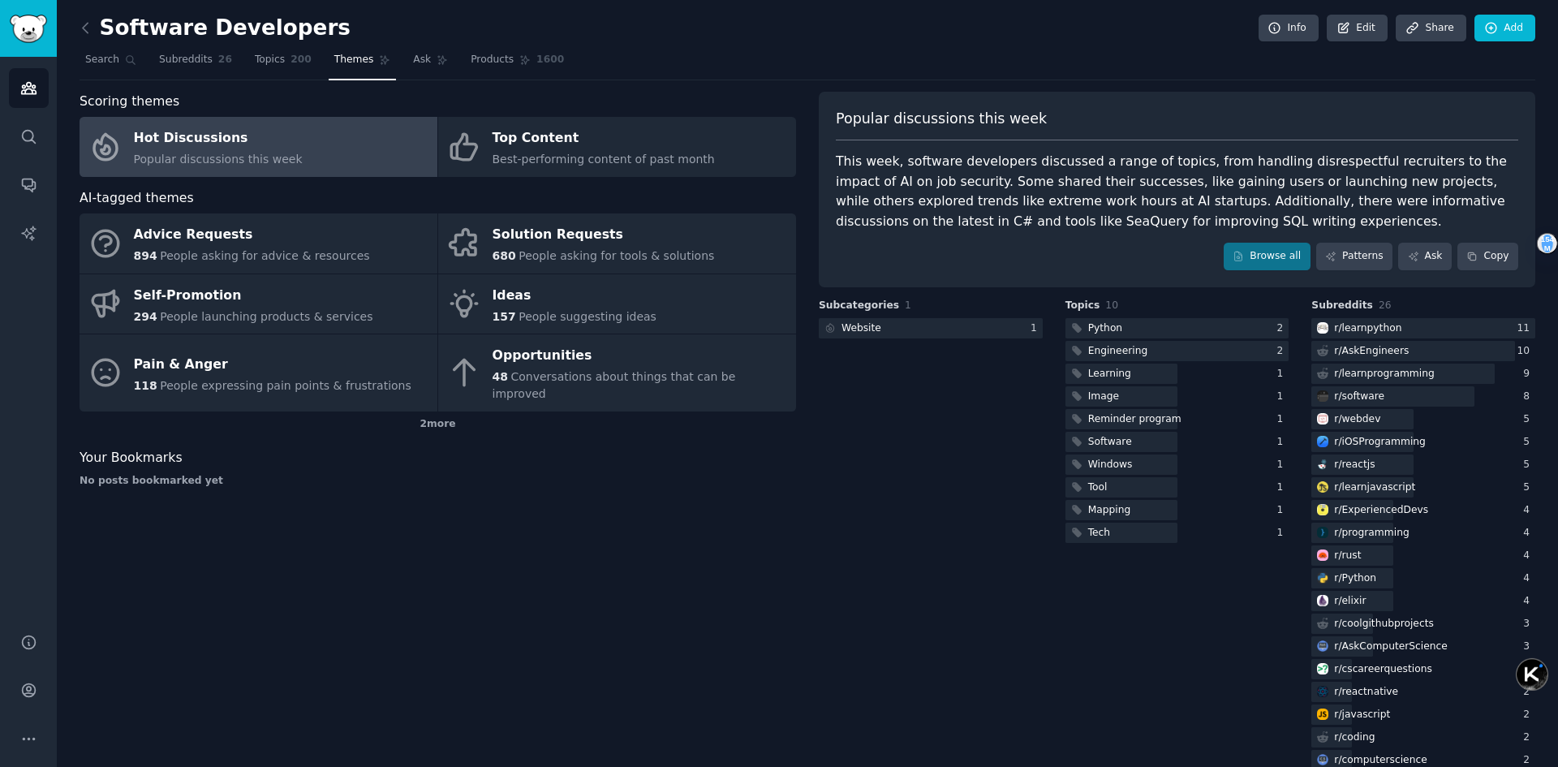
click at [621, 31] on div "Software Developers Info Edit Share Add" at bounding box center [808, 31] width 1456 height 33
click at [1351, 165] on div "This week, software developers discussed a range of topics, from handling disre…" at bounding box center [1177, 192] width 682 height 80
click at [1340, 170] on div at bounding box center [1340, 170] width 0 height 0
click at [1112, 186] on div "This week, software developers discussed a range of topics, from handling disre…" at bounding box center [1177, 192] width 682 height 80
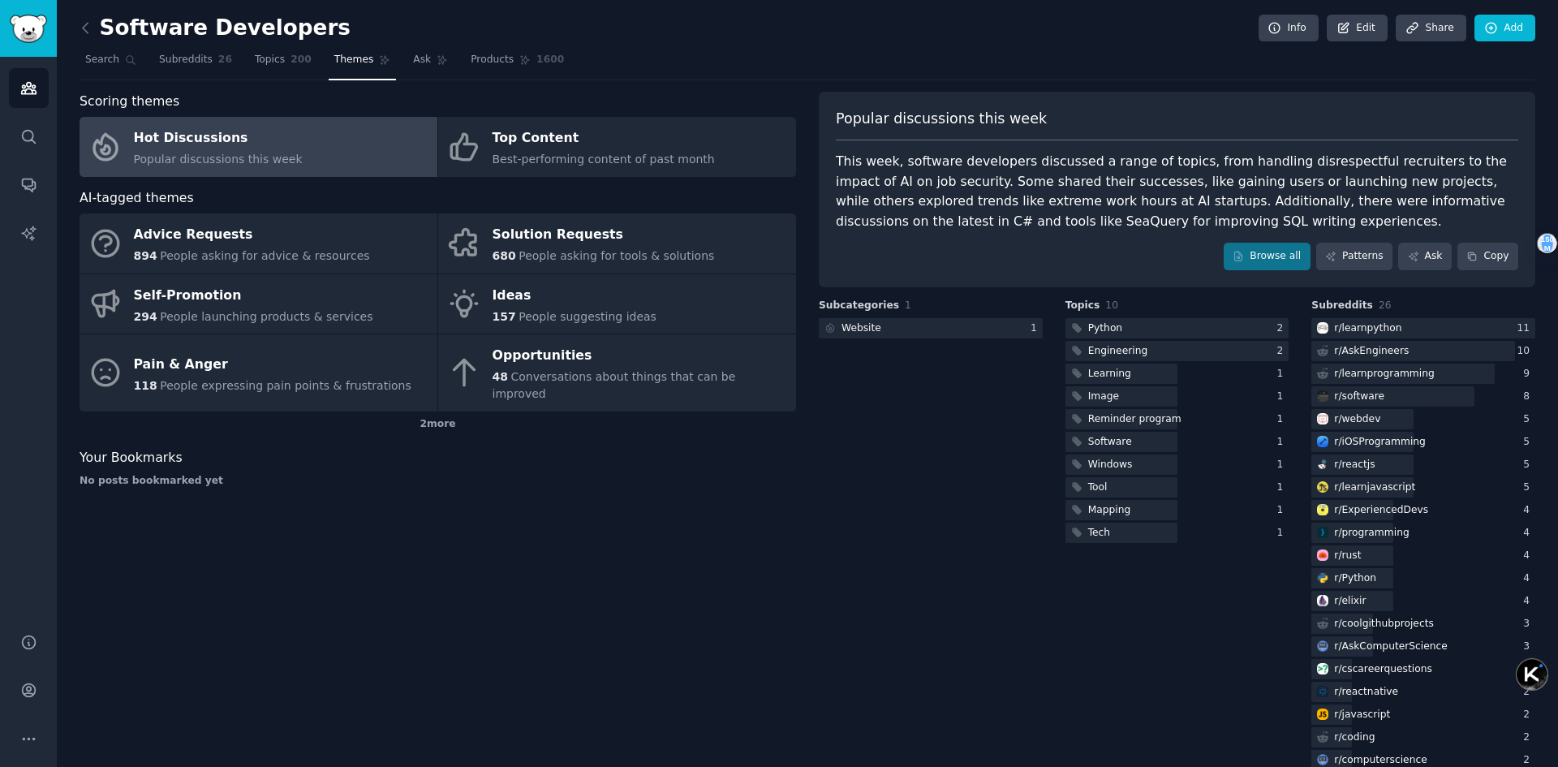
click at [1401, 162] on div "This week, software developers discussed a range of topics, from handling disre…" at bounding box center [1177, 192] width 682 height 80
click at [1391, 170] on div at bounding box center [1391, 170] width 0 height 0
click at [1163, 190] on div "This week, software developers discussed a range of topics, from handling disre…" at bounding box center [1177, 192] width 682 height 80
drag, startPoint x: 1008, startPoint y: 181, endPoint x: 1242, endPoint y: 175, distance: 233.7
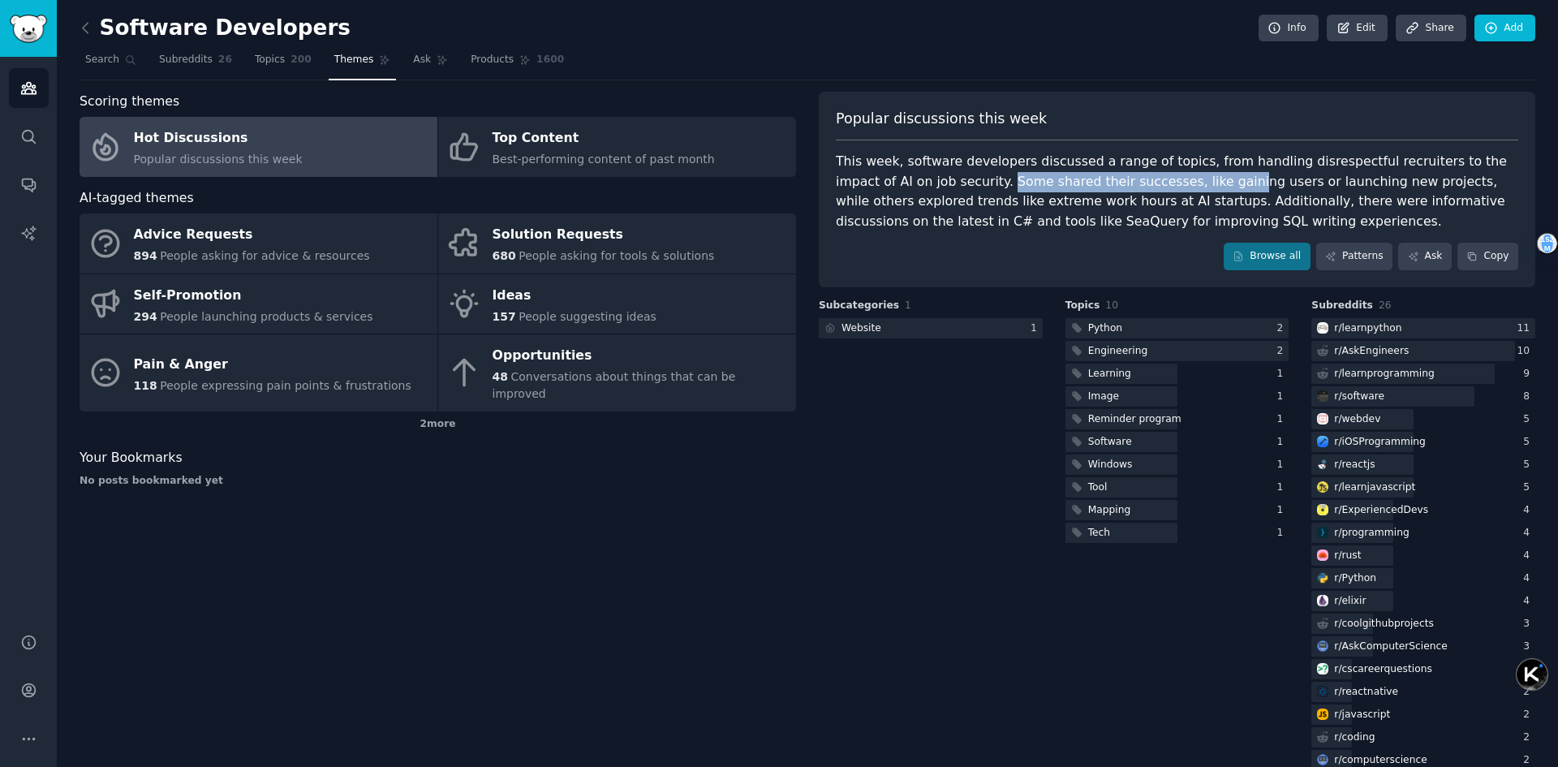
click at [1242, 175] on div "This week, software developers discussed a range of topics, from handling disre…" at bounding box center [1177, 192] width 682 height 80
click at [1286, 181] on div "This week, software developers discussed a range of topics, from handling disre…" at bounding box center [1177, 192] width 682 height 80
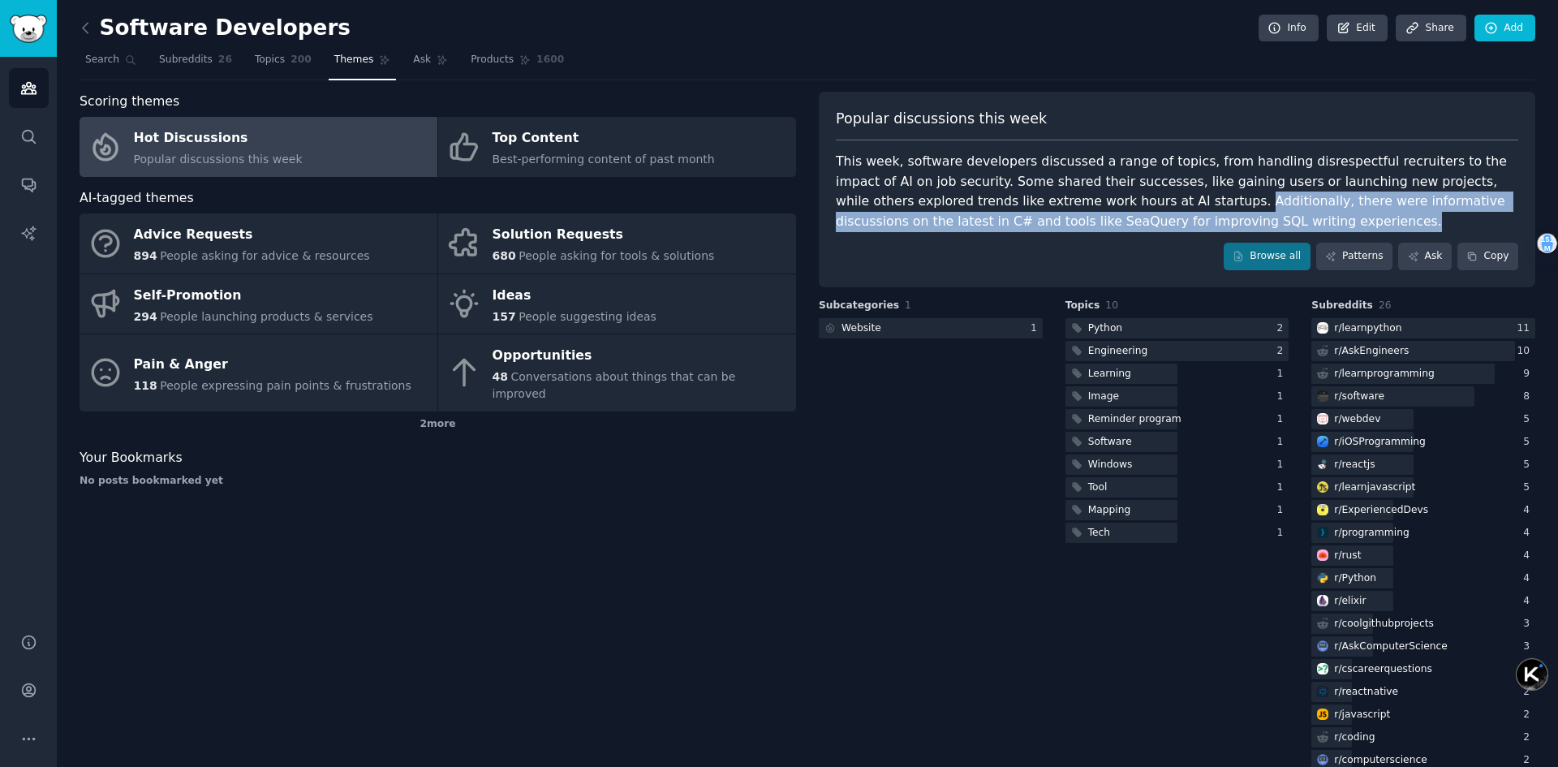
drag, startPoint x: 1215, startPoint y: 198, endPoint x: 1403, endPoint y: 219, distance: 189.4
click at [1403, 219] on div "This week, software developers discussed a range of topics, from handling disre…" at bounding box center [1177, 192] width 682 height 80
click at [1335, 221] on div "This week, software developers discussed a range of topics, from handling disre…" at bounding box center [1177, 192] width 682 height 80
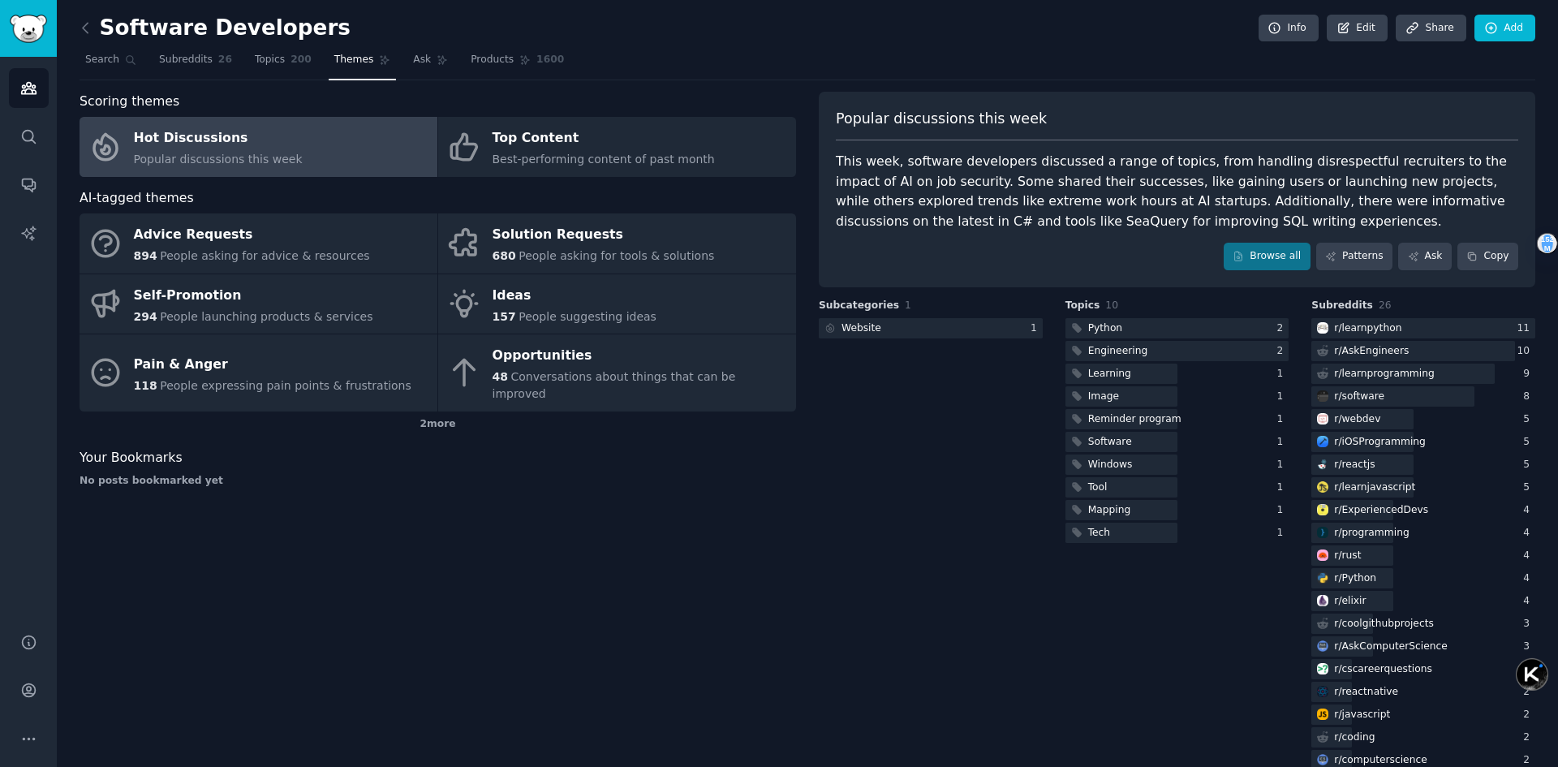
click at [1401, 204] on div "This week, software developers discussed a range of topics, from handling disre…" at bounding box center [1177, 192] width 682 height 80
click at [1391, 210] on div at bounding box center [1391, 210] width 0 height 0
click at [1163, 188] on div "This week, software developers discussed a range of topics, from handling disre…" at bounding box center [1177, 192] width 682 height 80
drag, startPoint x: 855, startPoint y: 221, endPoint x: 1083, endPoint y: 221, distance: 228.0
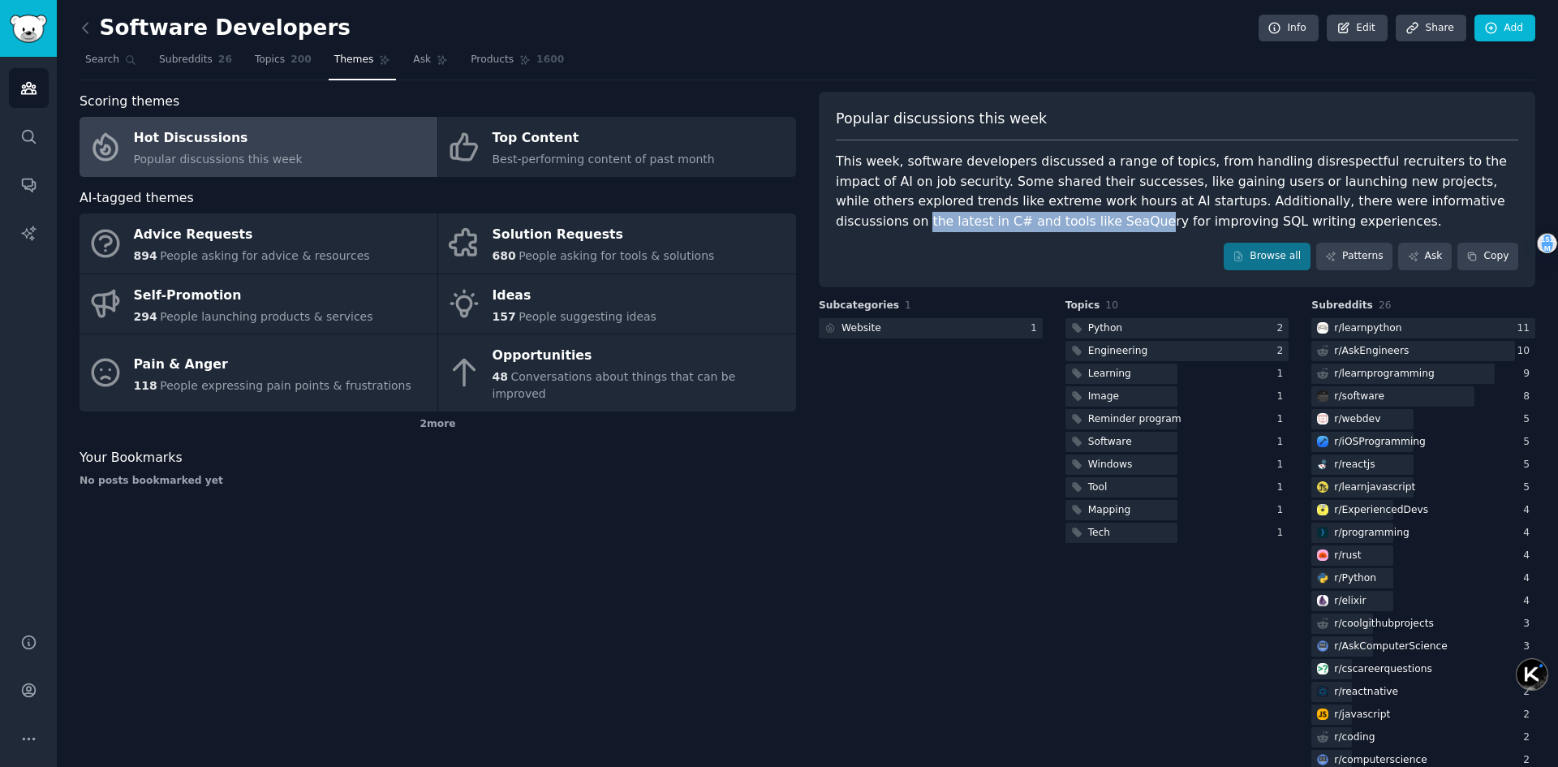
click at [1083, 221] on div "This week, software developers discussed a range of topics, from handling disre…" at bounding box center [1177, 192] width 682 height 80
click at [1000, 237] on div "Popular discussions this week This week, software developers discussed a range …" at bounding box center [1177, 190] width 716 height 196
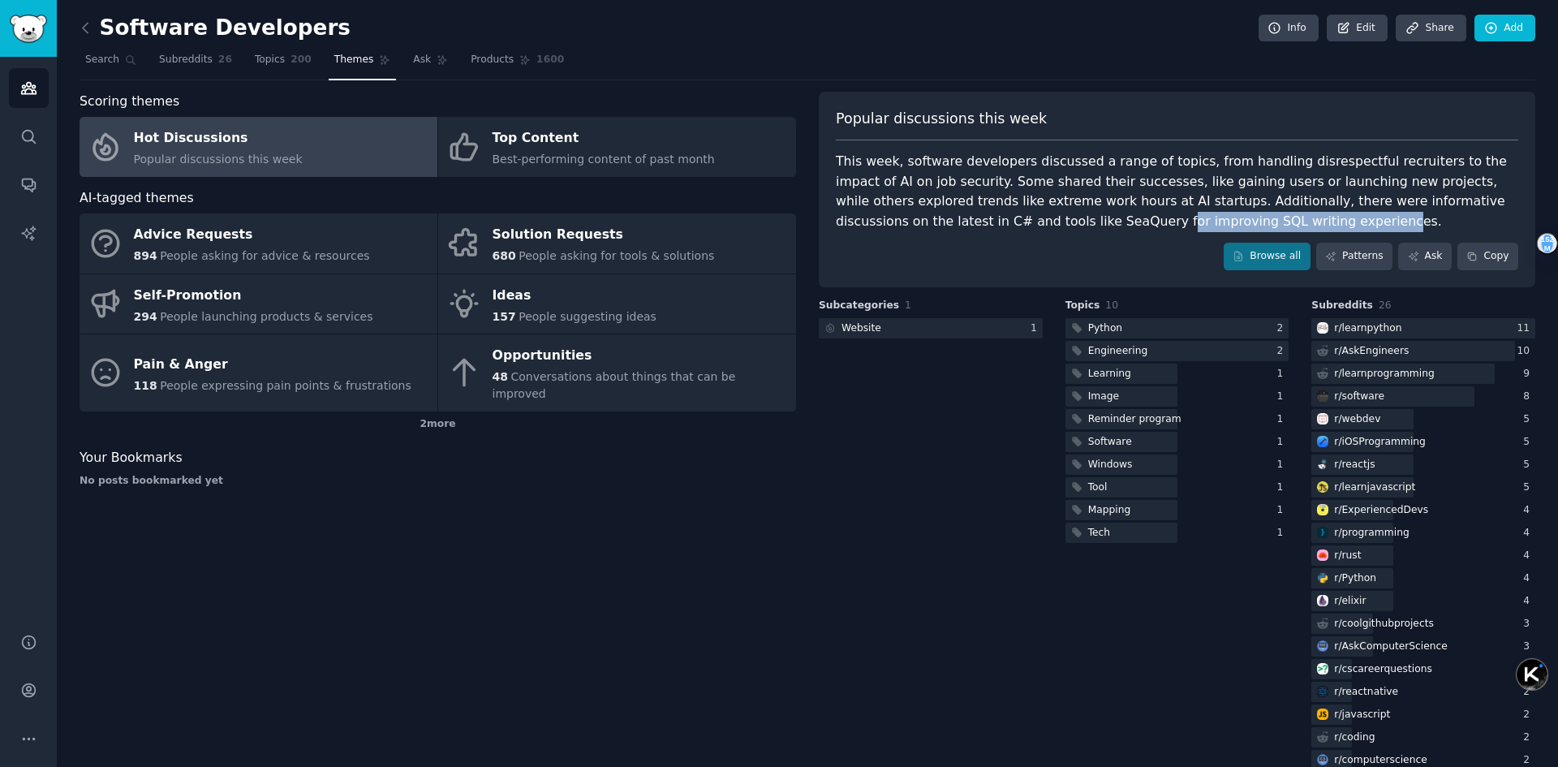
drag, startPoint x: 1105, startPoint y: 224, endPoint x: 1324, endPoint y: 222, distance: 219.1
click at [1324, 222] on div "This week, software developers discussed a range of topics, from handling disre…" at bounding box center [1177, 192] width 682 height 80
click at [1172, 218] on div "This week, software developers discussed a range of topics, from handling disre…" at bounding box center [1177, 192] width 682 height 80
click at [1279, 252] on link "Browse all" at bounding box center [1266, 257] width 87 height 28
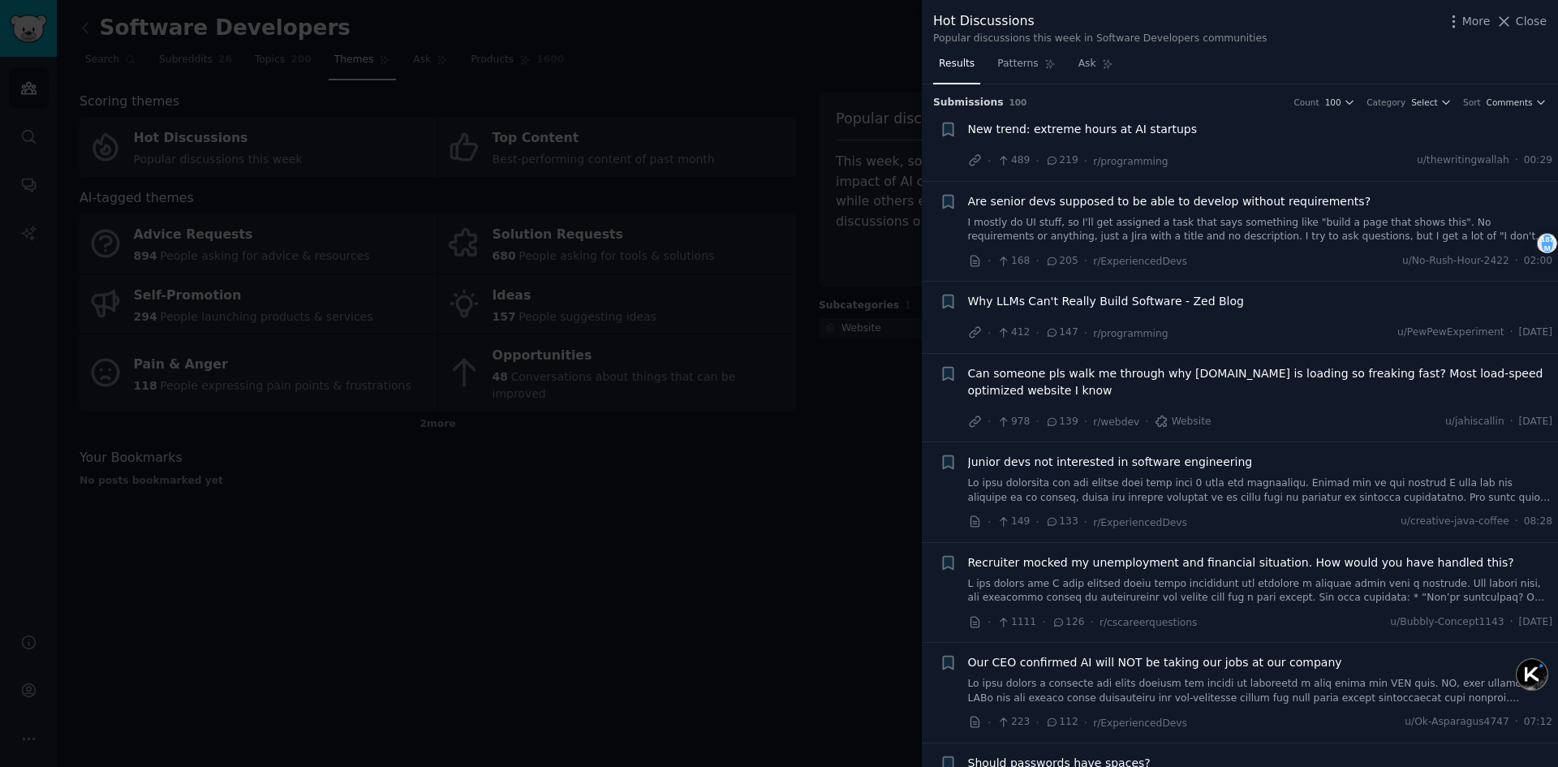
scroll to position [81, 0]
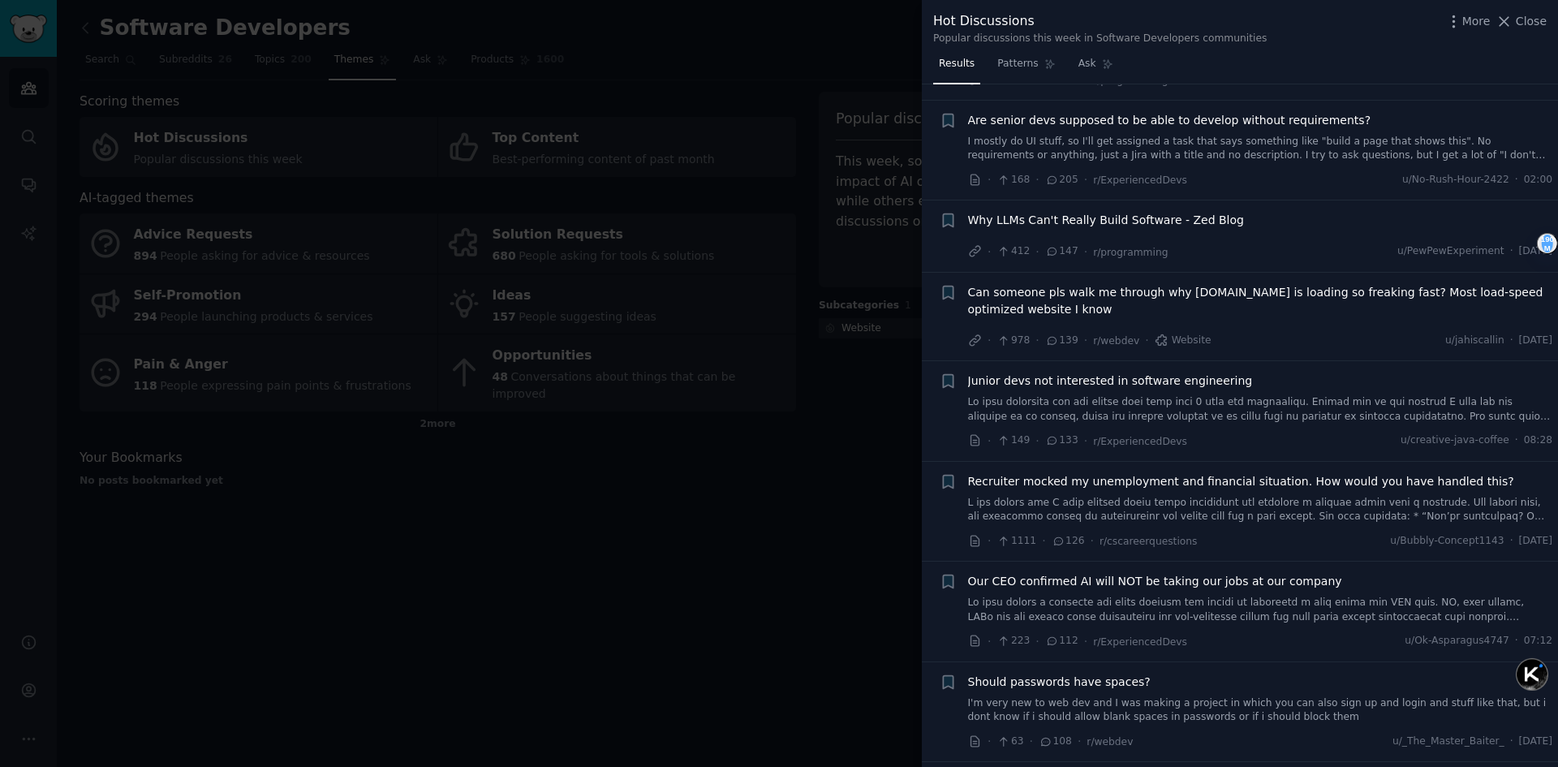
click at [1085, 297] on span "Can someone pls walk me through why AlJazeera.com is loading so freaking fast? …" at bounding box center [1260, 301] width 585 height 34
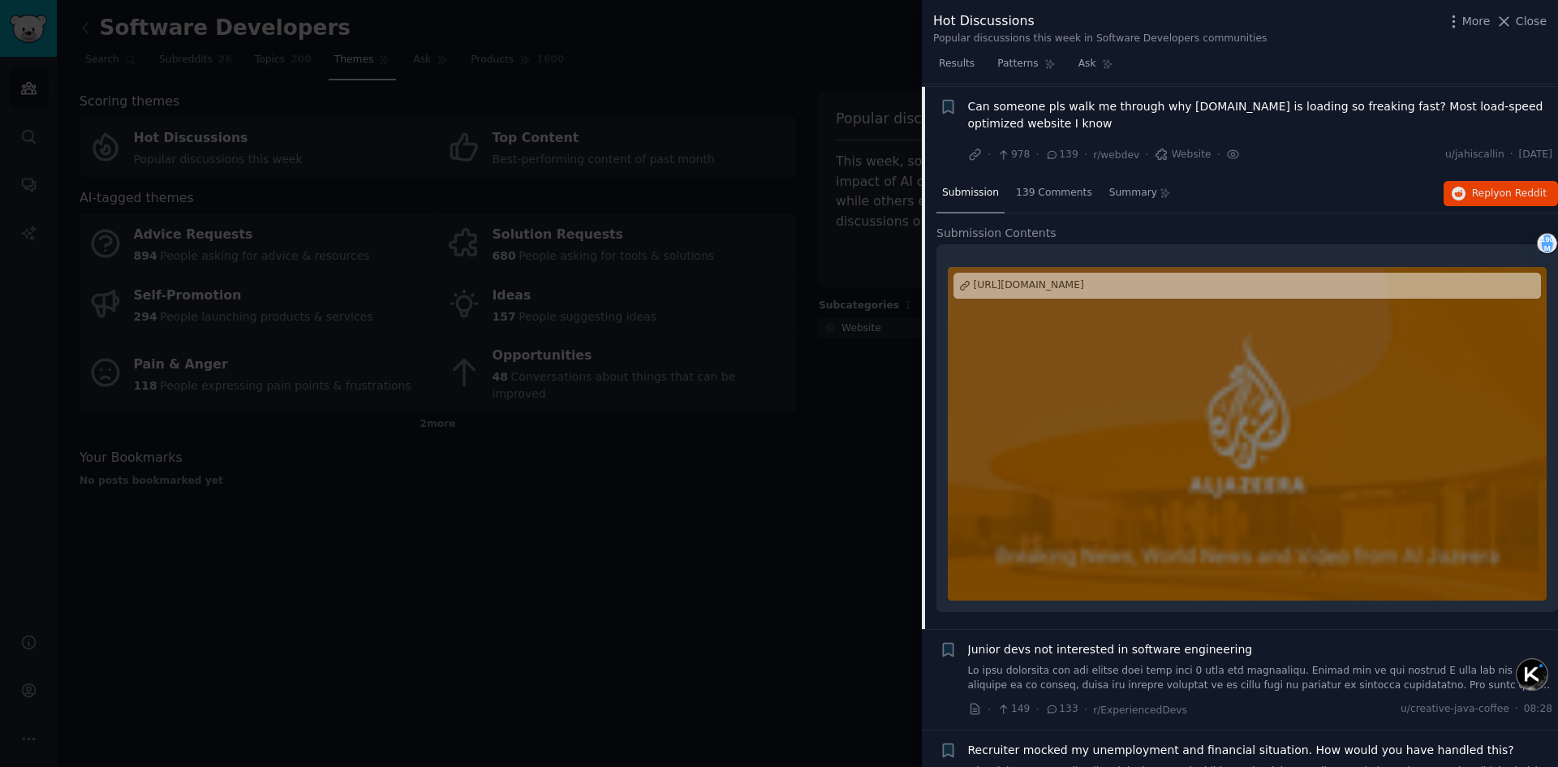
scroll to position [269, 0]
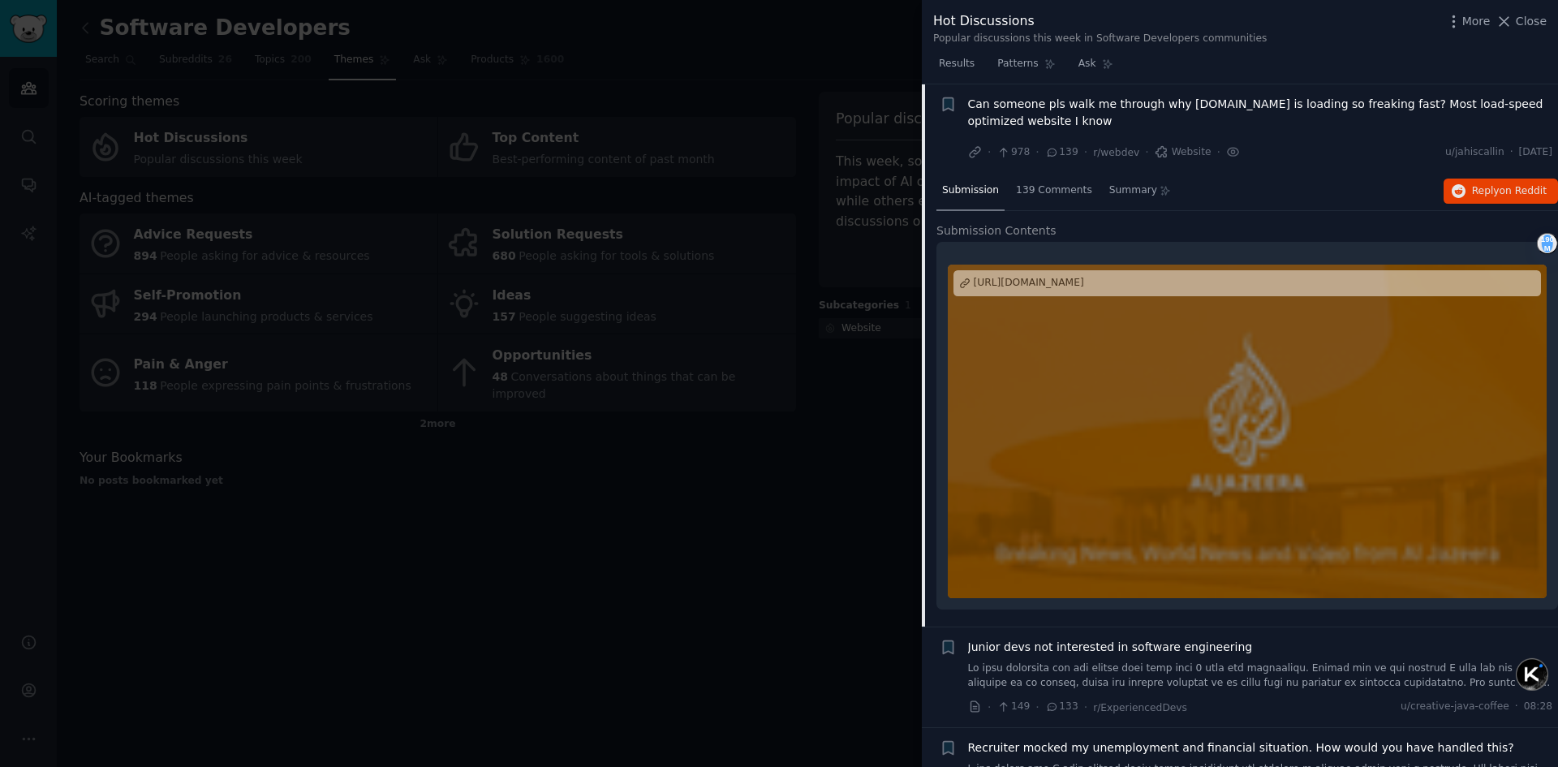
click at [1258, 411] on div at bounding box center [1247, 430] width 599 height 333
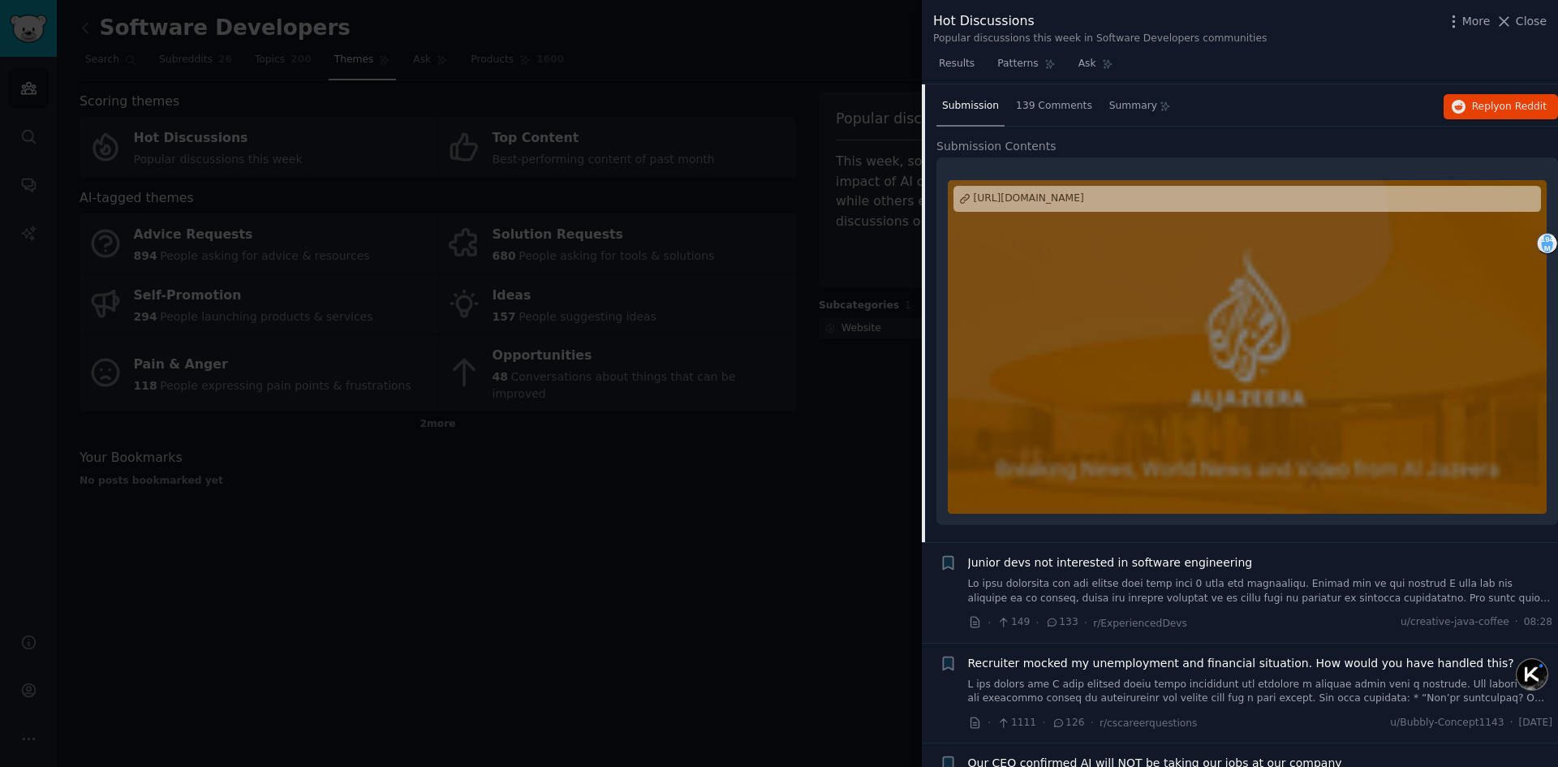
scroll to position [188, 0]
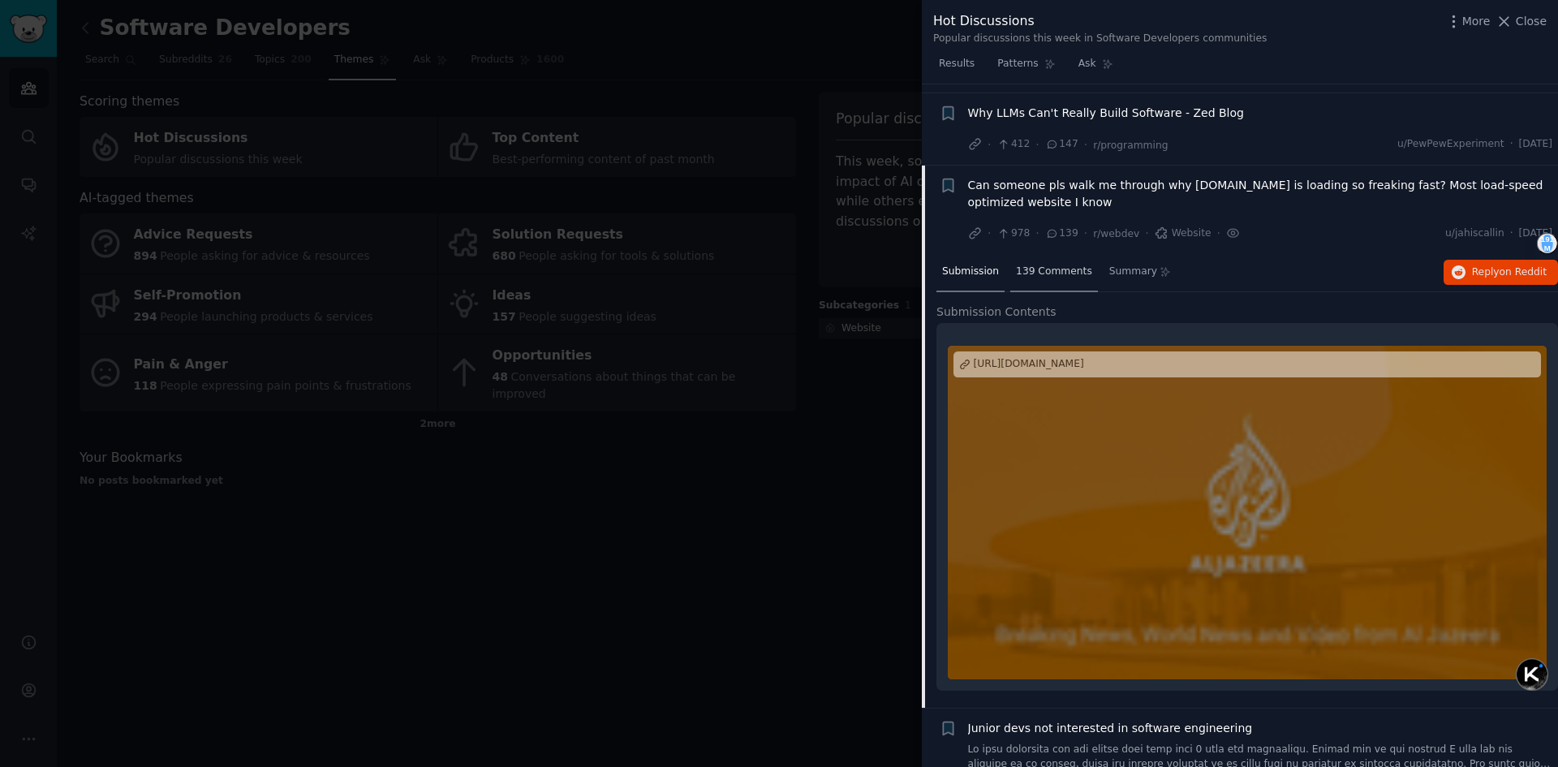
click at [1048, 276] on span "139 Comments" at bounding box center [1054, 271] width 76 height 15
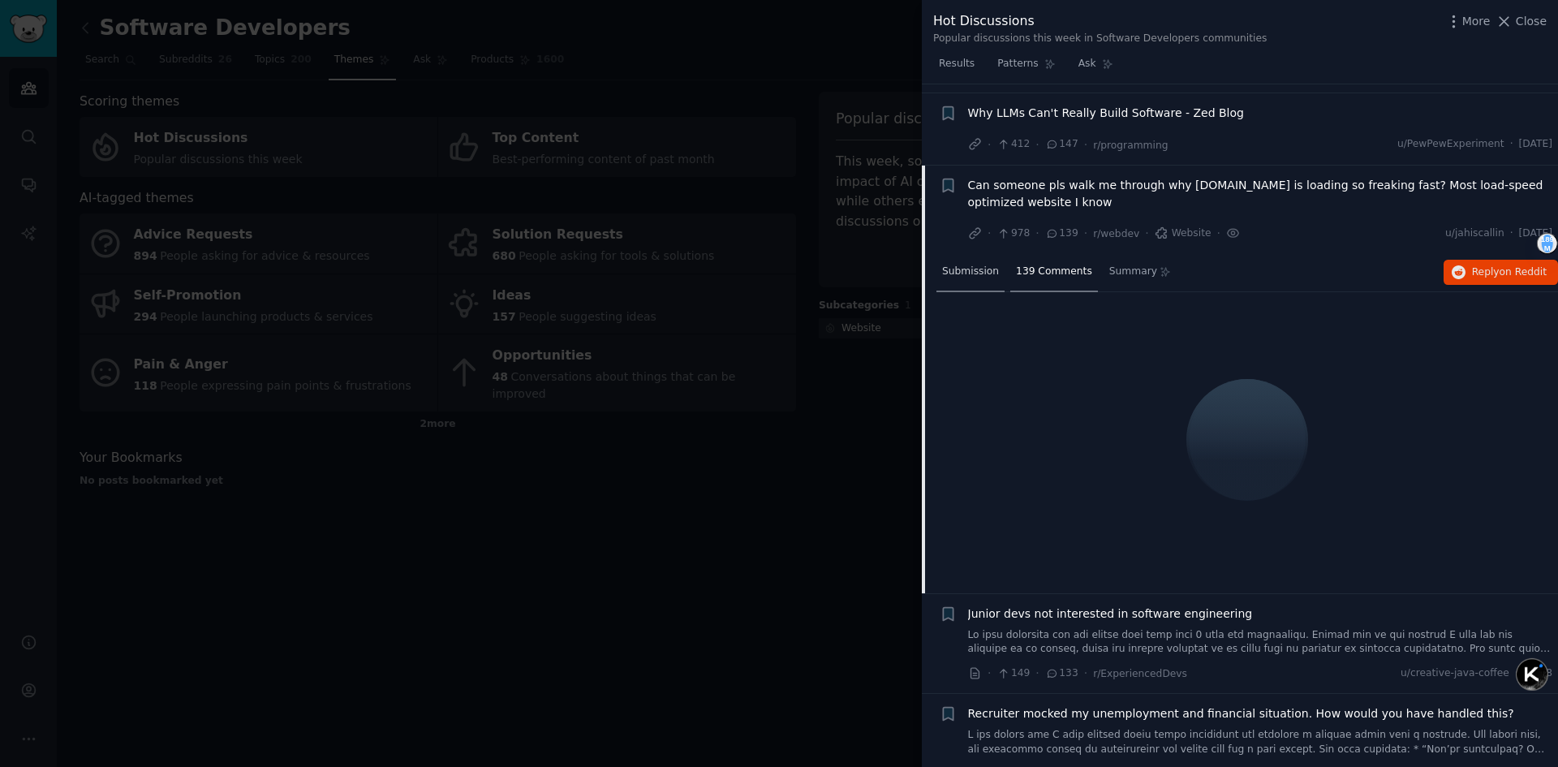
click at [954, 273] on span "Submission" at bounding box center [970, 271] width 57 height 15
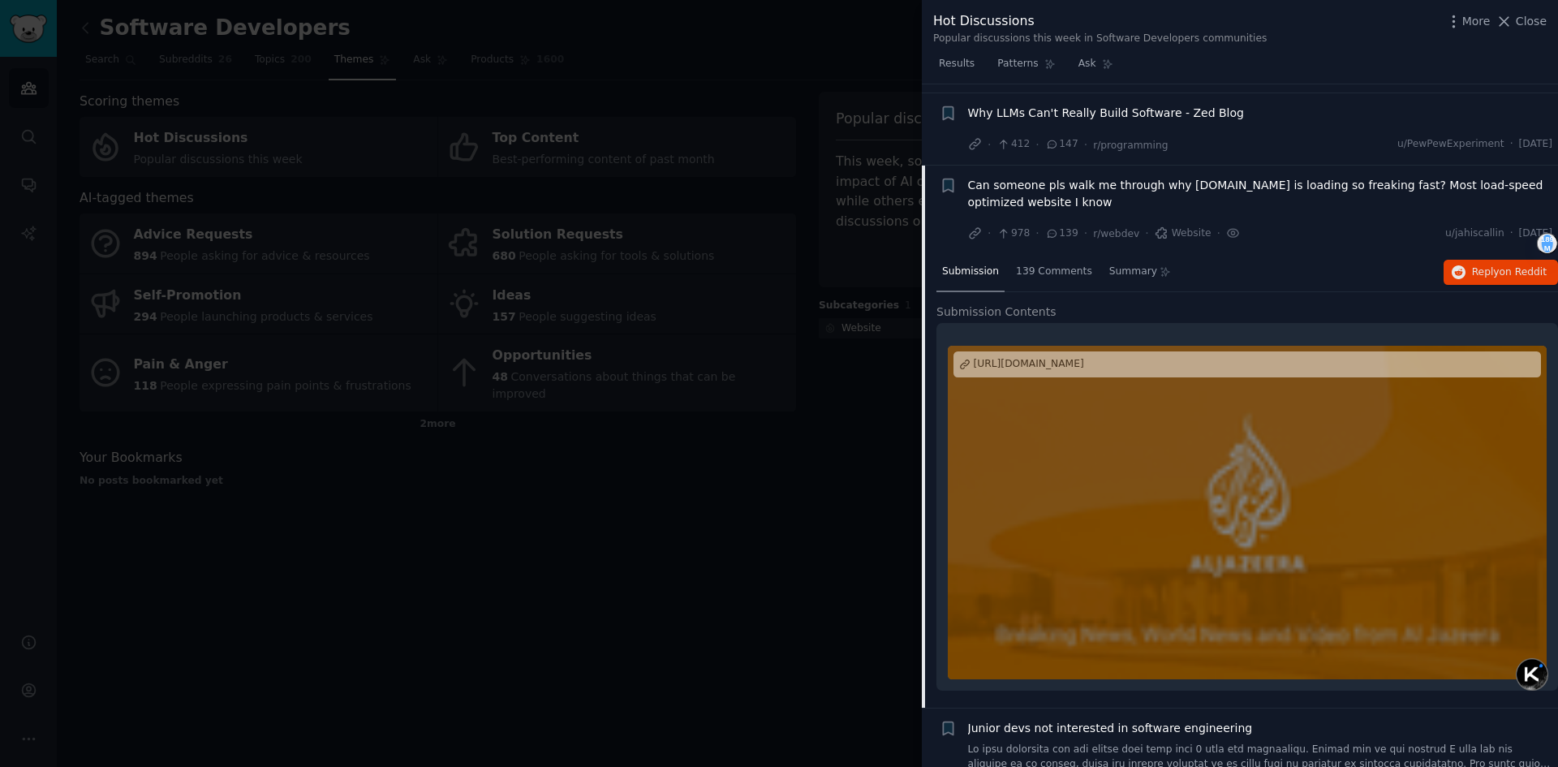
click at [1047, 196] on span "Can someone pls walk me through why AlJazeera.com is loading so freaking fast? …" at bounding box center [1260, 194] width 585 height 34
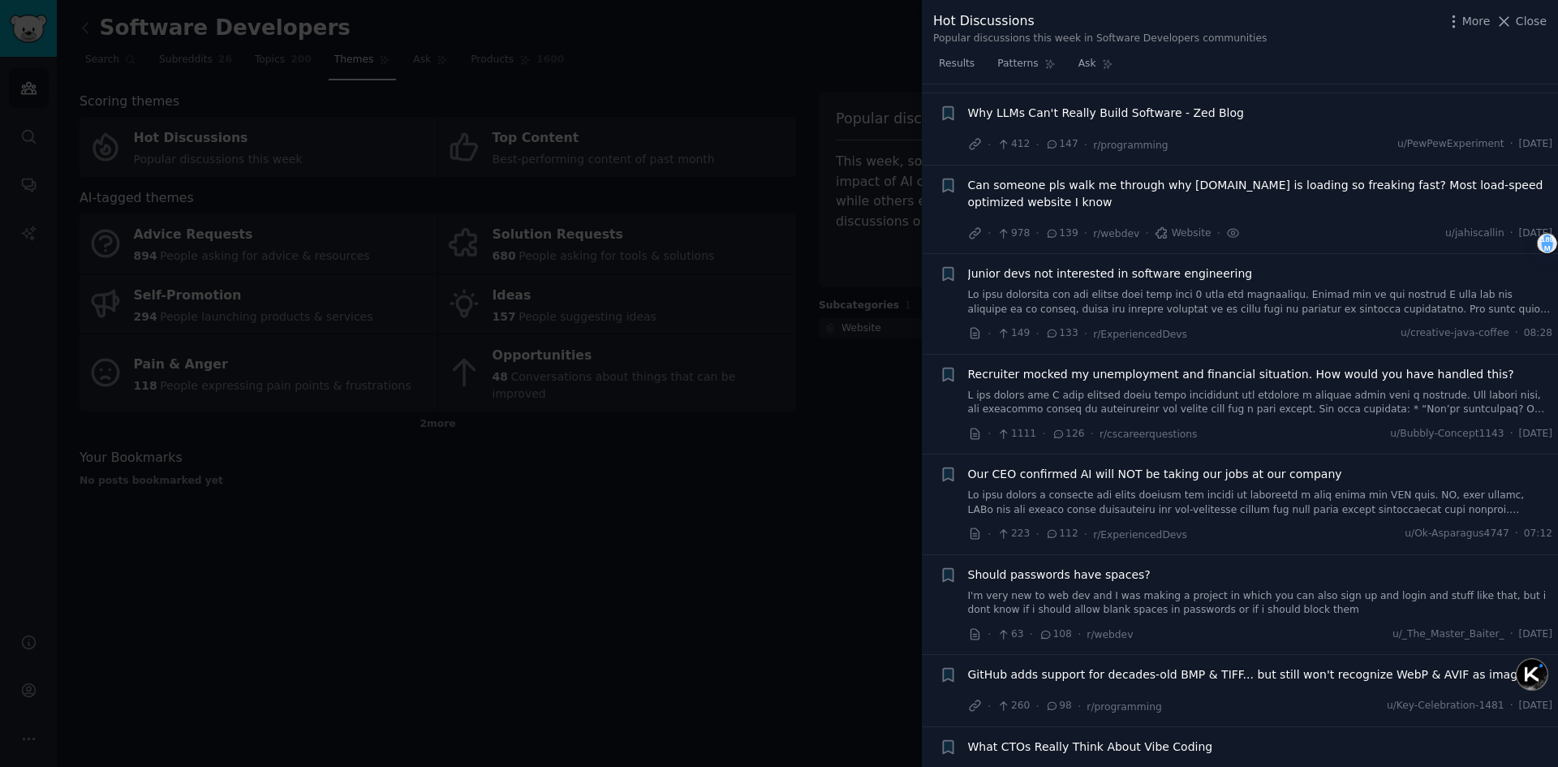
scroll to position [269, 0]
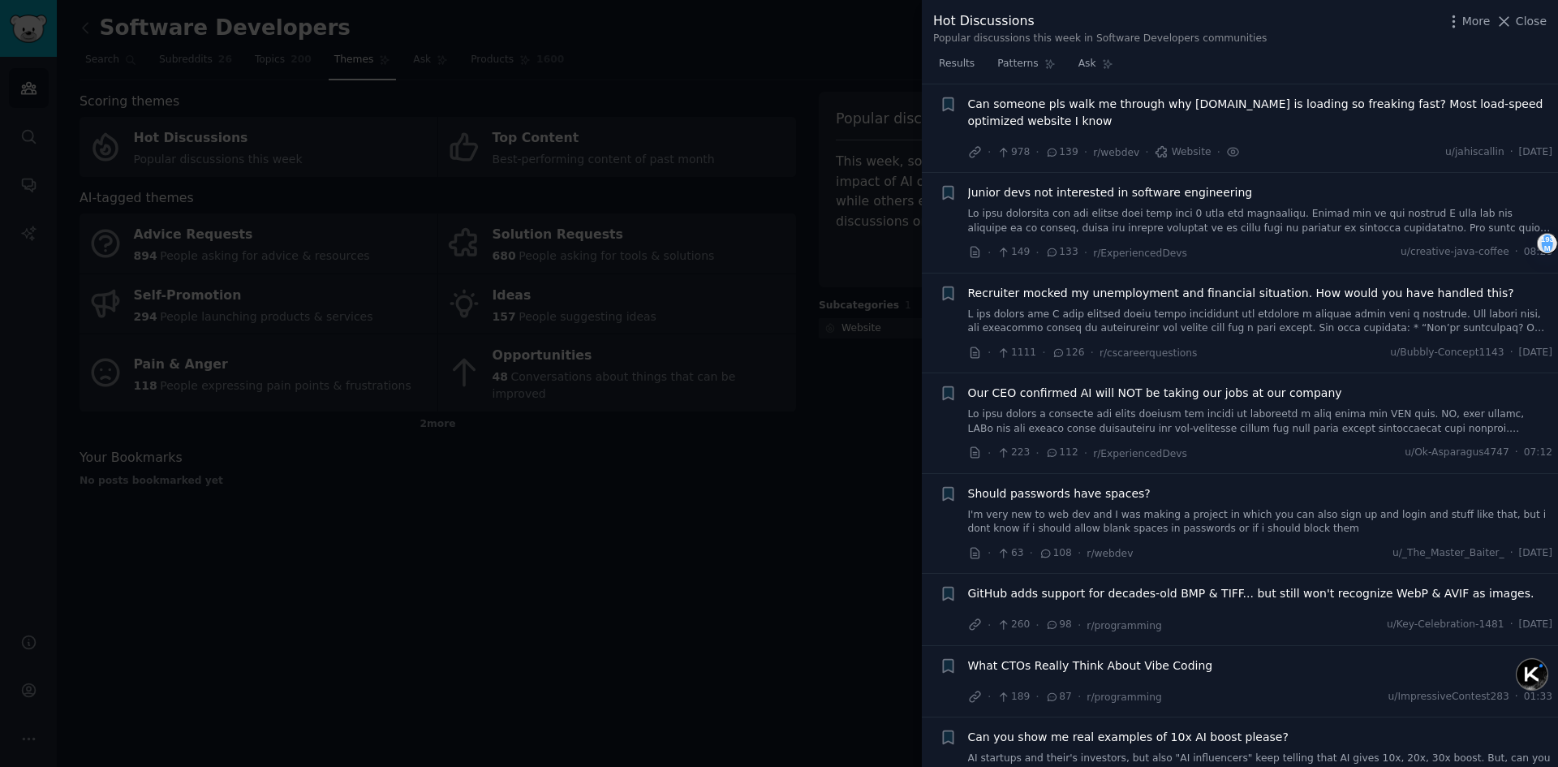
click at [1069, 115] on span "Can someone pls walk me through why AlJazeera.com is loading so freaking fast? …" at bounding box center [1260, 113] width 585 height 34
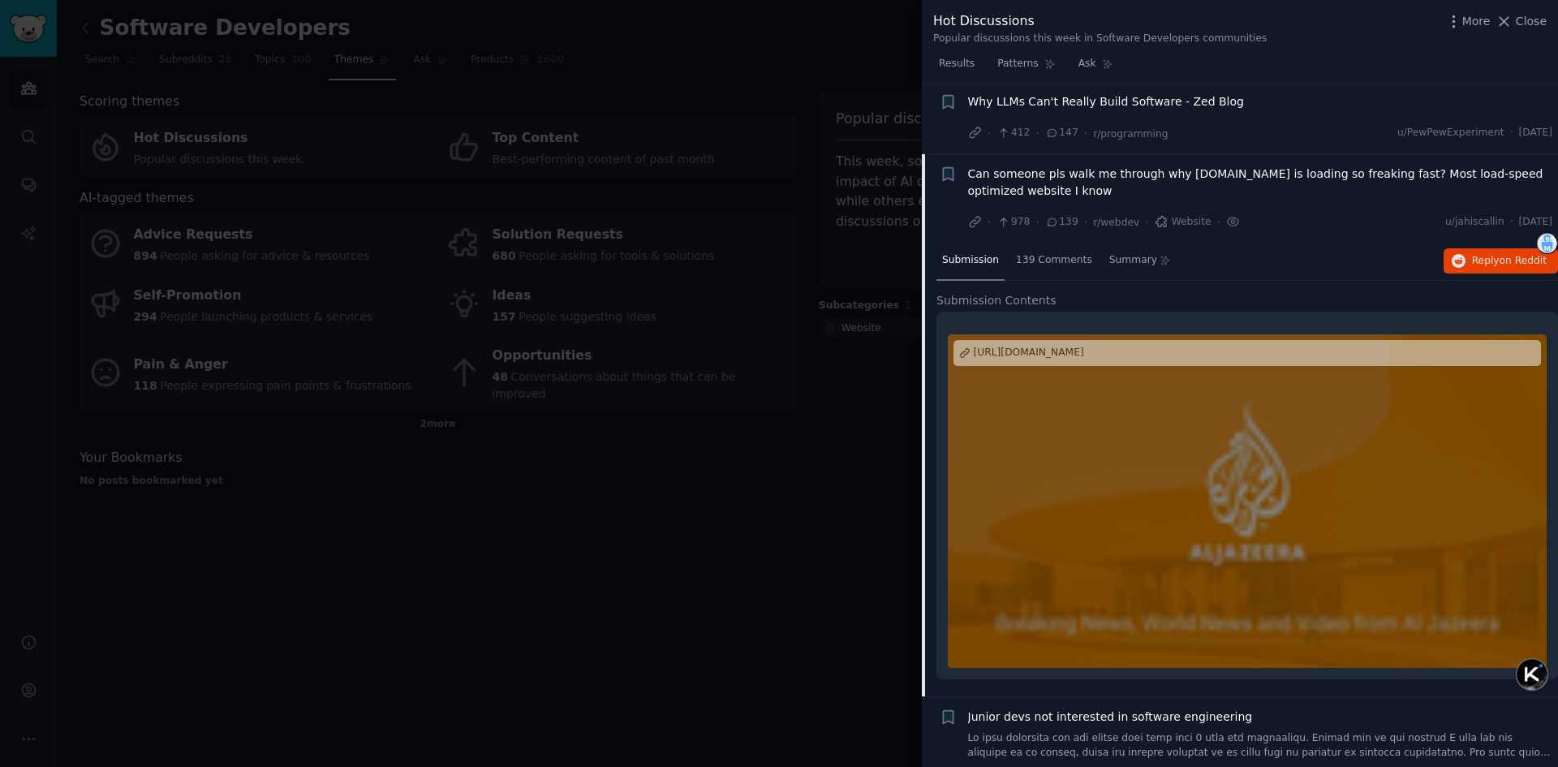
scroll to position [107, 0]
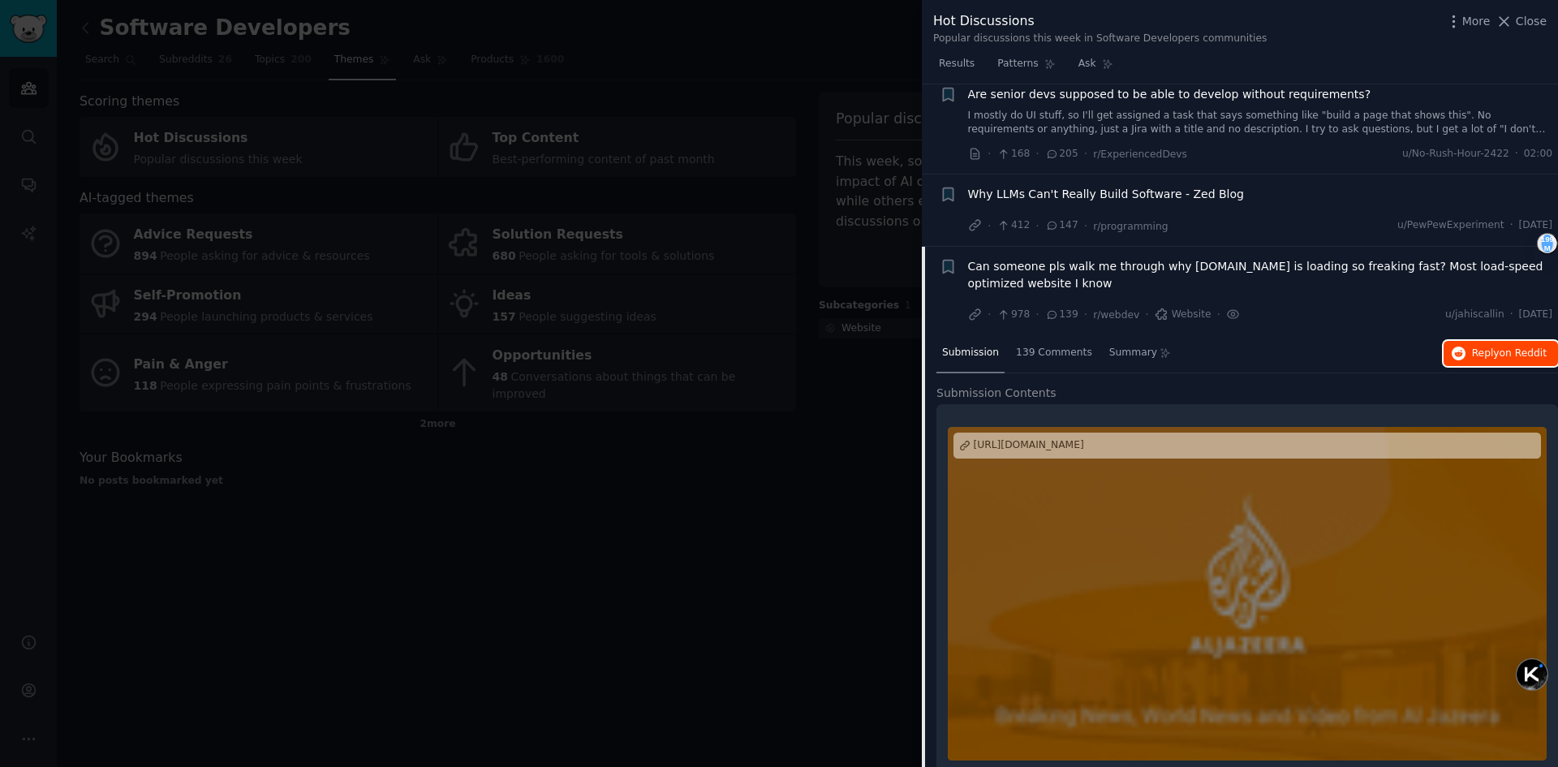
click at [1490, 355] on span "Reply on Reddit" at bounding box center [1509, 353] width 75 height 15
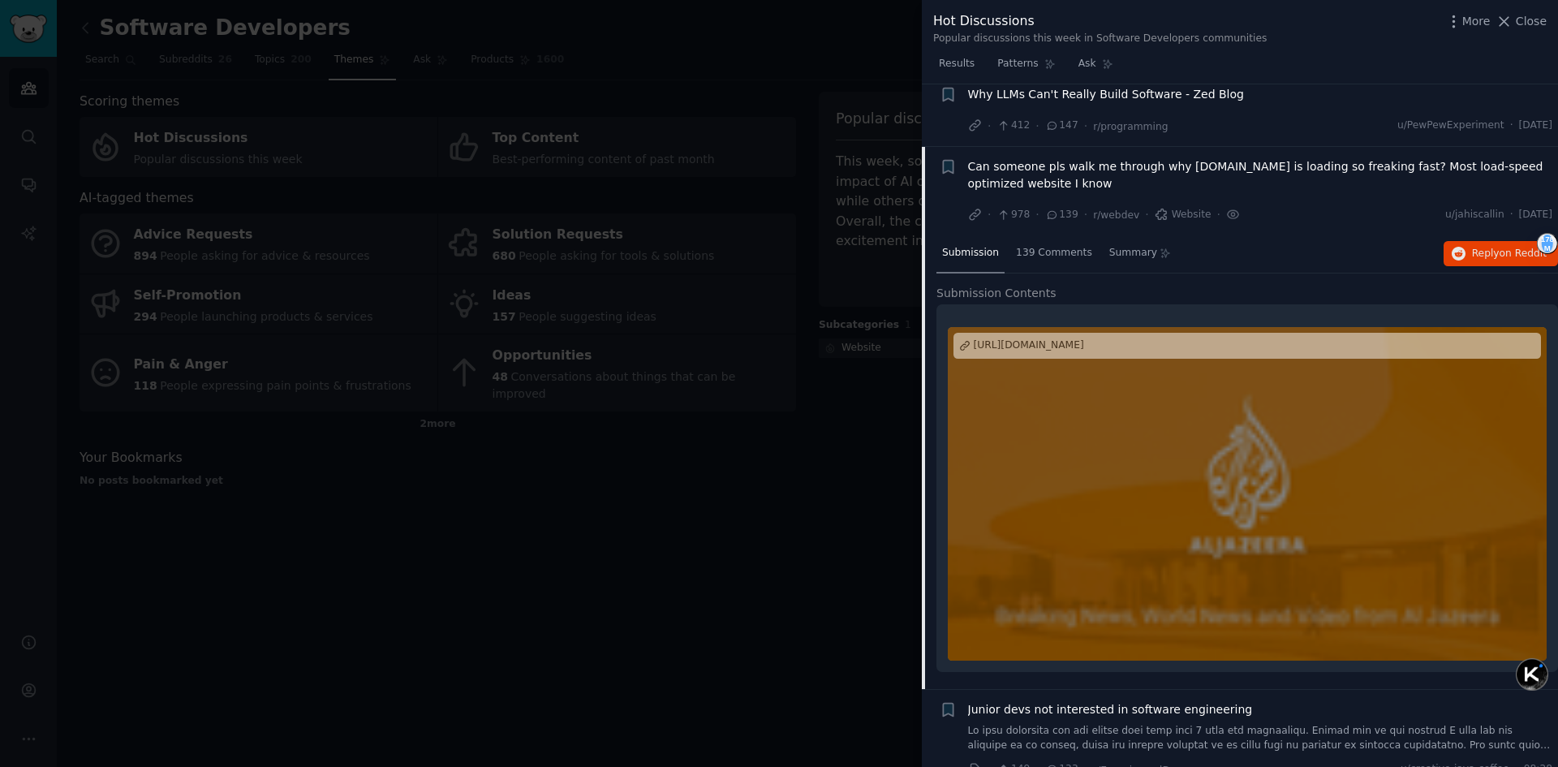
scroll to position [243, 0]
